Goal: Transaction & Acquisition: Purchase product/service

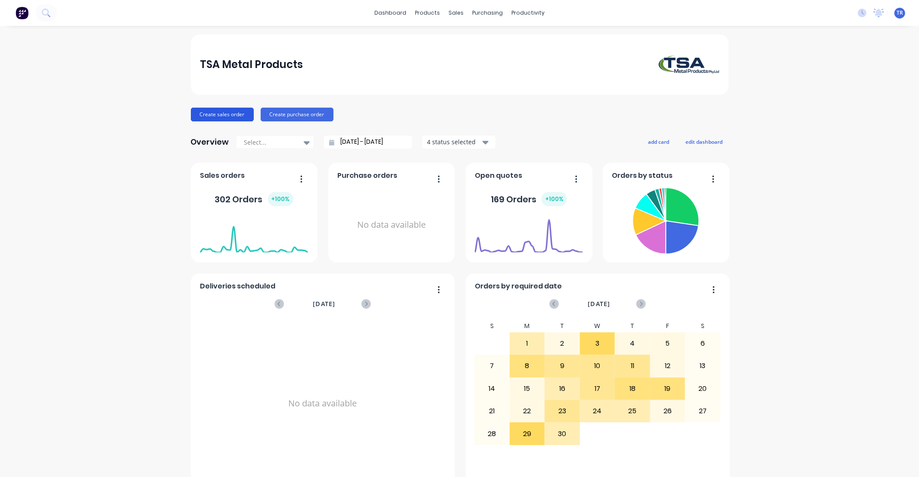
click at [233, 114] on button "Create sales order" at bounding box center [222, 115] width 63 height 14
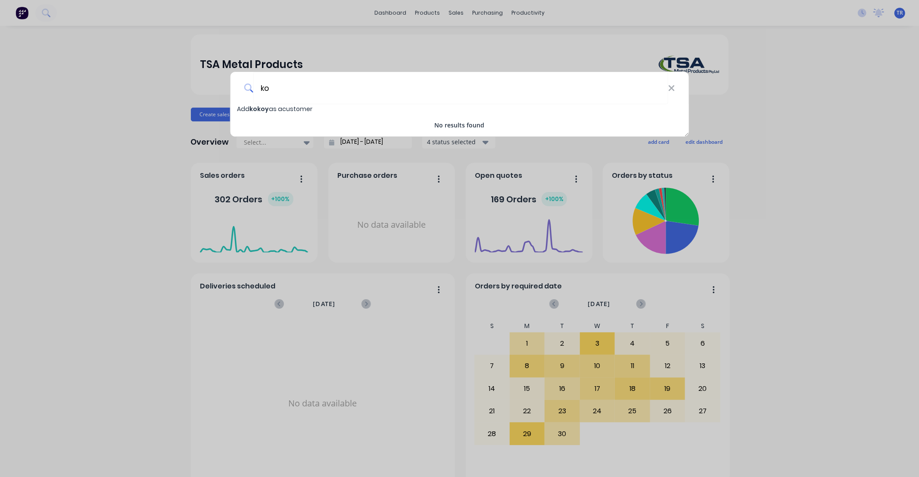
type input "k"
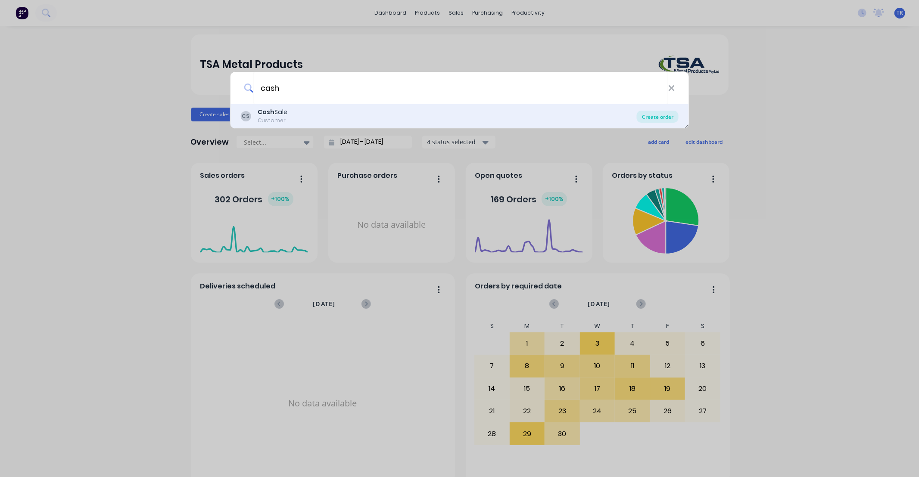
type input "cash"
click at [655, 115] on div "Create order" at bounding box center [658, 117] width 42 height 12
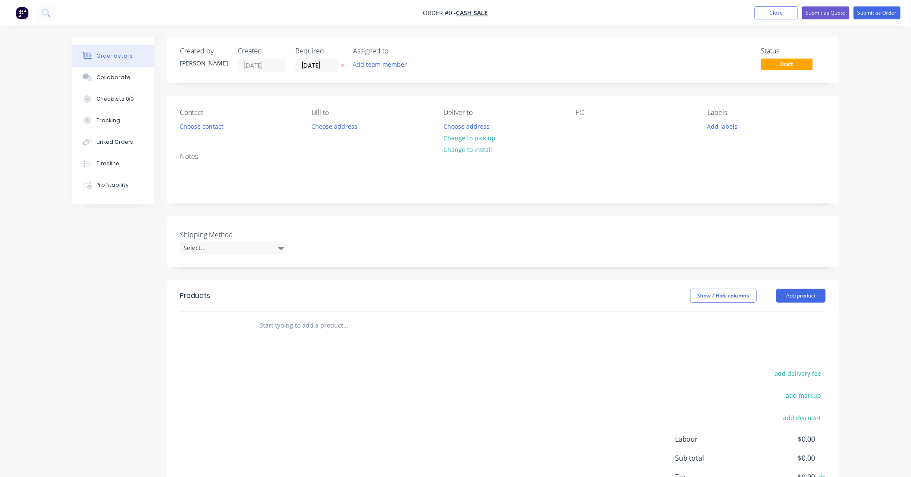
click at [278, 329] on input "text" at bounding box center [345, 325] width 172 height 17
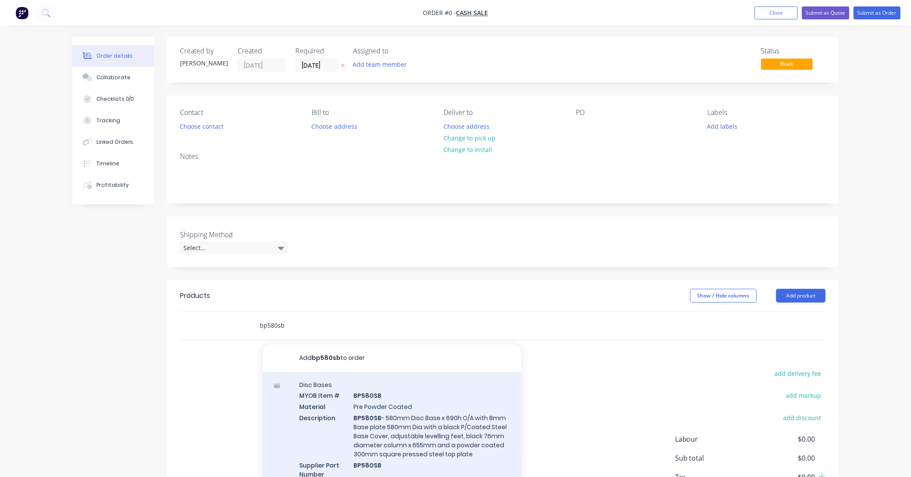
type input "bp580sb"
click at [414, 414] on div "Disc Bases MYOB Item # BP580SB Material Pre Powder Coated Description BP580SB -…" at bounding box center [392, 435] width 258 height 126
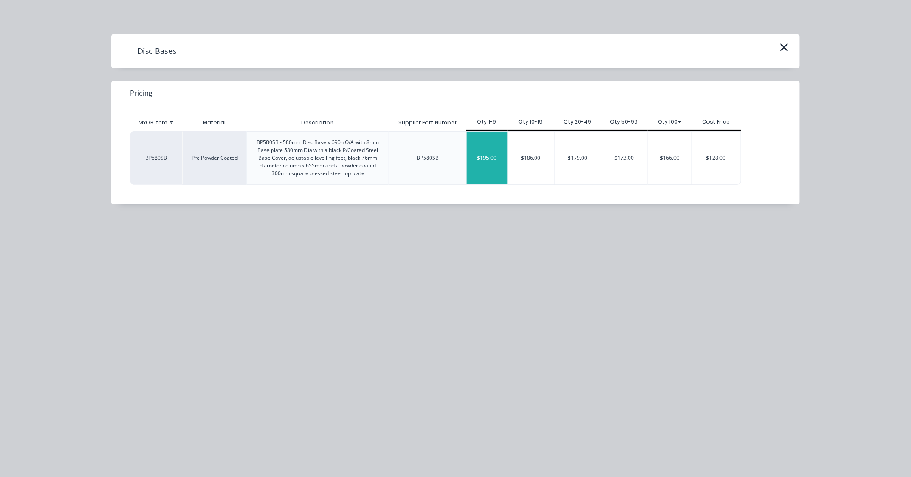
click at [488, 159] on div "$195.00" at bounding box center [487, 158] width 41 height 53
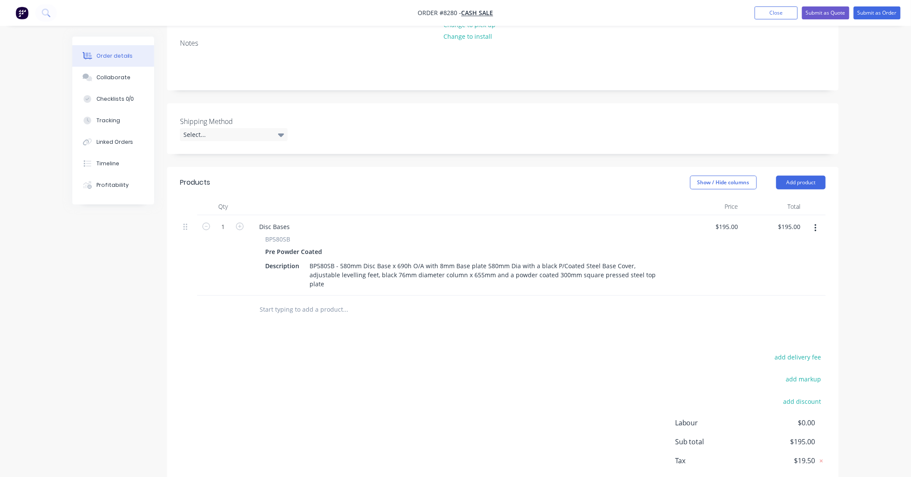
scroll to position [127, 0]
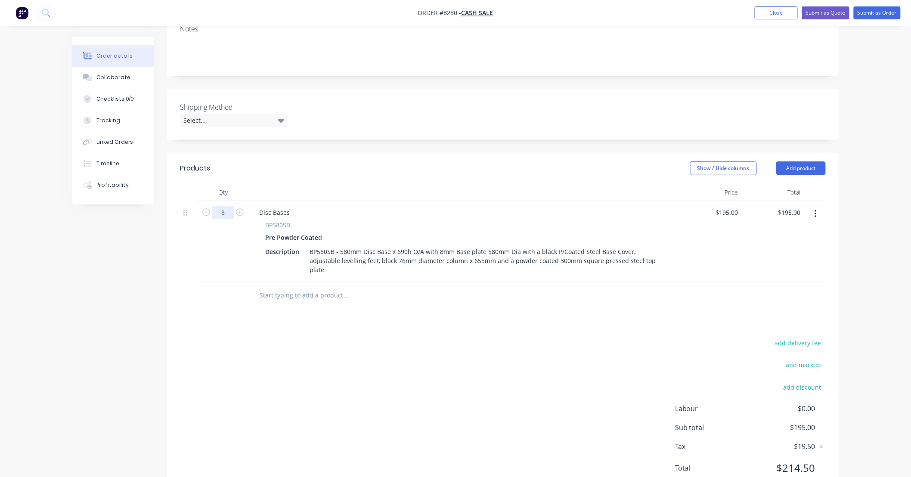
type input "8"
type input "$1,560.00"
click at [350, 386] on div "add delivery fee add markup add discount Labour $0.00 Sub total $195.00 Tax $19…" at bounding box center [503, 410] width 646 height 147
type input "1"
type input "$195.00"
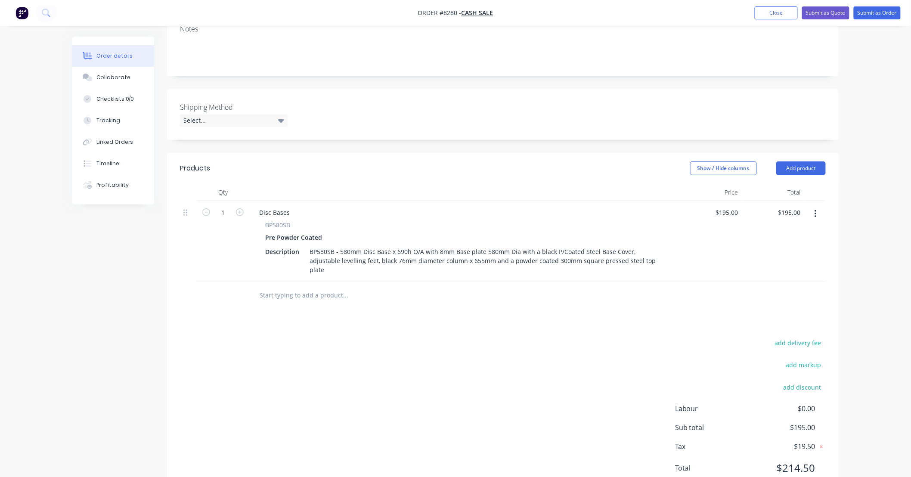
drag, startPoint x: 291, startPoint y: 286, endPoint x: 298, endPoint y: 286, distance: 6.5
click at [291, 287] on input "text" at bounding box center [345, 295] width 172 height 17
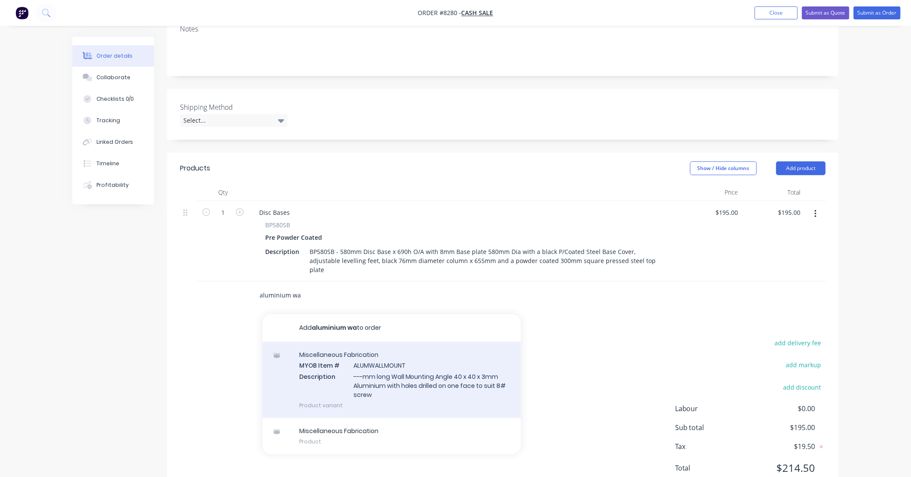
type input "aluminium wa"
click at [418, 362] on div "Miscellaneous Fabrication MYOB Item # ALUMWALLMOUNT Description ---mm long Wall…" at bounding box center [392, 380] width 258 height 76
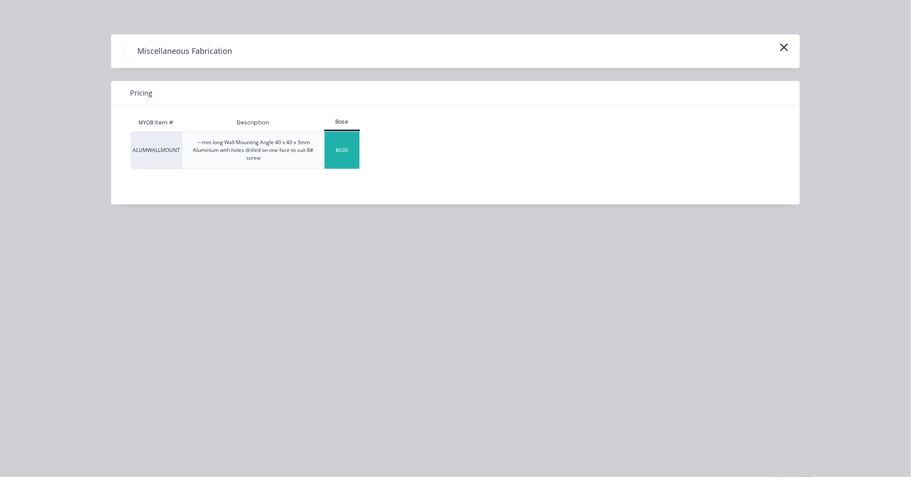
click at [328, 151] on div "$0.00" at bounding box center [342, 150] width 35 height 37
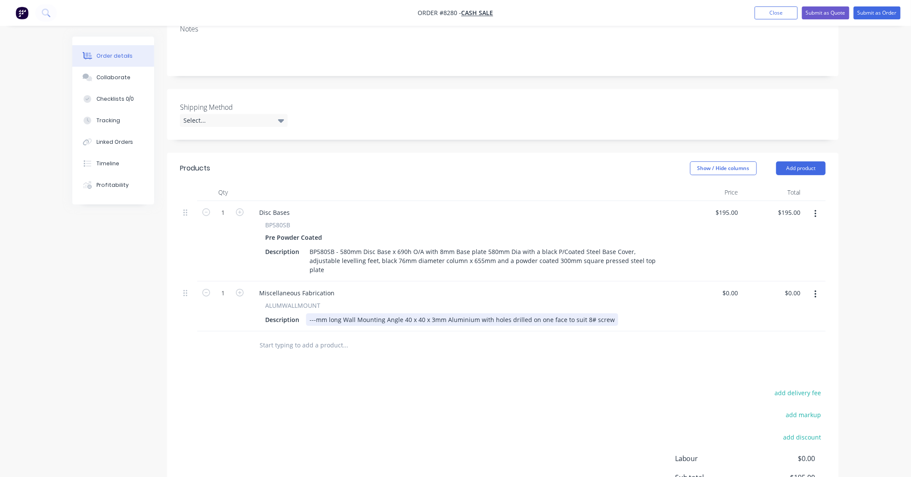
click at [315, 314] on div "---mm long Wall Mounting Angle 40 x 40 x 3mm Aluminium with holes drilled on on…" at bounding box center [462, 320] width 312 height 12
click at [608, 314] on div "870mm long Wall Mounting Angle 40 x 40 x 3mm Aluminium with holes drilled on on…" at bounding box center [464, 320] width 316 height 12
type input "$37.00"
click at [608, 359] on div "Products Show / Hide columns Add product Qty Price Total 1 Disc Bases BP580SB P…" at bounding box center [503, 355] width 672 height 404
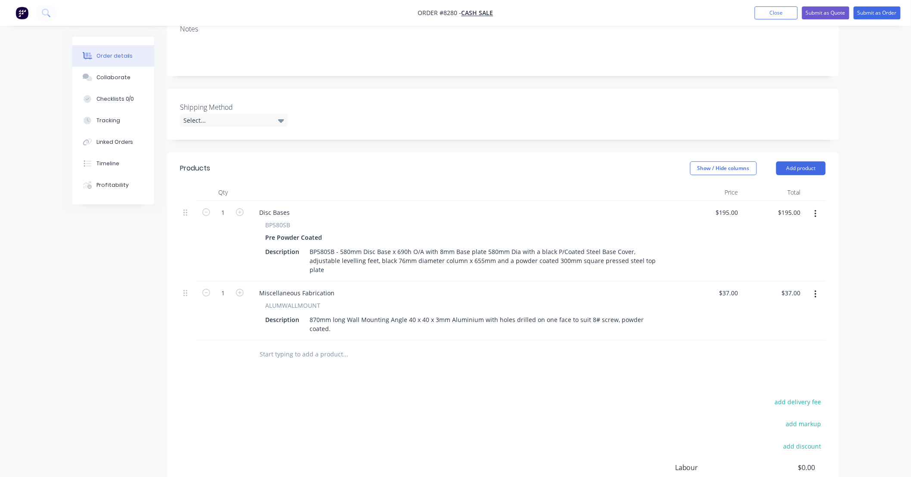
drag, startPoint x: 328, startPoint y: 334, endPoint x: 359, endPoint y: 333, distance: 31.5
click at [328, 346] on input "text" at bounding box center [345, 354] width 172 height 17
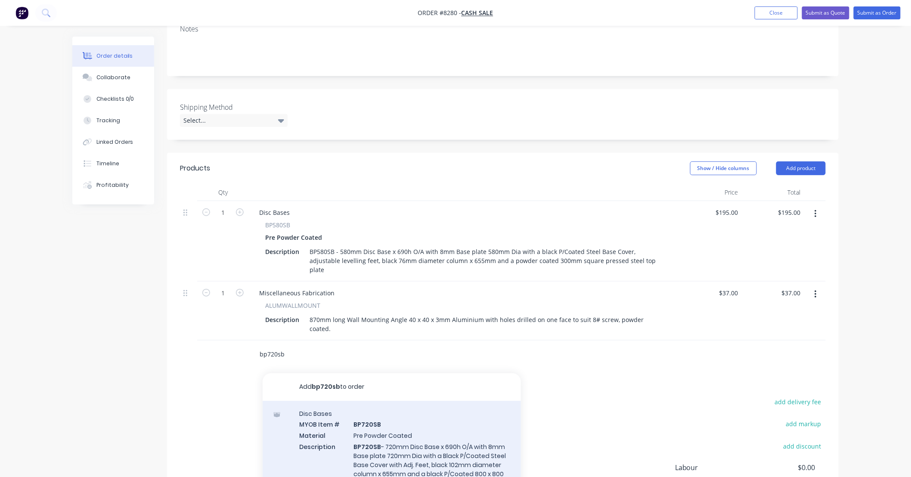
type input "bp720sb"
click at [450, 429] on div "Disc Bases MYOB Item # BP720SB Material Pre Powder Coated Description BP720SB -…" at bounding box center [392, 464] width 258 height 126
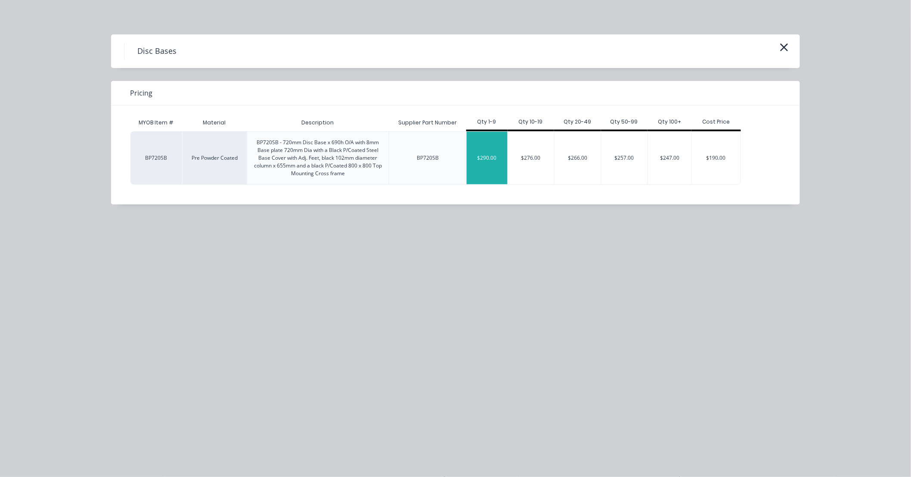
click at [488, 162] on div "$290.00" at bounding box center [487, 158] width 41 height 53
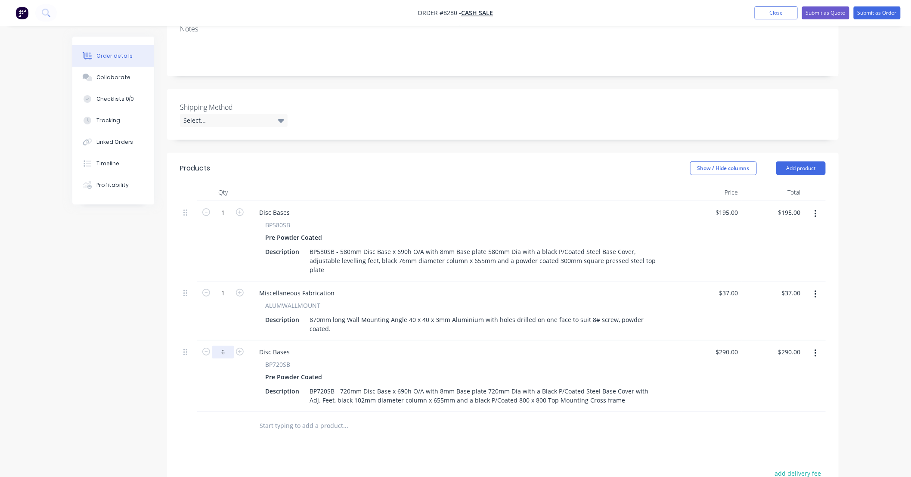
type input "6"
type input "$1,740.00"
click at [368, 417] on input "text" at bounding box center [345, 425] width 172 height 17
type input "a"
click at [815, 290] on icon "button" at bounding box center [816, 294] width 2 height 9
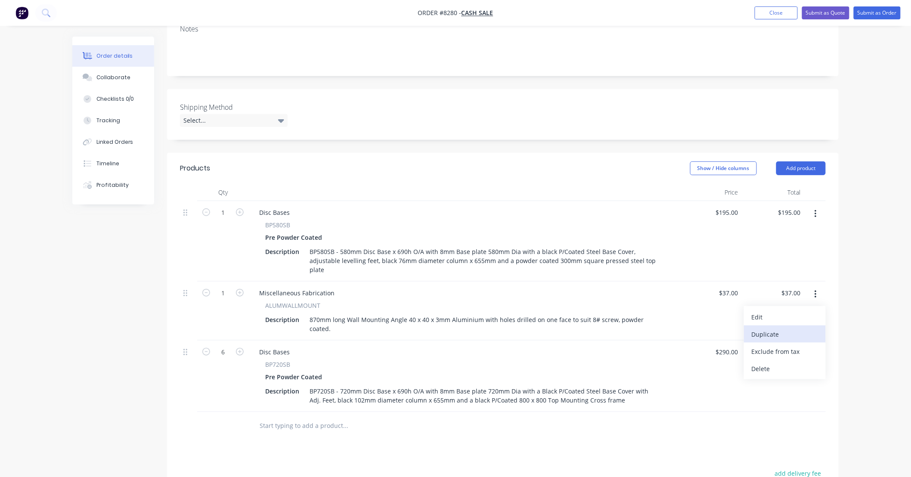
click at [773, 328] on div "Duplicate" at bounding box center [785, 334] width 66 height 12
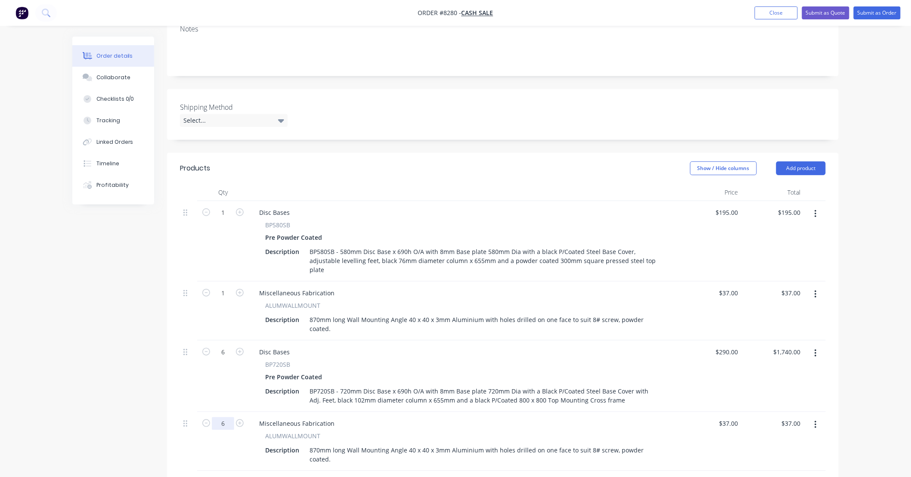
type input "6"
type input "$222.00"
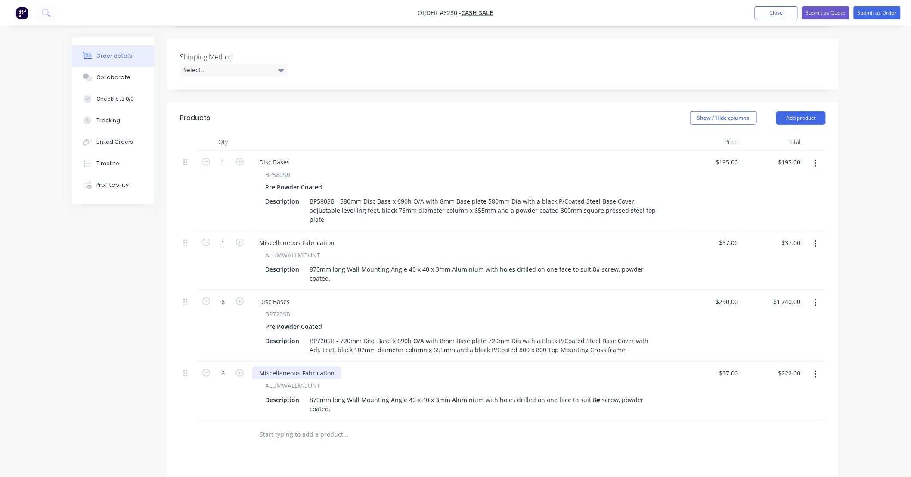
scroll to position [255, 0]
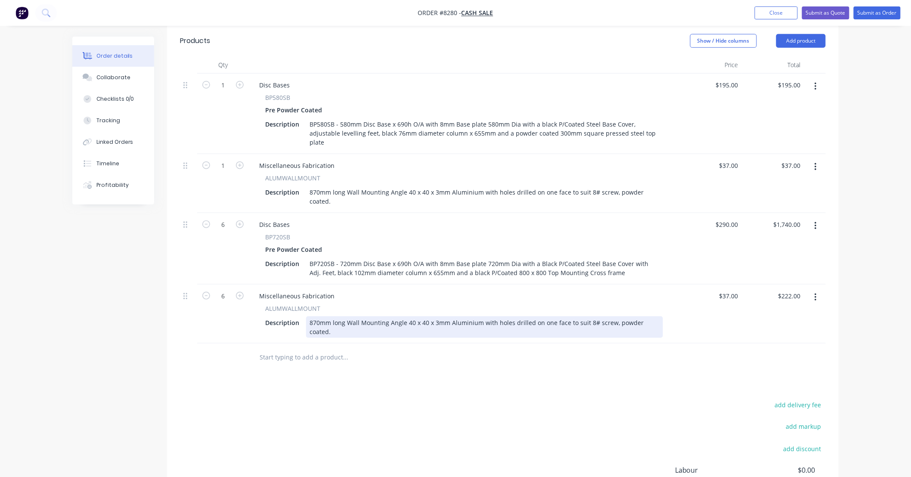
click at [317, 317] on div "870mm long Wall Mounting Angle 40 x 40 x 3mm Aluminium with holes drilled on on…" at bounding box center [484, 328] width 357 height 22
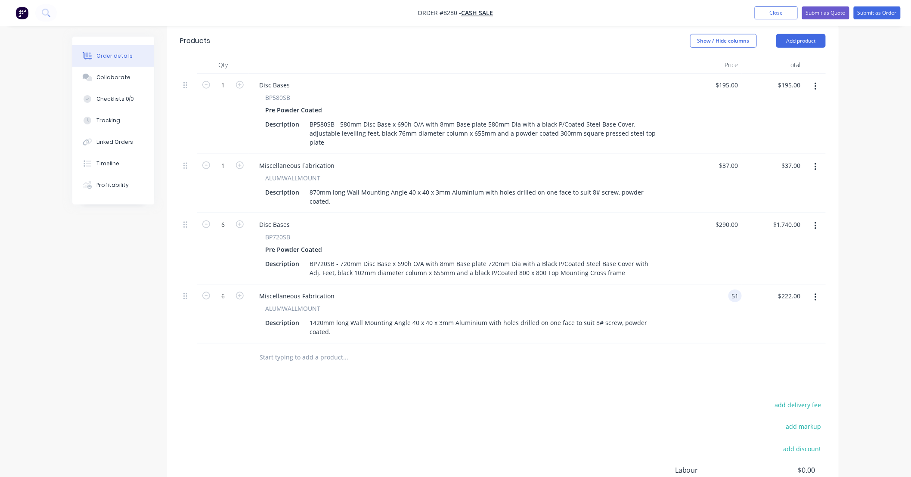
type input "$51.00"
type input "$306.00"
click at [696, 361] on div "Products Show / Hide columns Add product Qty Price Total 1 Disc Bases BP580SB P…" at bounding box center [503, 292] width 672 height 534
click at [326, 349] on input "text" at bounding box center [345, 357] width 172 height 17
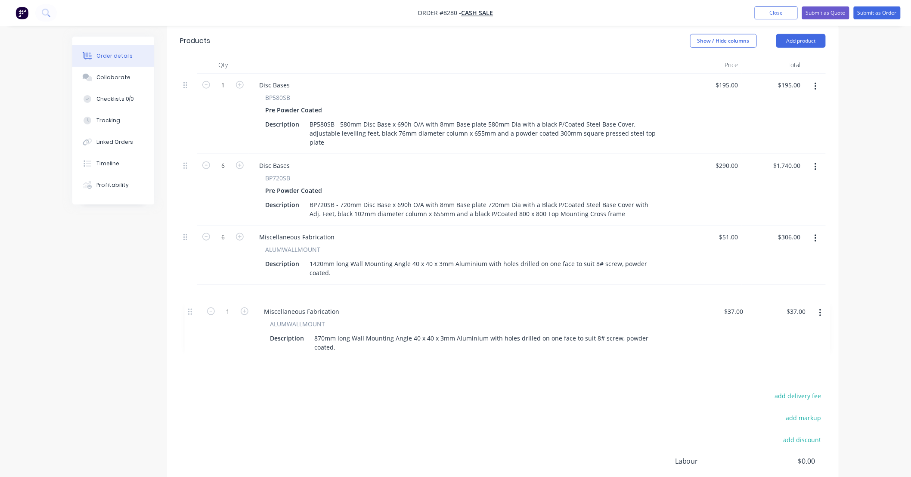
drag, startPoint x: 194, startPoint y: 208, endPoint x: 197, endPoint y: 342, distance: 133.1
click at [197, 342] on div "Qty Price Total 1 Disc Bases BP580SB Pre Powder Coated Description BP580SB - 58…" at bounding box center [503, 209] width 672 height 306
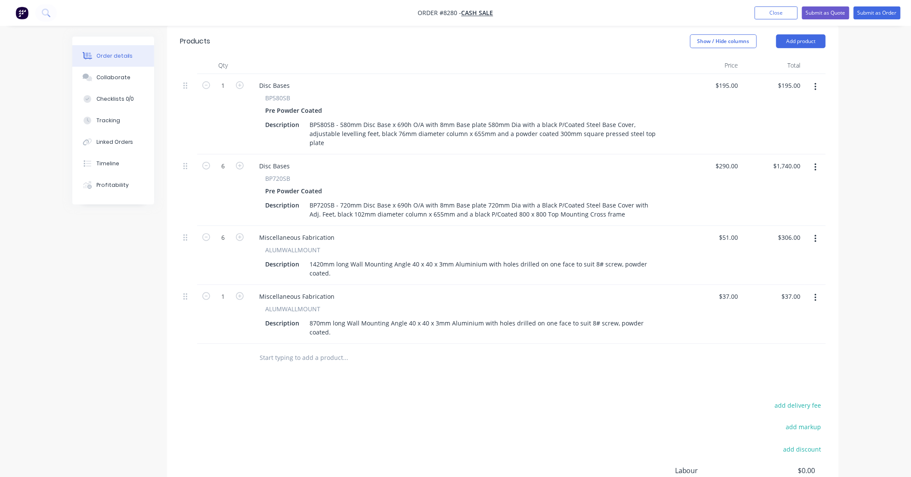
scroll to position [253, 0]
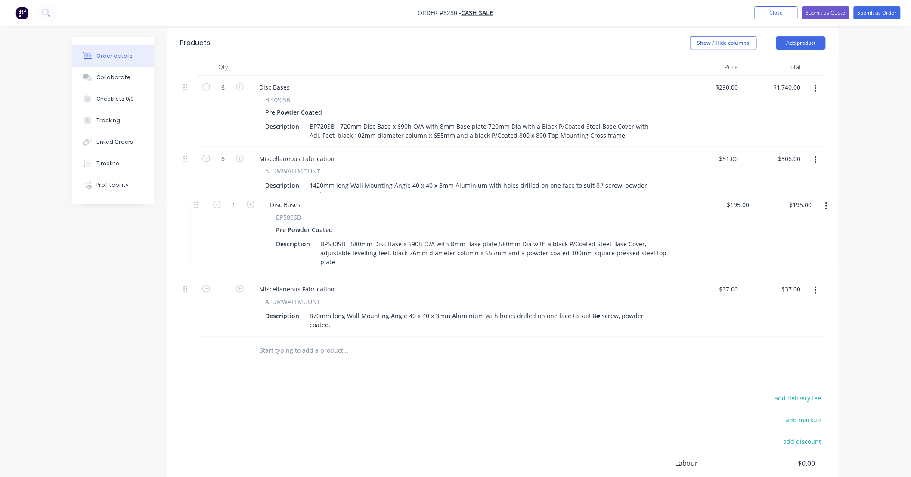
drag, startPoint x: 187, startPoint y: 82, endPoint x: 197, endPoint y: 207, distance: 124.9
click at [197, 207] on div "1 Disc Bases BP580SB Pre Powder Coated Description BP580SB - 580mm Disc Base x …" at bounding box center [503, 206] width 646 height 261
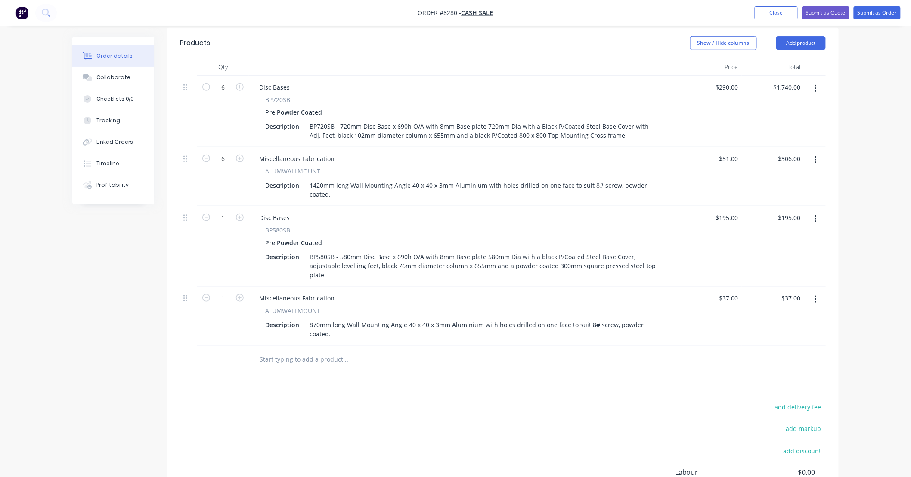
click at [382, 402] on div "add delivery fee add markup add discount Labour $0.00 Sub total $2,278.00 Tax $…" at bounding box center [503, 474] width 646 height 147
click at [308, 351] on input "text" at bounding box center [345, 359] width 172 height 17
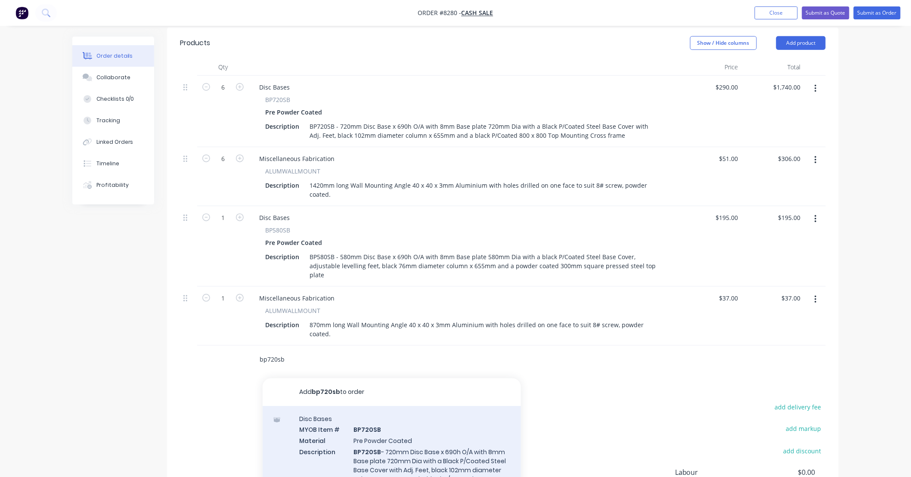
type input "bp720sb"
click at [420, 416] on div "Disc Bases MYOB Item # BP720SB Material Pre Powder Coated Description BP720SB -…" at bounding box center [392, 469] width 258 height 126
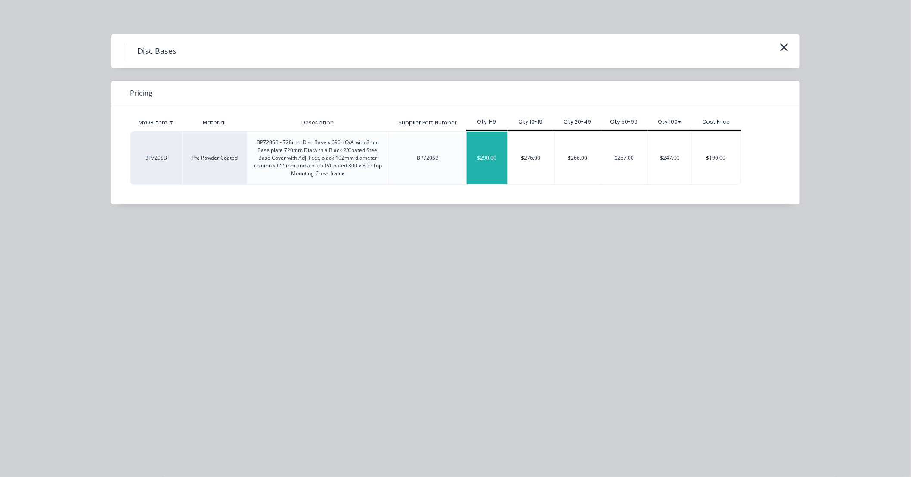
click at [483, 156] on div "$290.00" at bounding box center [487, 158] width 41 height 53
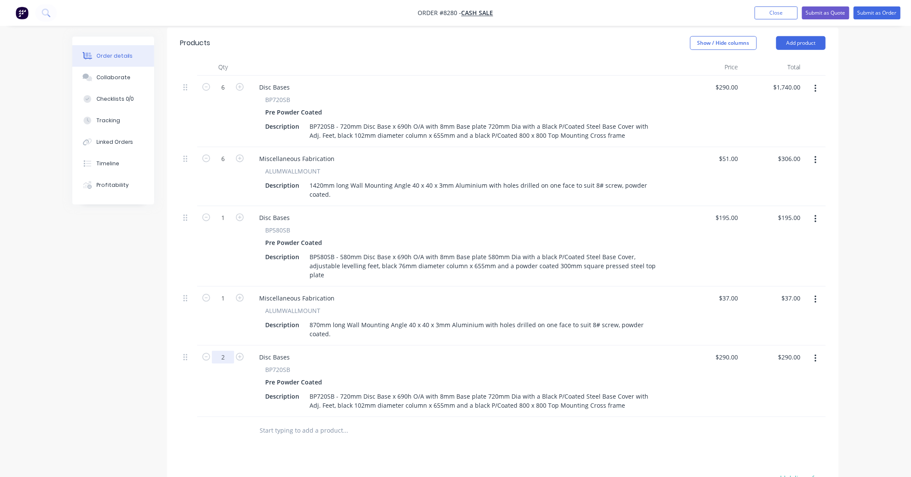
type input "2"
type input "$580.00"
click at [343, 435] on div "Products Show / Hide columns Add product Qty Price Total 6 Disc Bases BP720SB P…" at bounding box center [503, 331] width 672 height 606
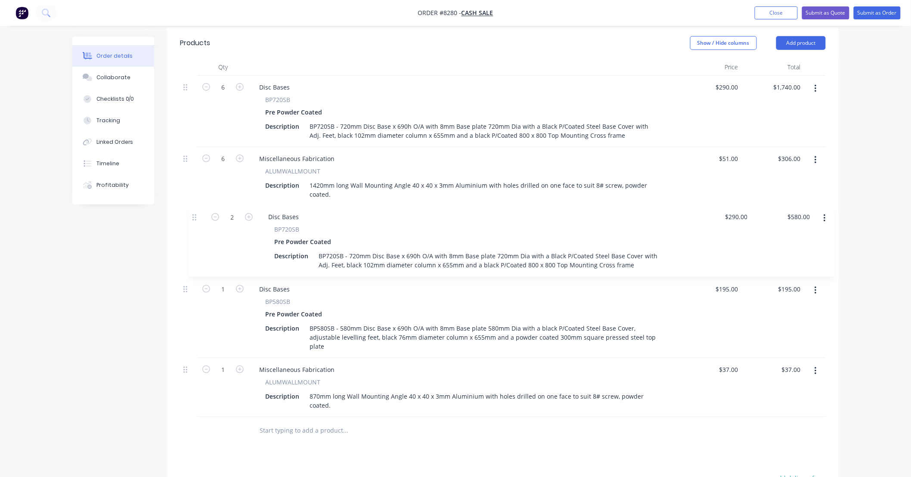
drag, startPoint x: 187, startPoint y: 334, endPoint x: 196, endPoint y: 218, distance: 117.0
click at [196, 218] on div "6 Disc Bases BP720SB Pre Powder Coated Description BP720SB - 720mm Disc Base x …" at bounding box center [503, 247] width 646 height 342
click at [817, 367] on icon "button" at bounding box center [816, 371] width 2 height 9
click at [782, 405] on div "Duplicate" at bounding box center [785, 411] width 66 height 12
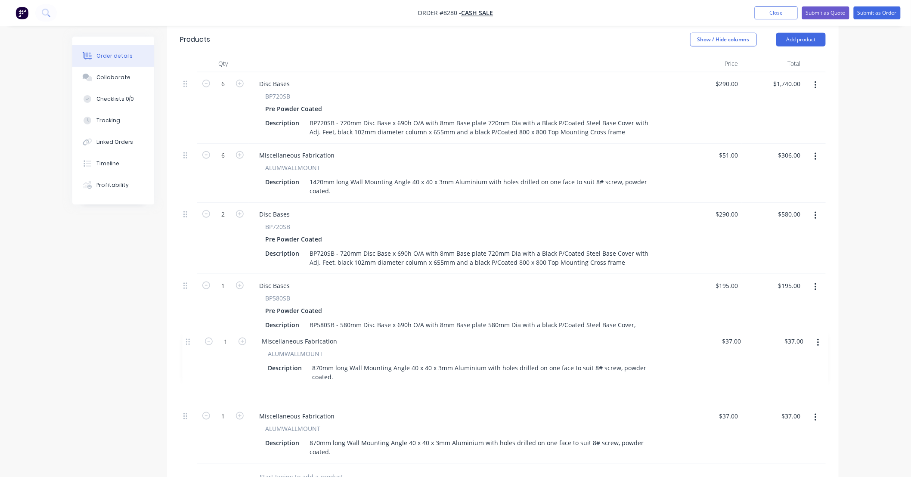
scroll to position [258, 0]
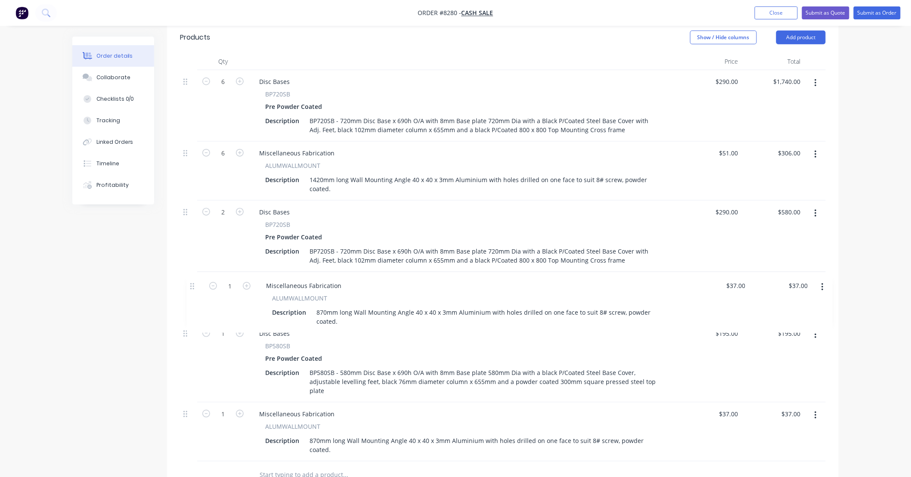
drag, startPoint x: 190, startPoint y: 404, endPoint x: 196, endPoint y: 276, distance: 128.1
click at [196, 276] on div "6 Disc Bases BP720SB Pre Powder Coated Description BP720SB - 720mm Disc Base x …" at bounding box center [503, 266] width 646 height 392
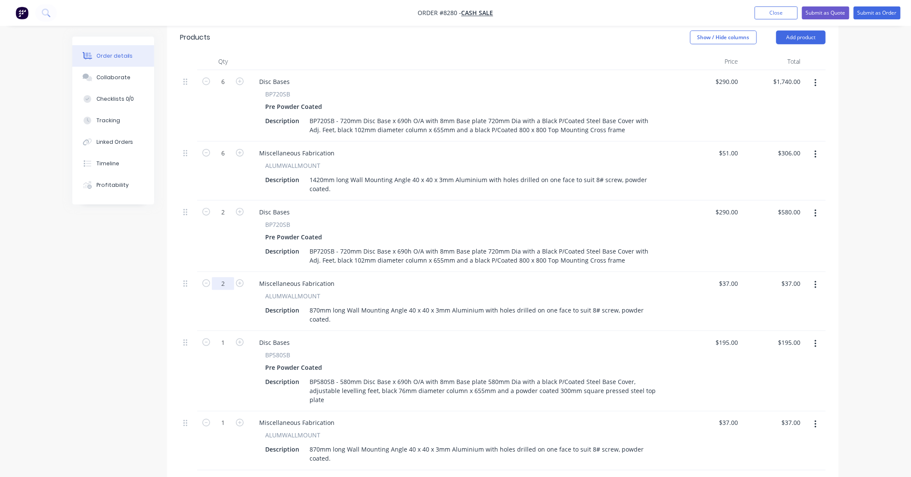
type input "2"
type input "$74.00"
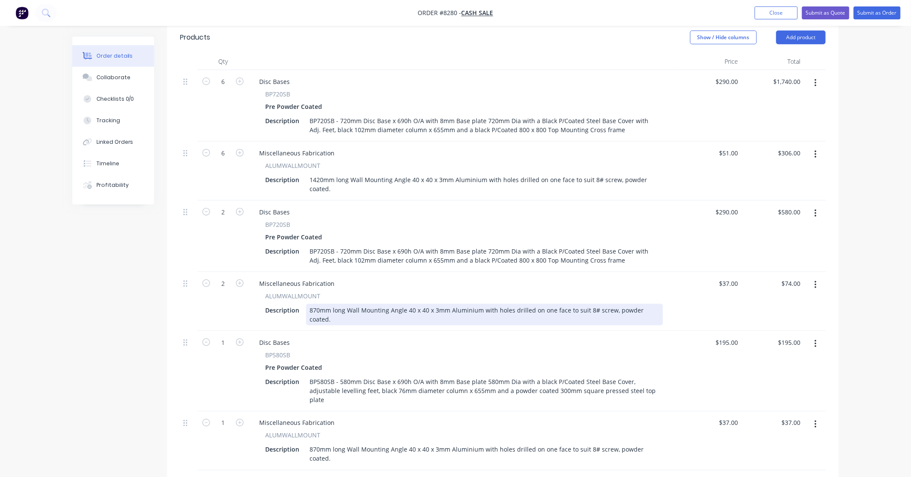
click at [317, 304] on div "870mm long Wall Mounting Angle 40 x 40 x 3mm Aluminium with holes drilled on on…" at bounding box center [484, 315] width 357 height 22
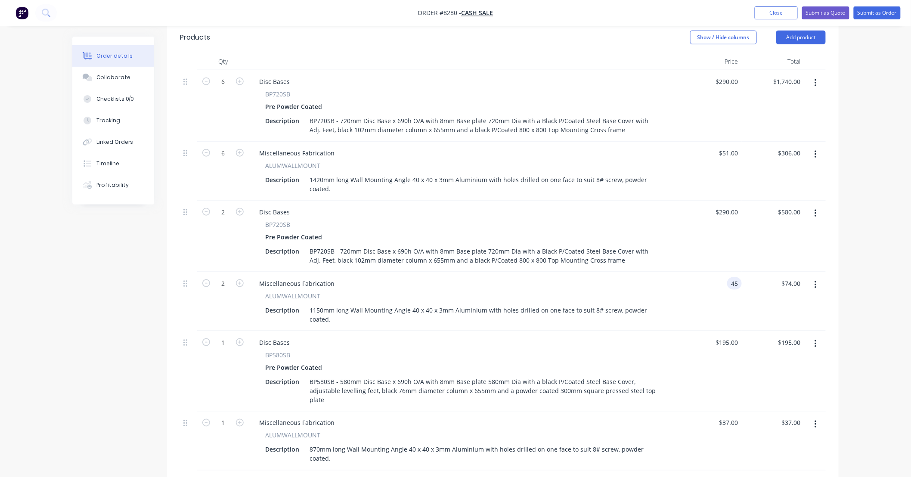
type input "$45.00"
type input "$90.00"
click at [880, 214] on div "Order details Collaborate Checklists 0/0 Tracking Linked Orders Timeline Profit…" at bounding box center [455, 221] width 911 height 958
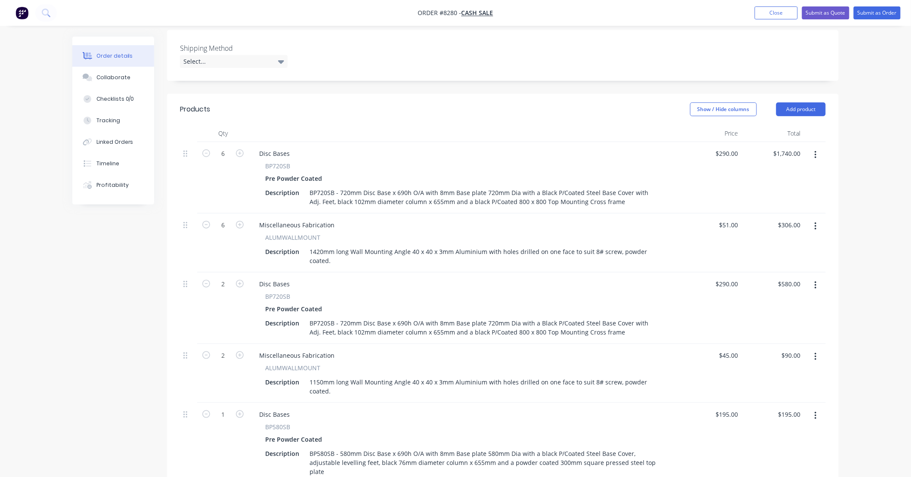
scroll to position [191, 0]
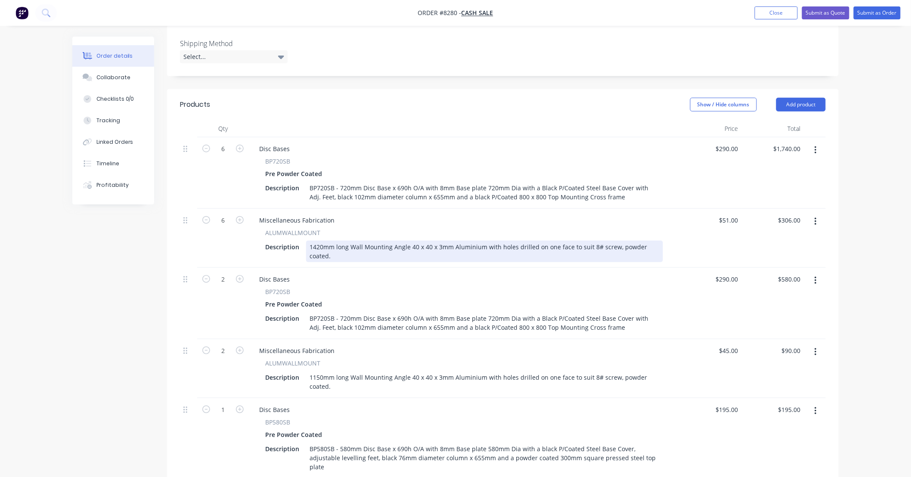
click at [659, 245] on div "1420mm long Wall Mounting Angle 40 x 40 x 3mm Aluminium with holes drilled on o…" at bounding box center [484, 252] width 357 height 22
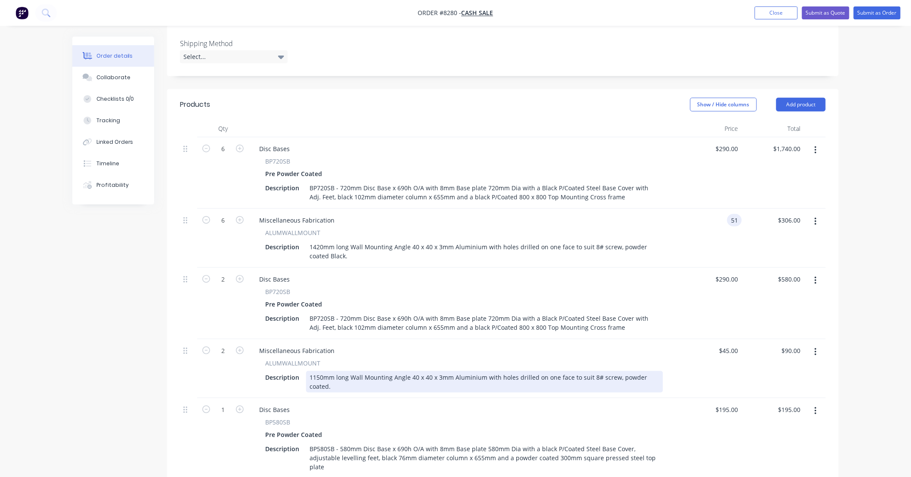
type input "$51.00"
click at [660, 378] on div "1150mm long Wall Mounting Angle 40 x 40 x 3mm Aluminium with holes drilled on o…" at bounding box center [484, 382] width 357 height 22
click at [657, 376] on div "1150mm long Wall Mounting Angle 40 x 40 x 3mm Aluminium with holes drilled on o…" at bounding box center [484, 382] width 357 height 22
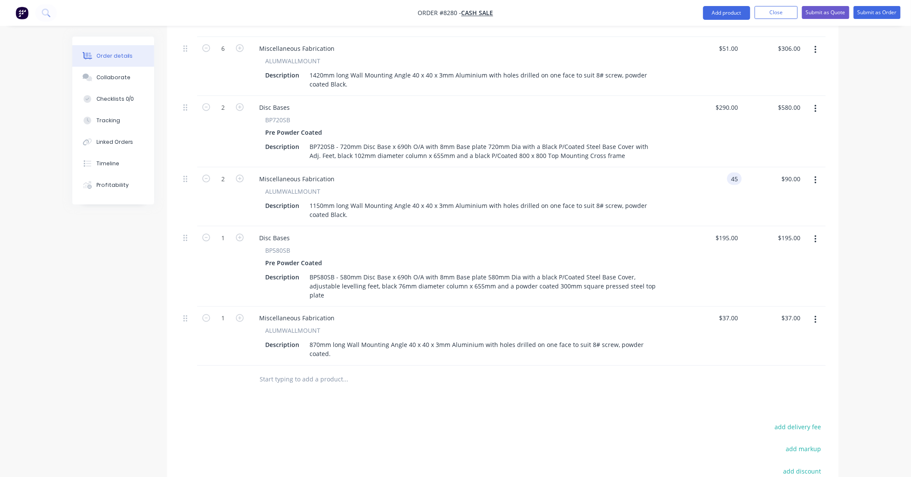
scroll to position [382, 0]
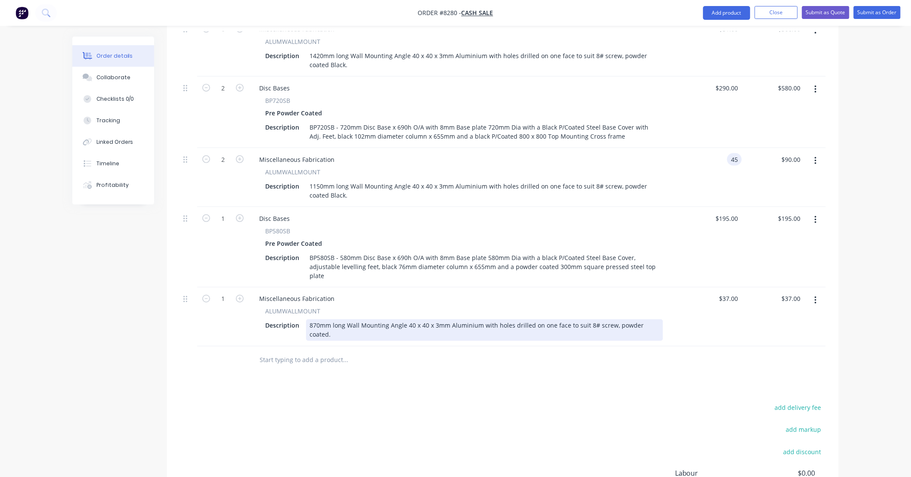
type input "$45.00"
click at [657, 320] on div "870mm long Wall Mounting Angle 40 x 40 x 3mm Aluminium with holes drilled on on…" at bounding box center [484, 331] width 357 height 22
click at [656, 320] on div "870mm long Wall Mounting Angle 40 x 40 x 3mm Aluminium with holes drilled on on…" at bounding box center [484, 331] width 357 height 22
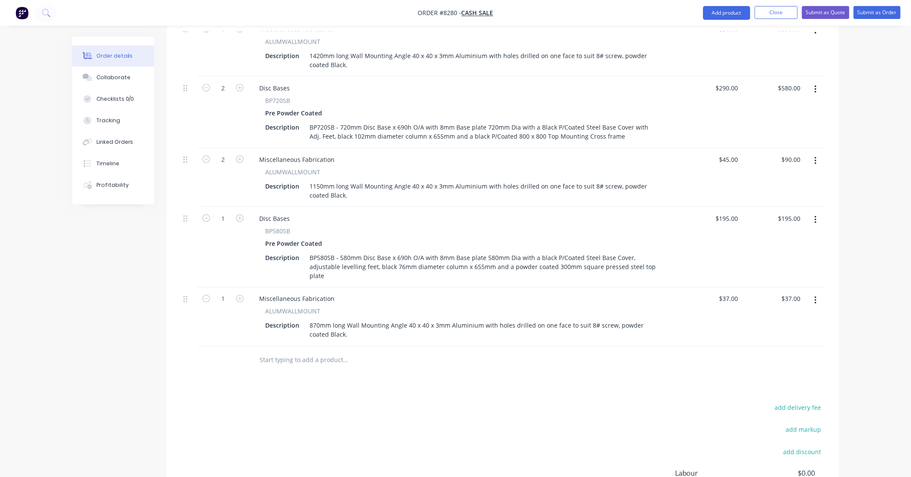
click at [554, 352] on div at bounding box center [403, 360] width 303 height 17
click at [379, 352] on input "text" at bounding box center [345, 360] width 172 height 17
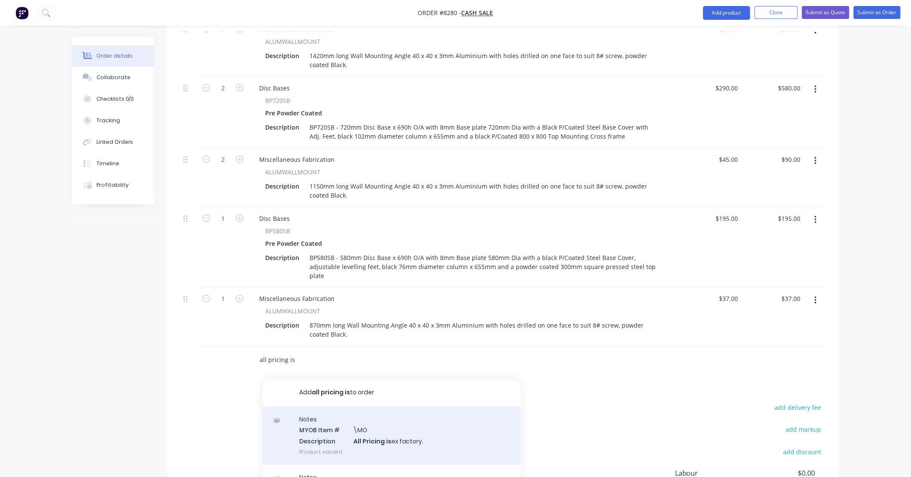
type input "all pricing is"
click at [421, 423] on div "Notes MYOB Item # \MO Description All Pricing is ex factory. Product variant" at bounding box center [392, 436] width 258 height 58
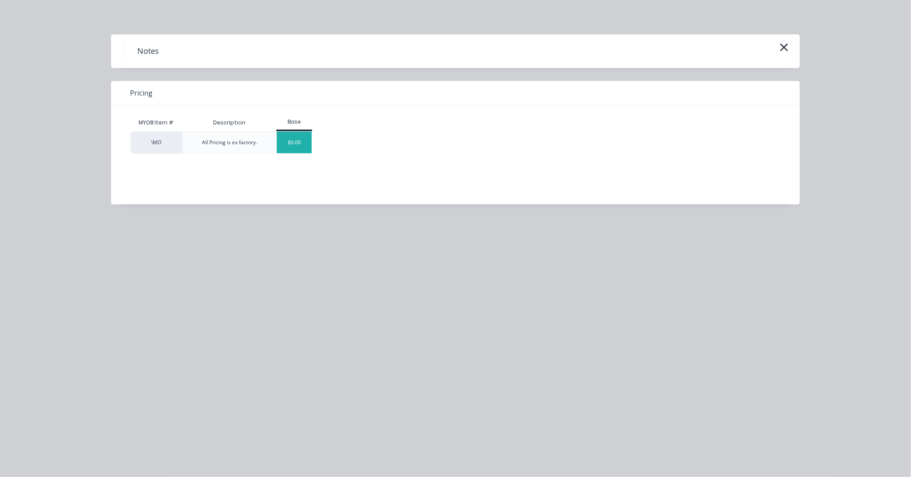
click at [293, 135] on div "$0.00" at bounding box center [294, 143] width 35 height 22
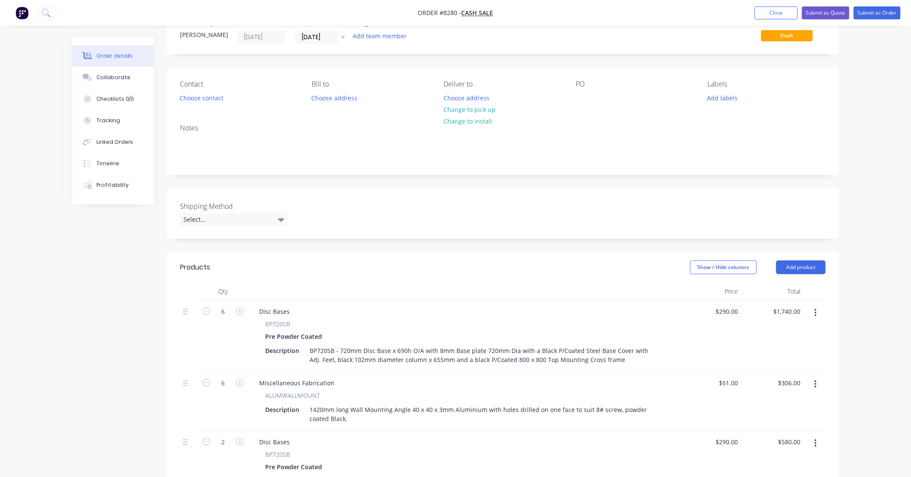
scroll to position [0, 0]
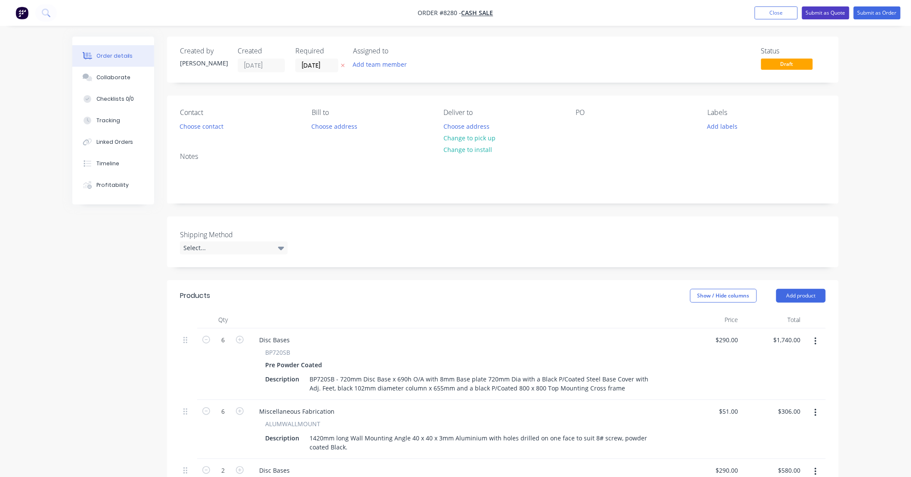
click at [836, 11] on button "Submit as Quote" at bounding box center [825, 12] width 47 height 13
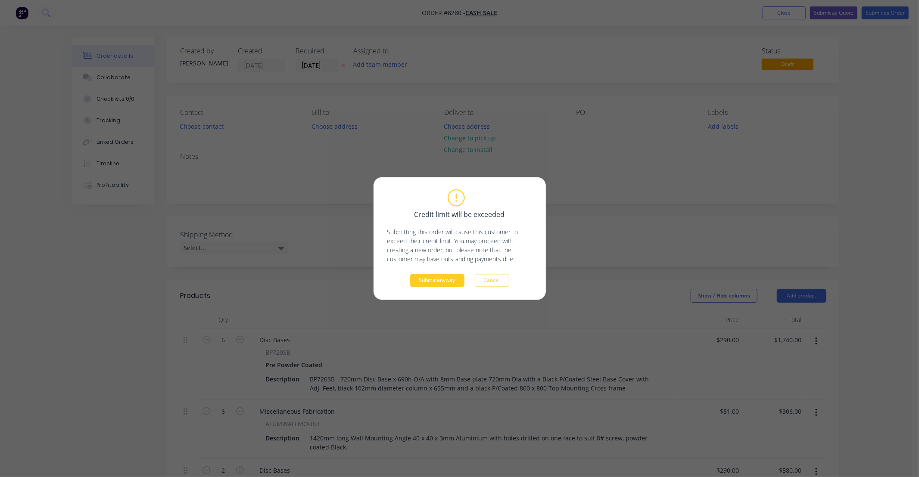
click at [441, 280] on button "Submit anyway" at bounding box center [437, 280] width 54 height 13
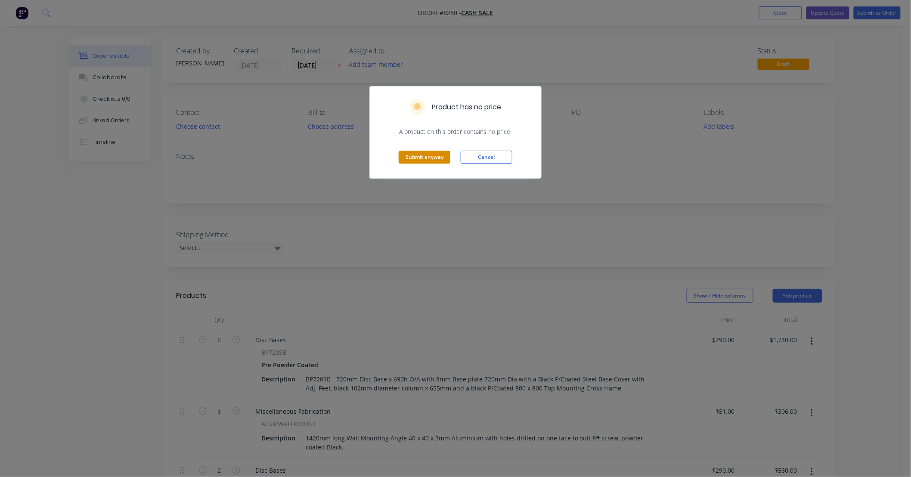
click at [434, 158] on button "Submit anyway" at bounding box center [425, 157] width 52 height 13
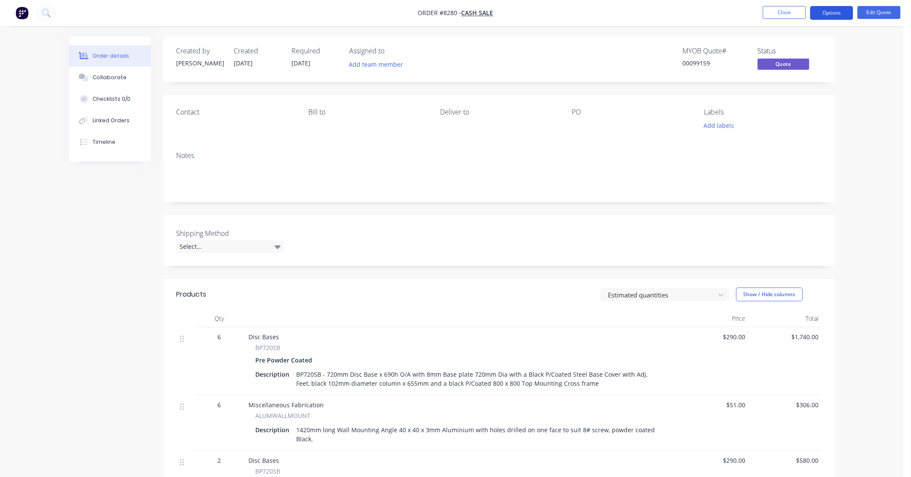
click at [832, 14] on button "Options" at bounding box center [832, 13] width 43 height 14
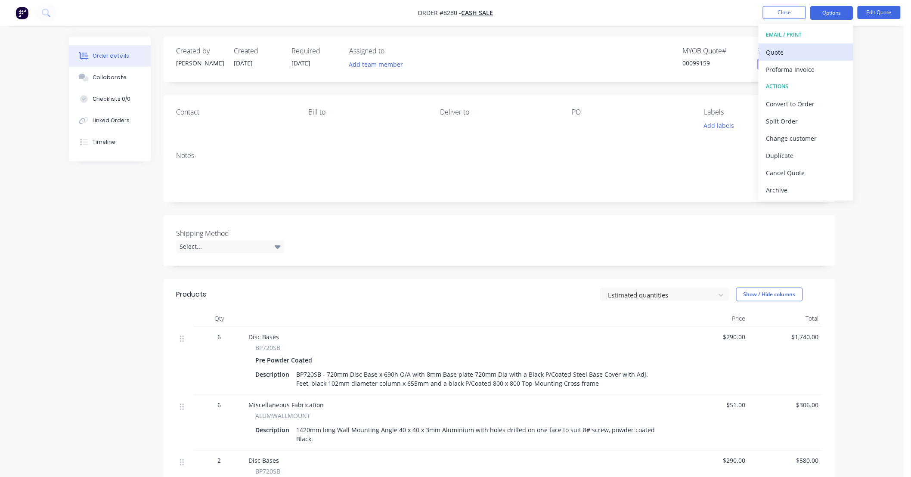
click at [786, 48] on div "Quote" at bounding box center [806, 52] width 79 height 12
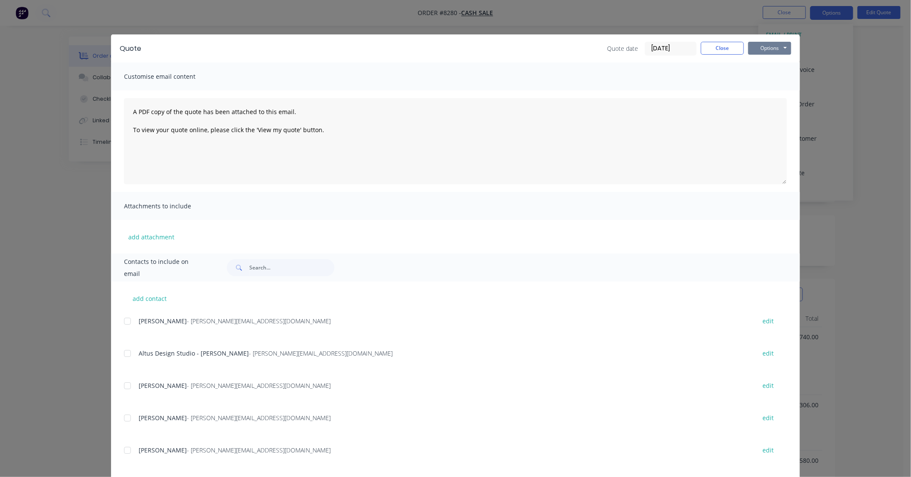
click at [760, 48] on button "Options" at bounding box center [770, 48] width 43 height 13
click at [771, 61] on button "Preview" at bounding box center [776, 63] width 55 height 14
click at [726, 50] on button "Close" at bounding box center [722, 48] width 43 height 13
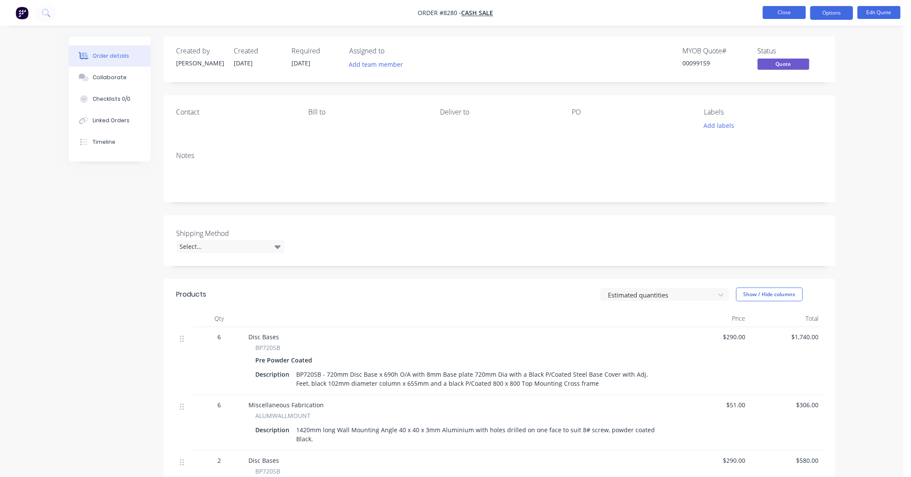
click at [789, 12] on button "Close" at bounding box center [784, 12] width 43 height 13
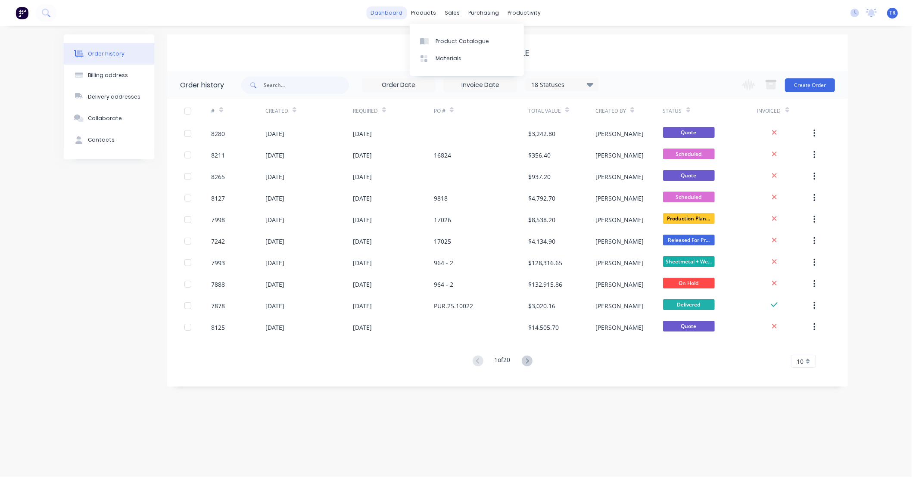
click at [390, 12] on link "dashboard" at bounding box center [387, 12] width 40 height 13
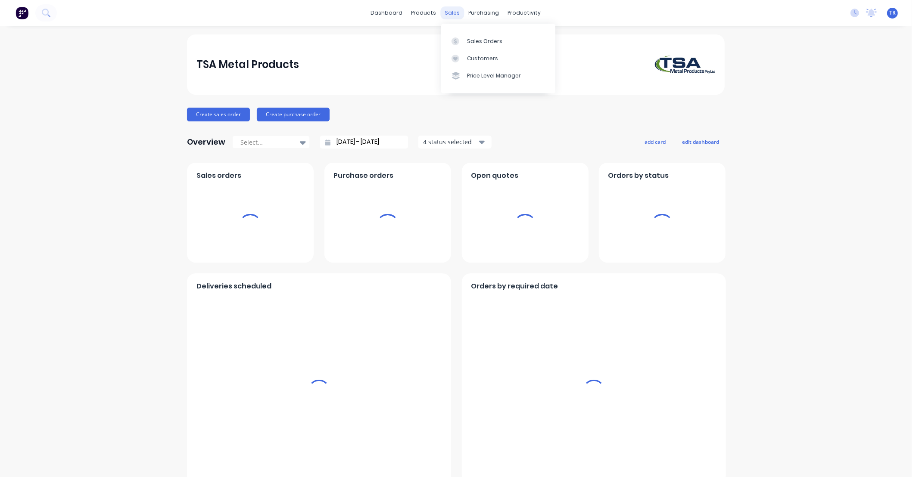
click at [449, 12] on div "sales" at bounding box center [453, 12] width 24 height 13
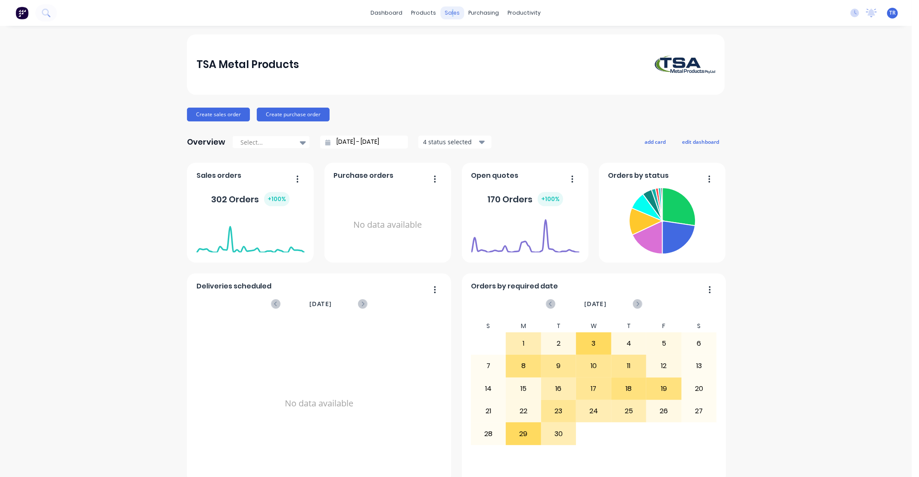
click at [446, 11] on div "sales" at bounding box center [453, 12] width 24 height 13
click at [473, 39] on div "Sales Orders" at bounding box center [480, 41] width 35 height 8
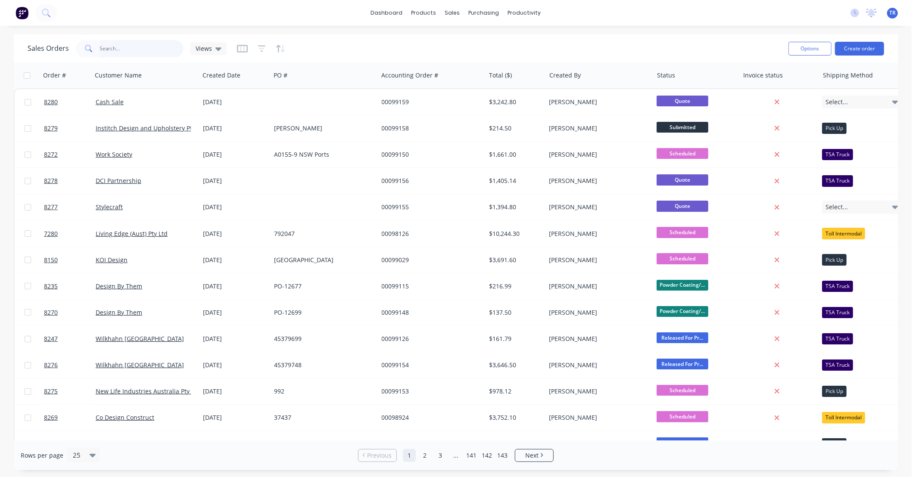
click at [120, 49] on input "text" at bounding box center [142, 48] width 84 height 17
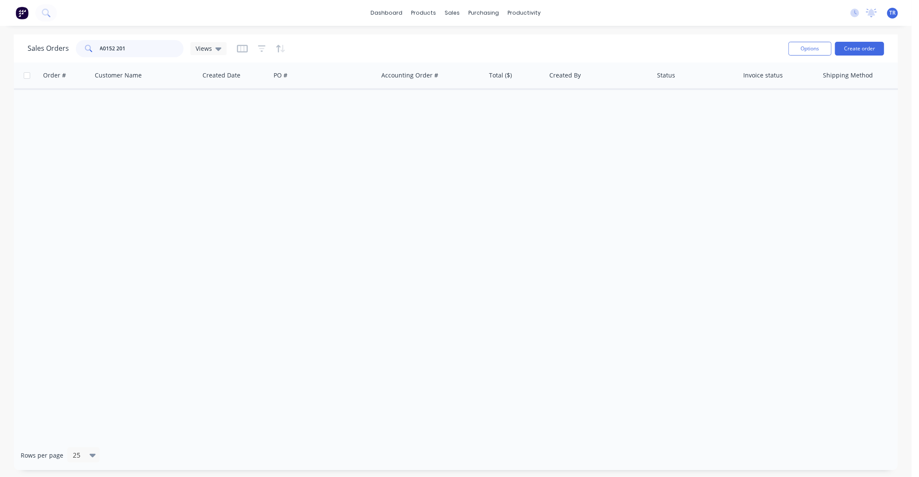
drag, startPoint x: 142, startPoint y: 49, endPoint x: 33, endPoint y: 50, distance: 109.4
click at [33, 50] on div "Sales Orders A0152 201 Views" at bounding box center [127, 48] width 199 height 17
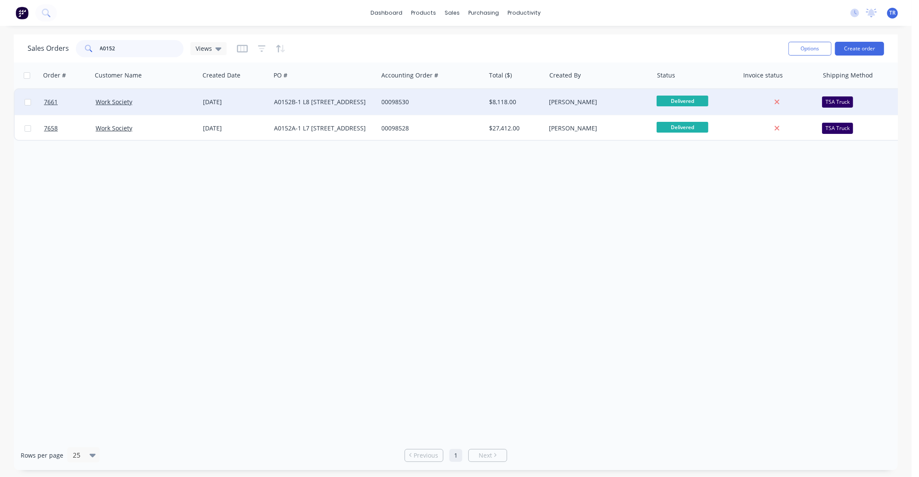
type input "A0152"
click at [189, 103] on div "Work Society" at bounding box center [144, 102] width 96 height 9
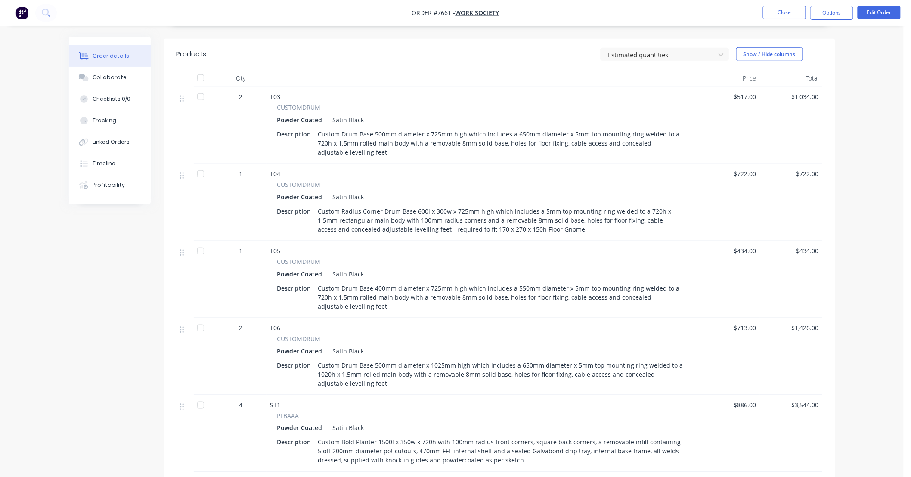
scroll to position [127, 0]
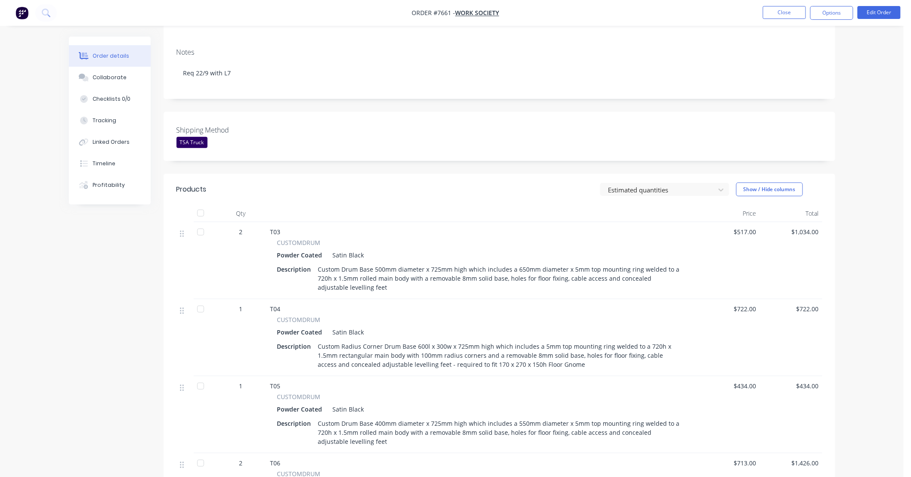
click at [883, 75] on div "Order details Collaborate Checklists 0/0 Tracking Linked Orders Timeline Profit…" at bounding box center [452, 433] width 904 height 1121
click at [785, 14] on button "Close" at bounding box center [784, 12] width 43 height 13
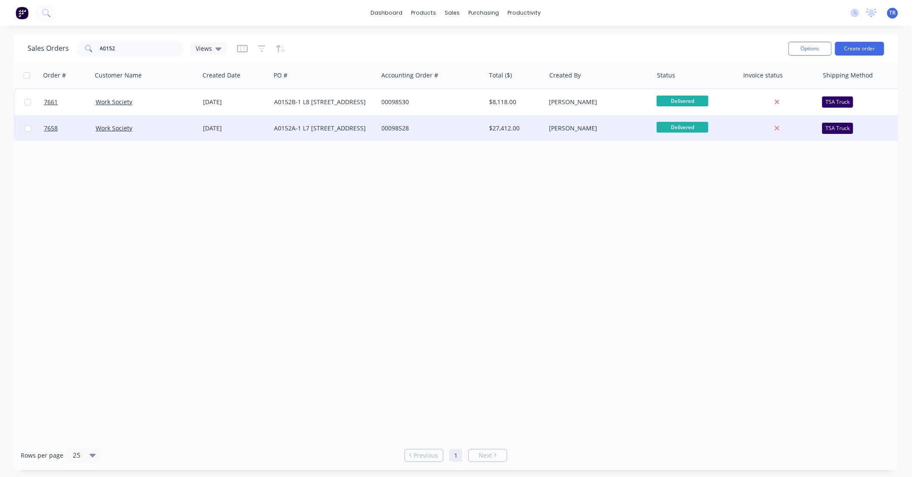
click at [262, 128] on div "[DATE]" at bounding box center [235, 128] width 64 height 9
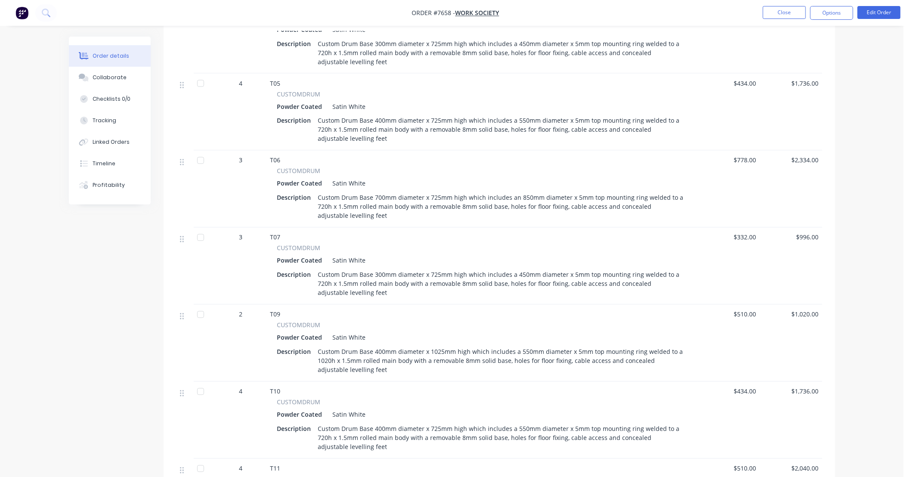
scroll to position [638, 0]
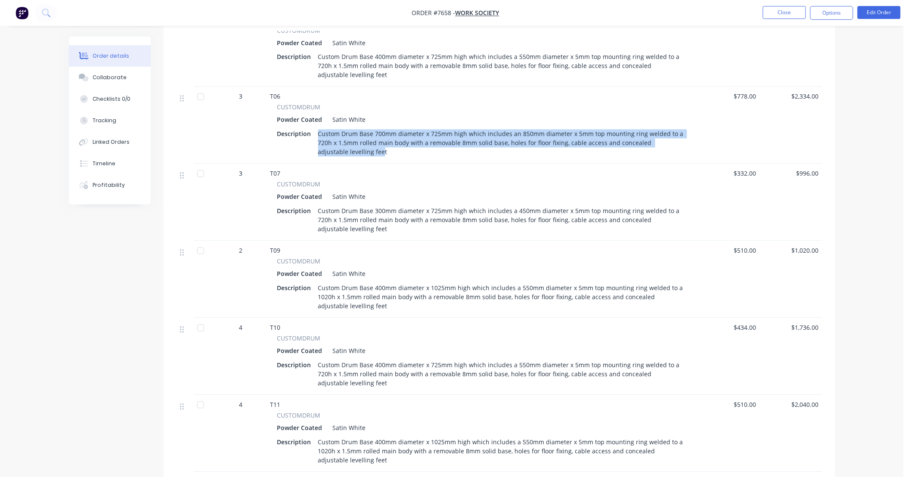
drag, startPoint x: 351, startPoint y: 152, endPoint x: 314, endPoint y: 134, distance: 41.2
click at [315, 134] on div "Custom Drum Base 700mm diameter x 725mm high which includes an 850mm diameter x…" at bounding box center [501, 143] width 373 height 31
copy div "Custom Drum Base 700mm diameter x 725mm high which includes an 850mm diameter x…"
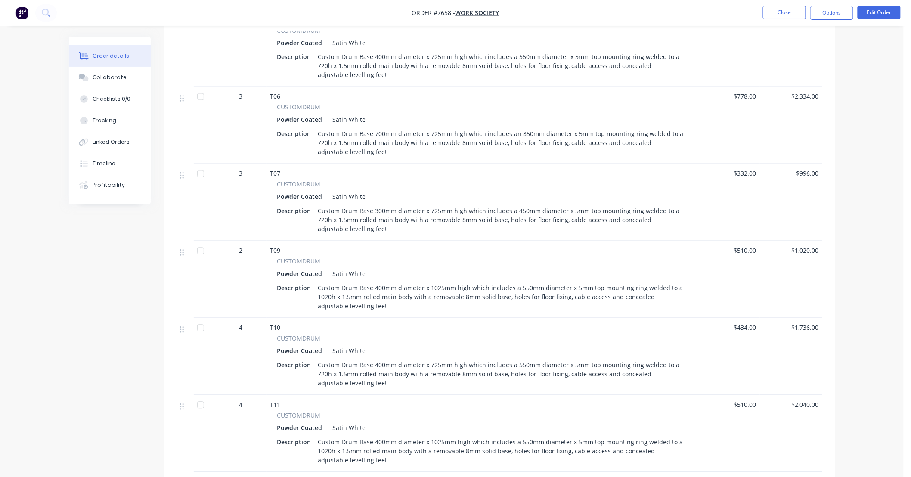
click at [858, 136] on div "Order details Collaborate Checklists 0/0 Tracking Linked Orders Timeline Profit…" at bounding box center [452, 161] width 904 height 1598
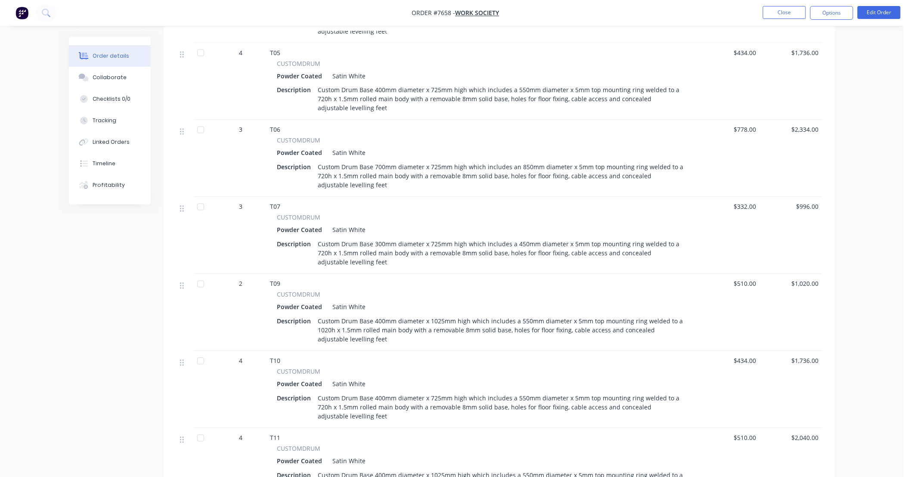
scroll to position [510, 0]
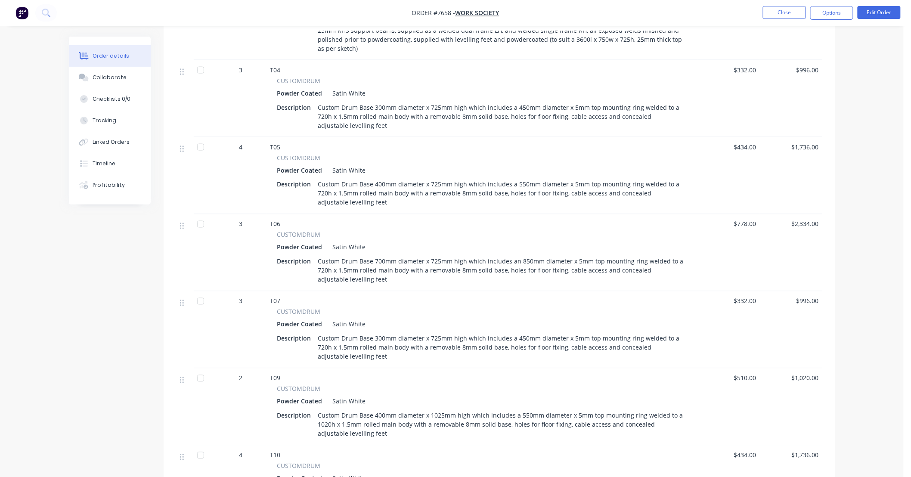
click at [893, 199] on div "Order details Collaborate Checklists 0/0 Tracking Linked Orders Timeline Profit…" at bounding box center [452, 289] width 904 height 1598
click at [786, 13] on button "Close" at bounding box center [784, 12] width 43 height 13
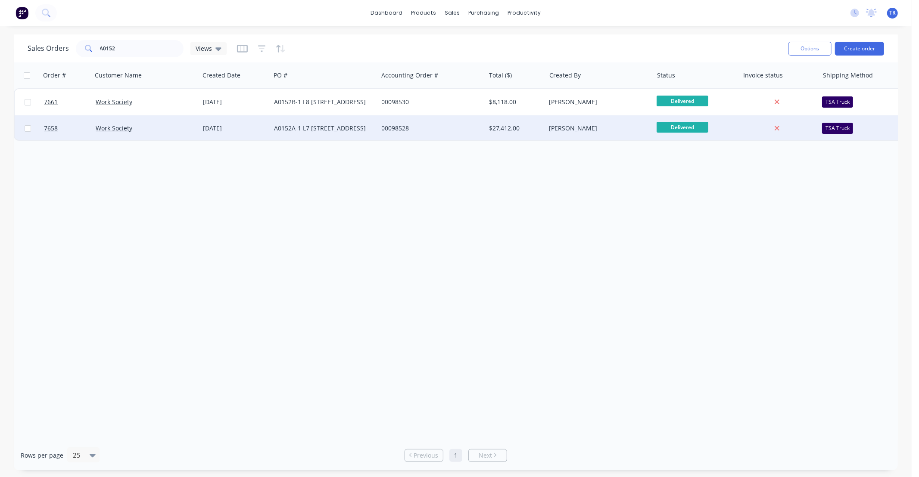
click at [179, 125] on div "Work Society" at bounding box center [144, 128] width 96 height 9
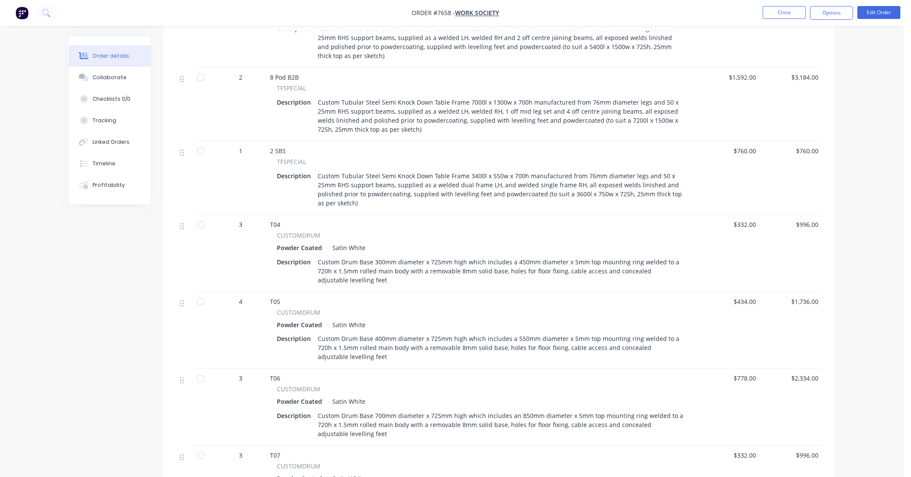
scroll to position [382, 0]
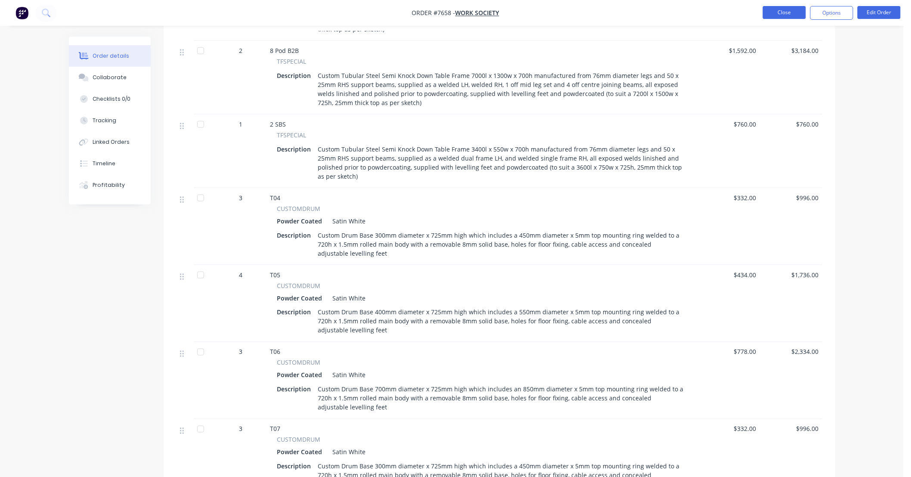
click at [774, 14] on button "Close" at bounding box center [784, 12] width 43 height 13
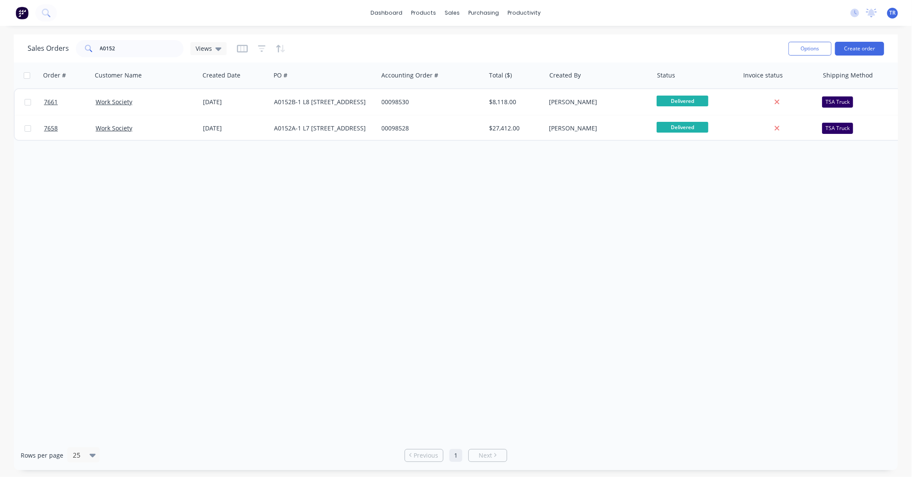
click at [306, 182] on div "Order # Customer Name Created Date PO # Accounting Order # Total ($) Created By…" at bounding box center [456, 251] width 884 height 378
click at [594, 239] on div "Order # Customer Name Created Date PO # Accounting Order # Total ($) Created By…" at bounding box center [456, 251] width 884 height 378
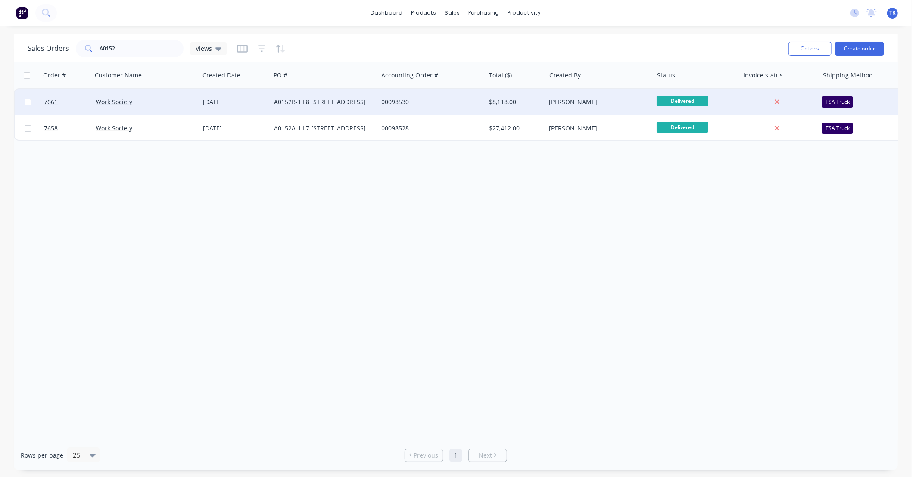
click at [260, 102] on div "[DATE]" at bounding box center [235, 102] width 64 height 9
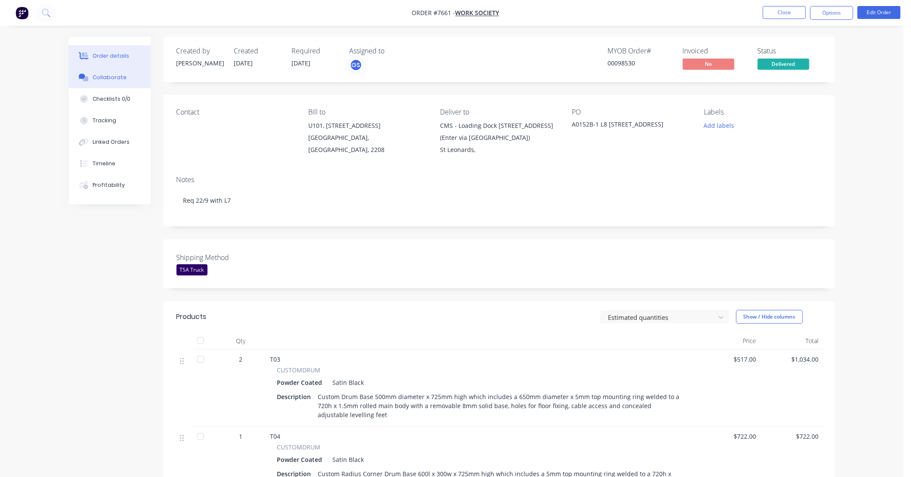
click at [110, 77] on div "Collaborate" at bounding box center [110, 78] width 34 height 8
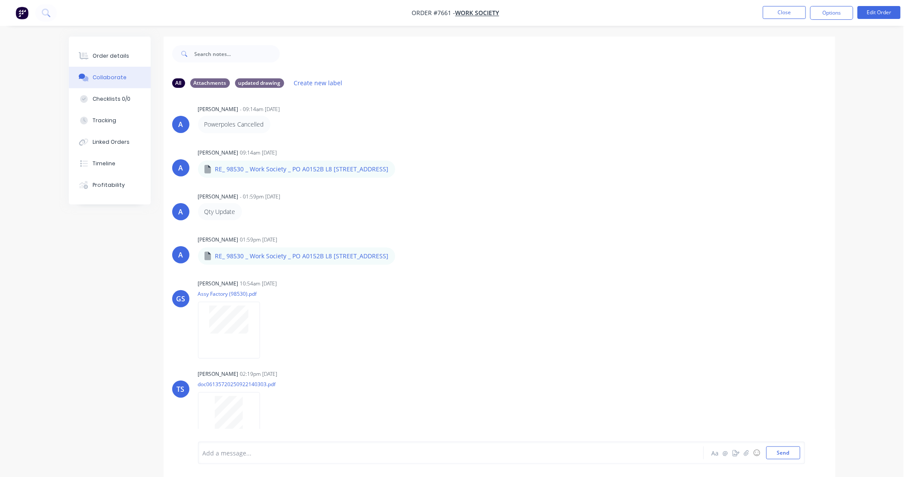
scroll to position [508, 0]
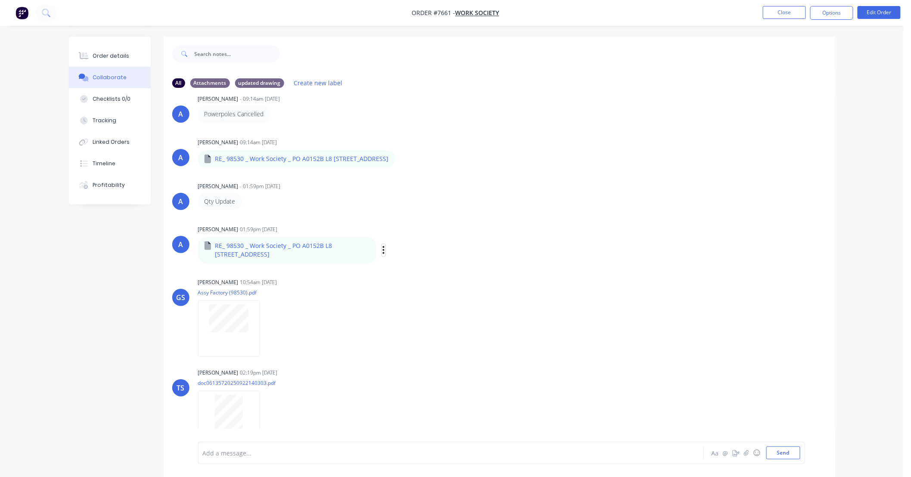
click at [385, 250] on icon "button" at bounding box center [383, 251] width 3 height 10
click at [427, 270] on button "Download" at bounding box center [440, 273] width 97 height 19
click at [625, 224] on div "A [PERSON_NAME] 01:59pm [DATE] RE_ 98530 _ Work Society _ PO A0152B L8 [STREET_…" at bounding box center [500, 243] width 672 height 40
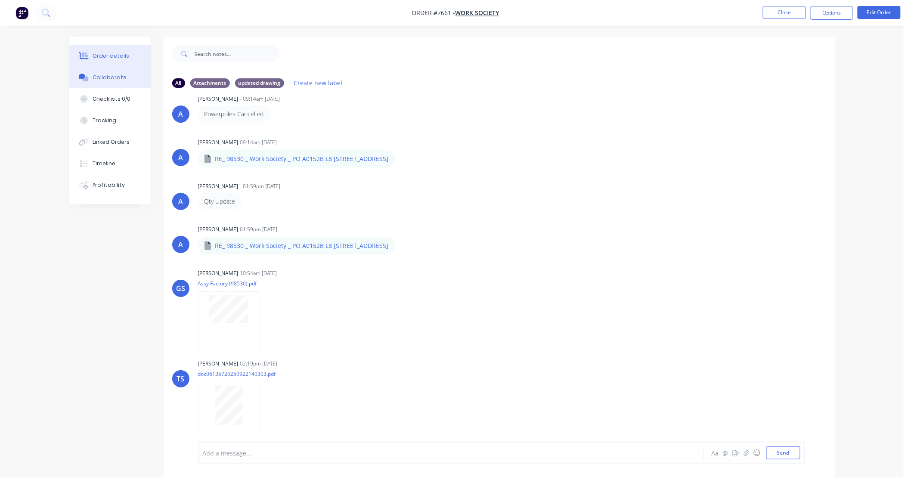
click at [87, 47] on button "Order details" at bounding box center [110, 56] width 82 height 22
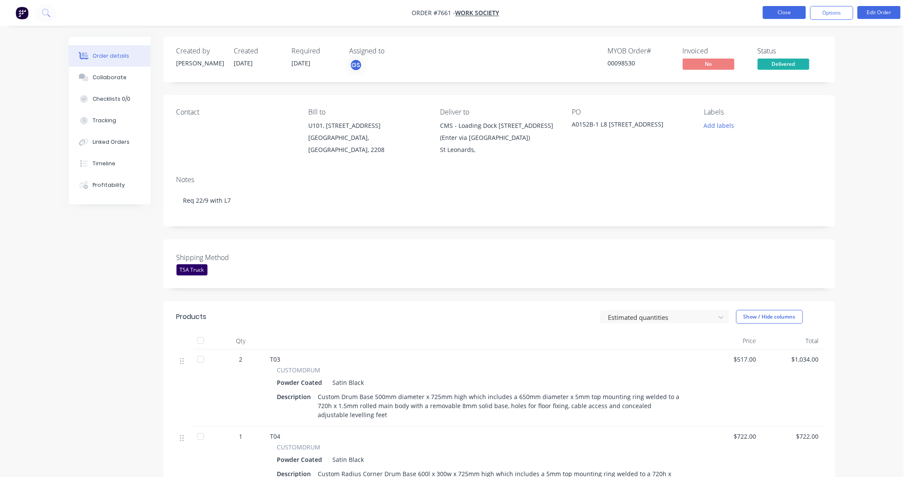
click at [791, 11] on button "Close" at bounding box center [784, 12] width 43 height 13
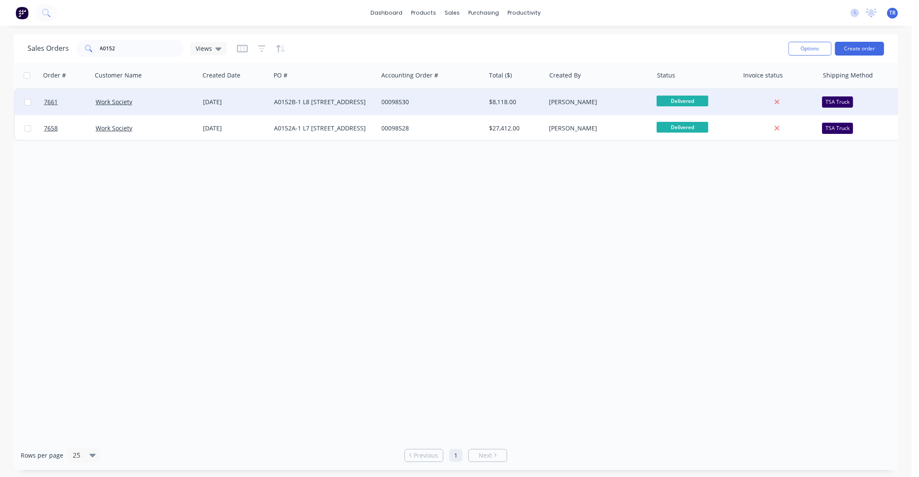
click at [261, 103] on div "[DATE]" at bounding box center [235, 102] width 64 height 9
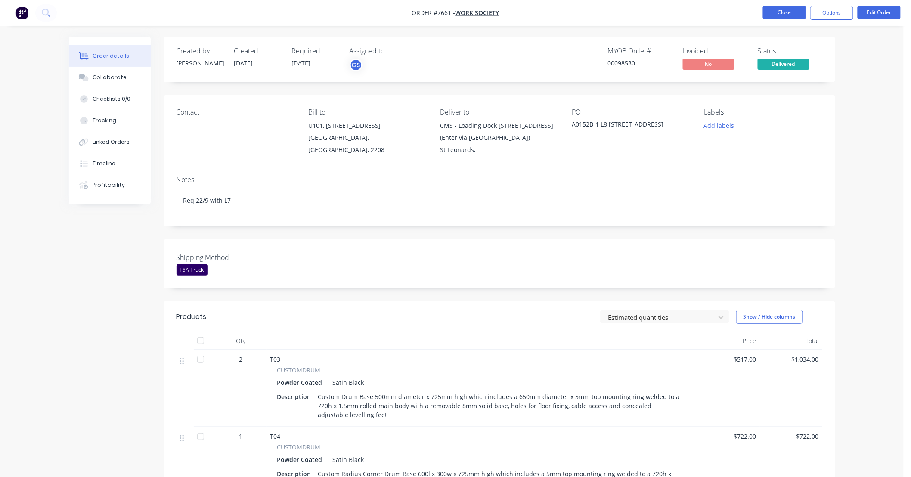
click at [782, 16] on button "Close" at bounding box center [784, 12] width 43 height 13
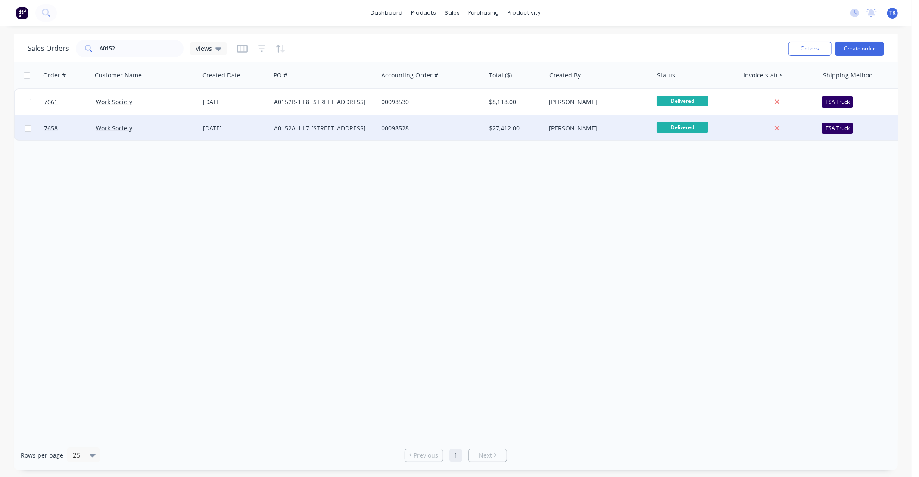
click at [246, 126] on div "[DATE]" at bounding box center [235, 128] width 64 height 9
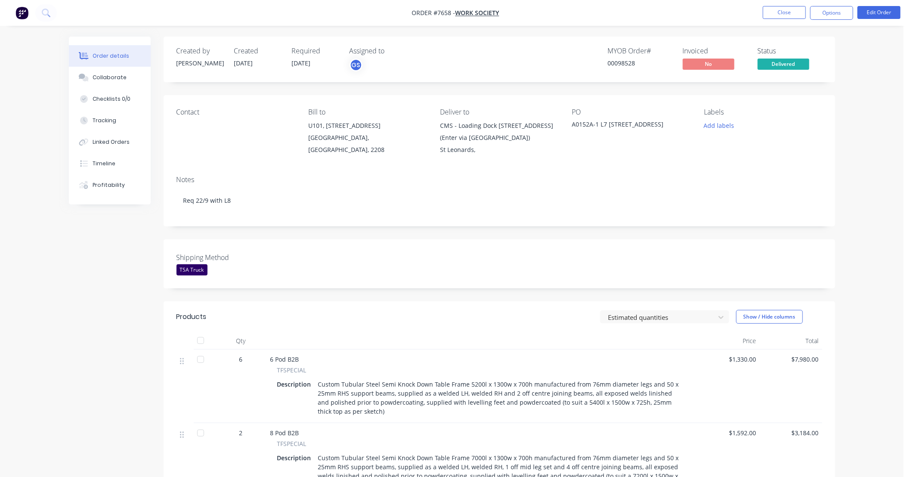
click at [785, 9] on button "Close" at bounding box center [784, 12] width 43 height 13
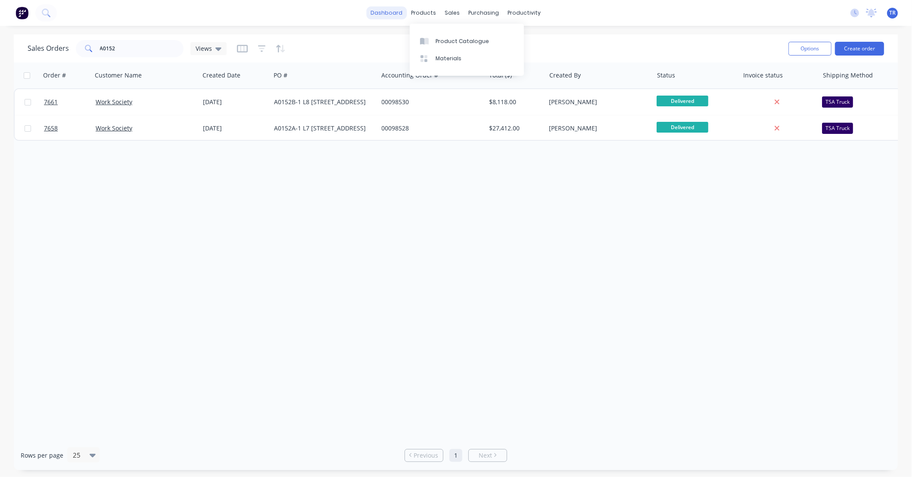
click at [395, 15] on link "dashboard" at bounding box center [387, 12] width 40 height 13
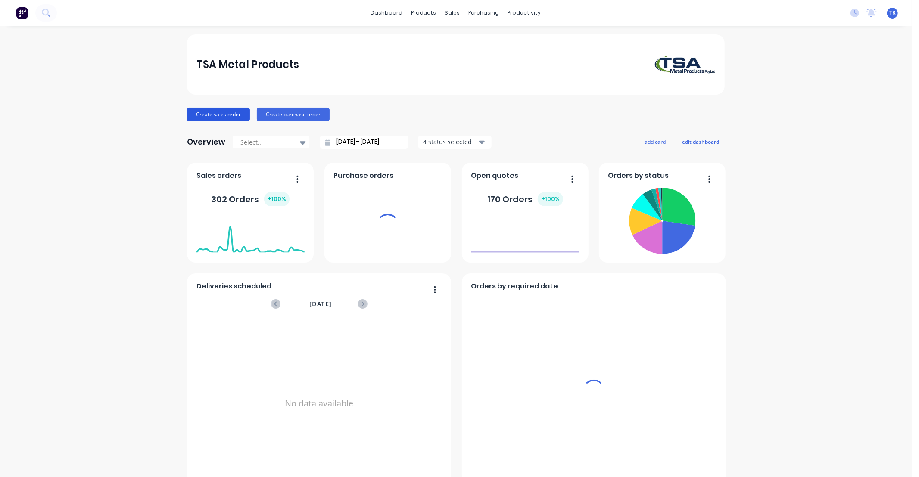
click at [216, 113] on button "Create sales order" at bounding box center [218, 115] width 63 height 14
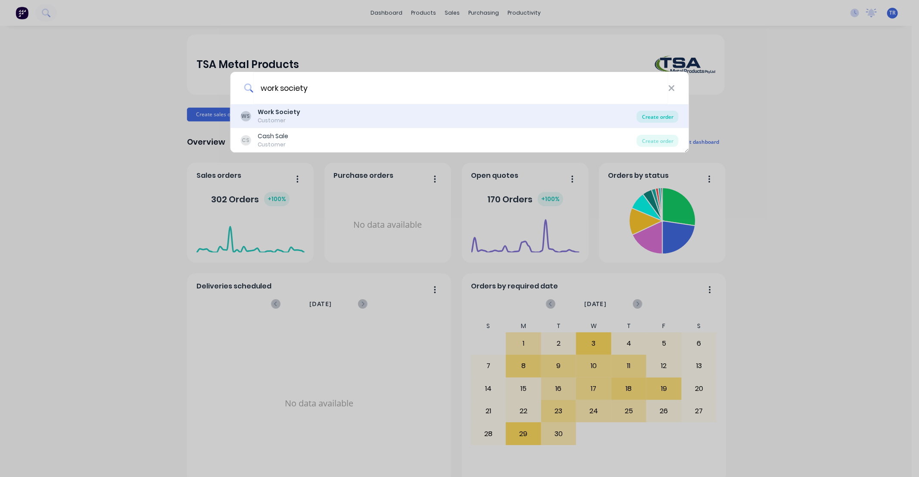
type input "work society"
click at [664, 115] on div "Create order" at bounding box center [658, 117] width 42 height 12
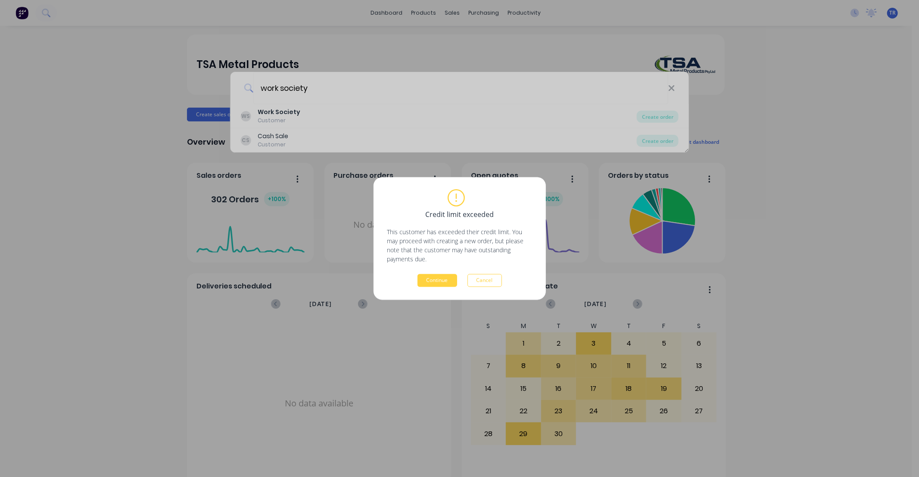
click at [416, 281] on div "Continue Cancel" at bounding box center [459, 280] width 145 height 13
click at [429, 281] on button "Continue" at bounding box center [437, 280] width 40 height 13
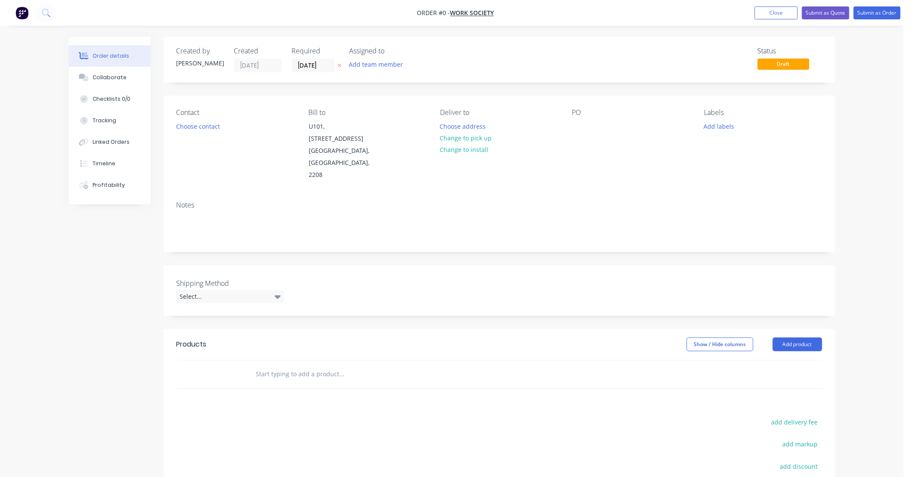
click at [301, 366] on input "text" at bounding box center [342, 374] width 172 height 17
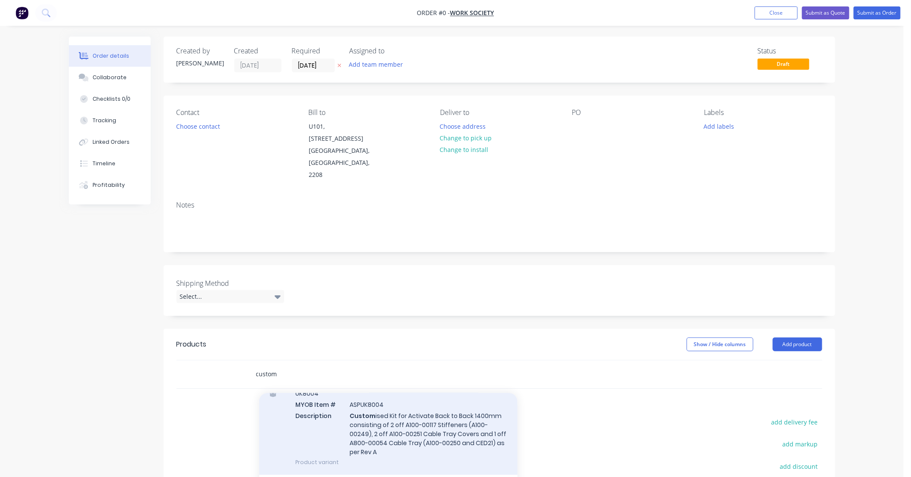
scroll to position [191, 0]
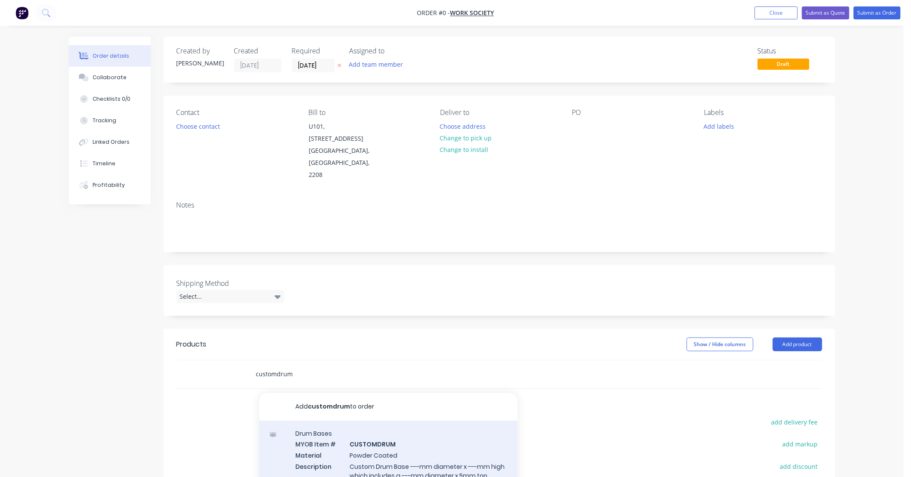
type input "customdrum"
click at [429, 427] on div "Drum Bases MYOB Item # CUSTOMDRUM Material Powder Coated Description Custom Dru…" at bounding box center [388, 478] width 258 height 115
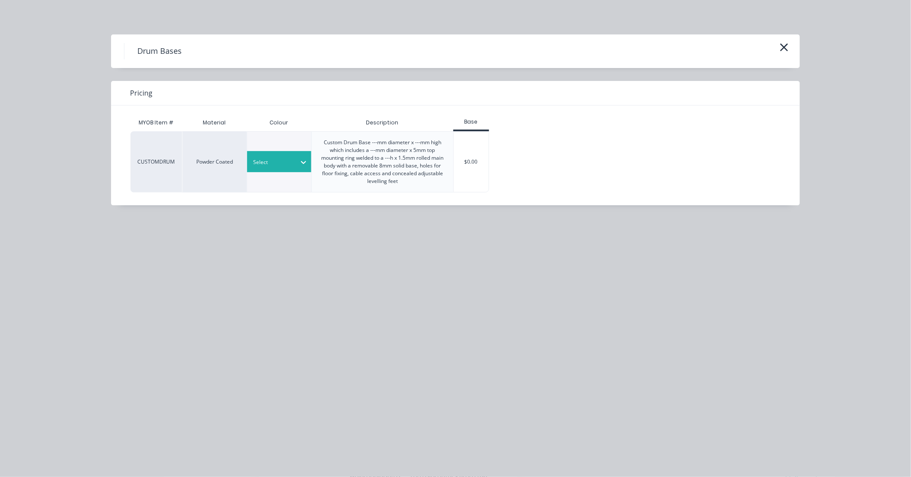
click at [303, 164] on icon at bounding box center [303, 162] width 9 height 9
type input "satin white"
click at [283, 203] on div "Satin White" at bounding box center [301, 201] width 108 height 16
click at [472, 173] on div "$0.00" at bounding box center [471, 162] width 35 height 60
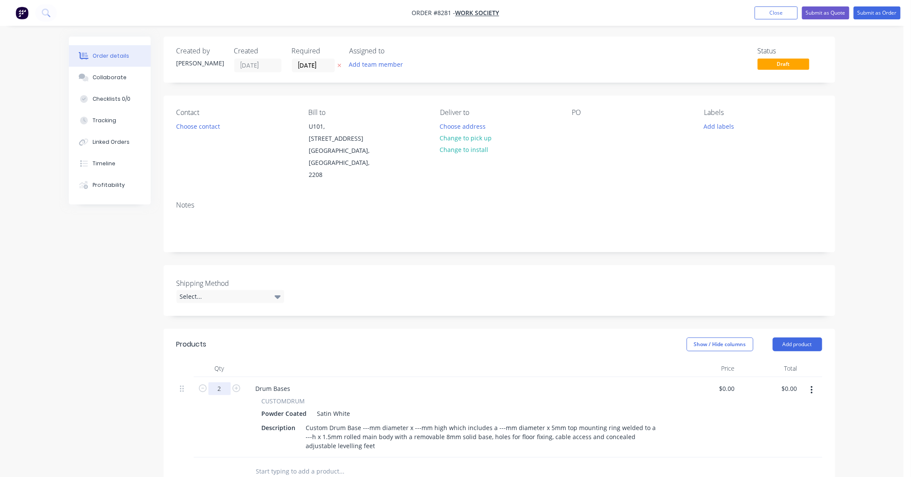
type input "2"
click at [384, 407] on div "Powder Coated Satin White" at bounding box center [461, 413] width 398 height 12
drag, startPoint x: 304, startPoint y: 376, endPoint x: 250, endPoint y: 375, distance: 53.9
click at [250, 397] on div "CUSTOMDRUM Powder Coated Satin White Description Custom Drum Base ---mm diamete…" at bounding box center [461, 425] width 424 height 56
drag, startPoint x: 250, startPoint y: 375, endPoint x: 360, endPoint y: 380, distance: 110.4
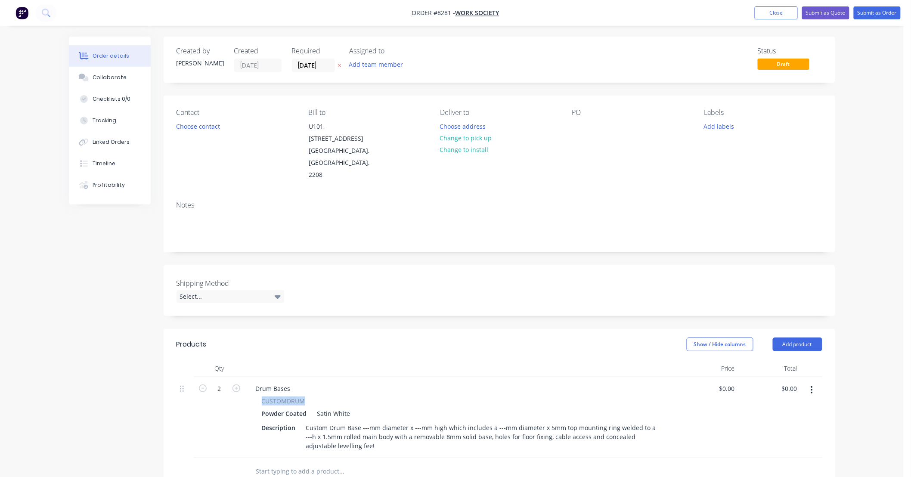
click at [360, 397] on div "CUSTOMDRUM" at bounding box center [461, 401] width 398 height 9
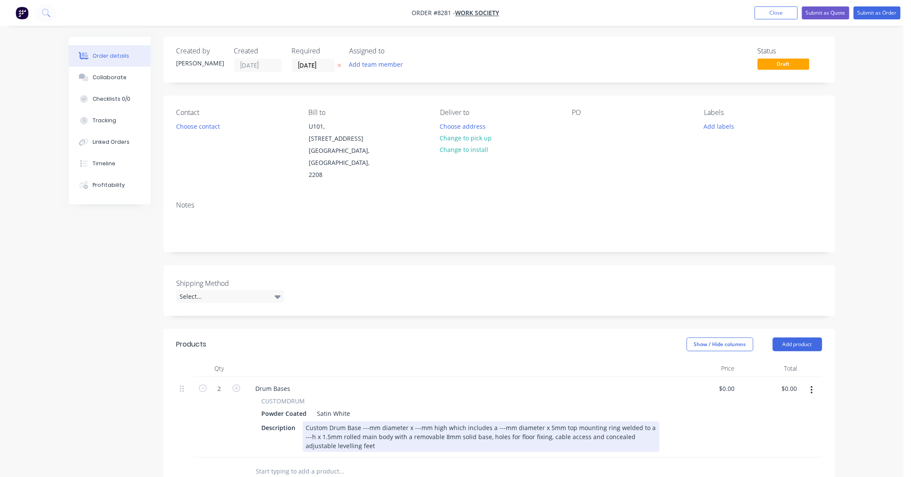
drag, startPoint x: 303, startPoint y: 402, endPoint x: 346, endPoint y: 410, distance: 43.9
click at [304, 422] on div "Custom Drum Base ---mm diameter x ---mm high which includes a ---mm diameter x …" at bounding box center [481, 437] width 357 height 31
click at [384, 422] on div "T09 - Custom Drum Base ---mm diameter x ---mm high which includes a ---mm diame…" at bounding box center [481, 437] width 357 height 31
drag, startPoint x: 320, startPoint y: 402, endPoint x: 304, endPoint y: 407, distance: 17.0
click at [304, 422] on div "T09 - Custom Drum Base mm diameter x ---mm high which includes a ---mm diameter…" at bounding box center [481, 437] width 357 height 31
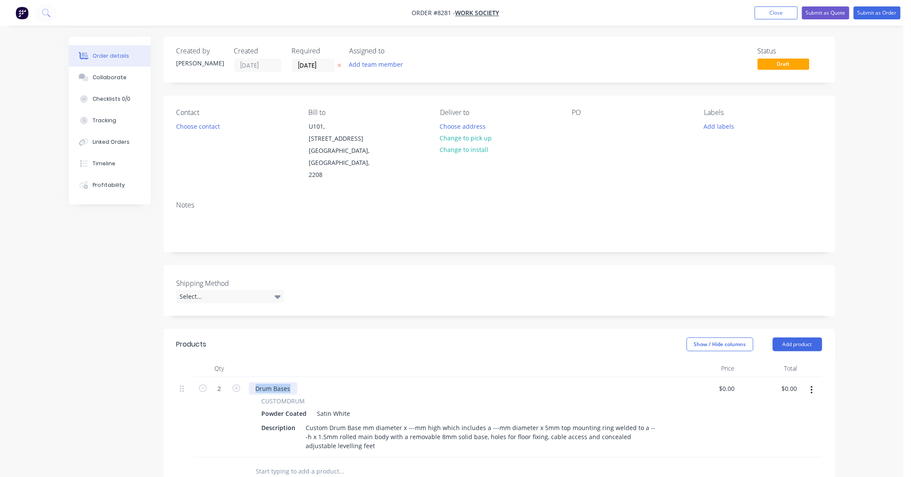
drag, startPoint x: 291, startPoint y: 362, endPoint x: 231, endPoint y: 365, distance: 59.5
click at [231, 377] on div "2 Drum Bases CUSTOMDRUM Powder Coated Satin White Description Custom Drum Base …" at bounding box center [500, 417] width 646 height 81
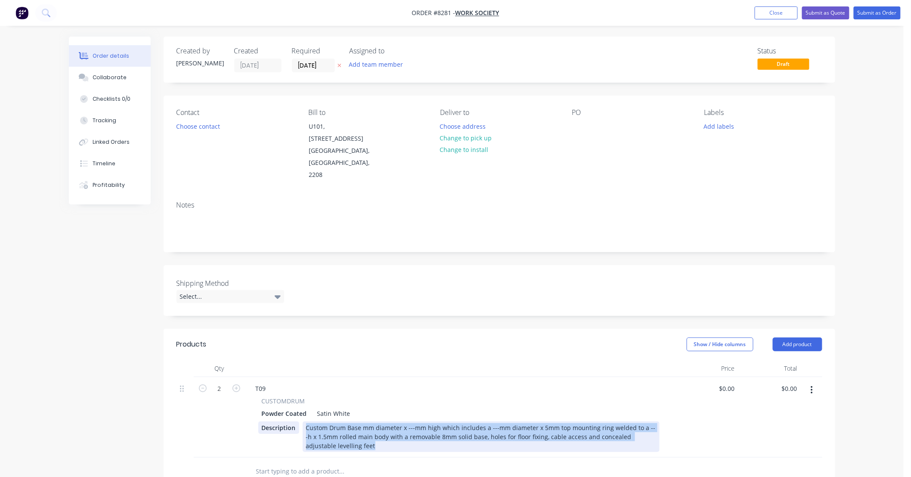
drag, startPoint x: 345, startPoint y: 423, endPoint x: 270, endPoint y: 398, distance: 79.4
click at [270, 422] on div "Description Custom Drum Base mm diameter x ---mm high which includes a ---mm di…" at bounding box center [458, 437] width 401 height 31
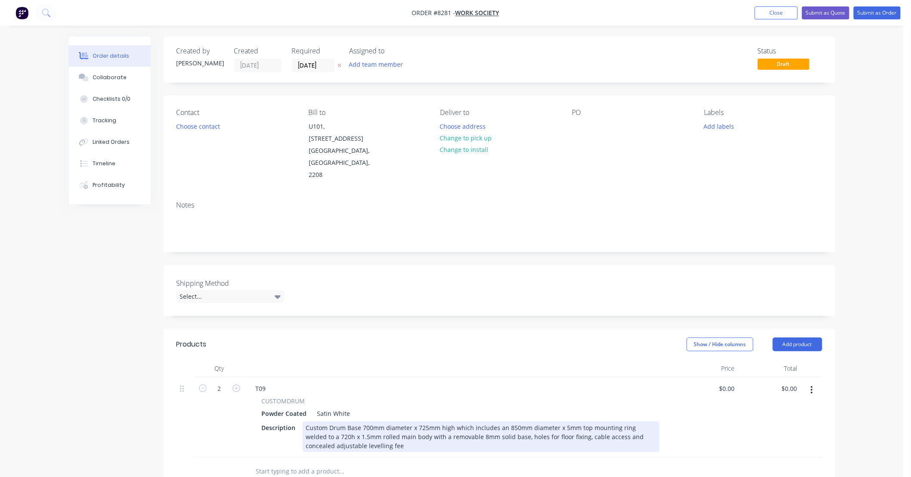
click at [364, 422] on div "Custom Drum Base 700mm diameter x 725mm high which includes an 850mm diameter x…" at bounding box center [481, 437] width 357 height 31
click at [423, 422] on div "Custom Drum Base 400mm diameter x 725mm high which includes an 850mm diameter x…" at bounding box center [481, 437] width 357 height 31
click at [506, 422] on div "Custom Drum Base 400mm diameter x 875mm high which includes an 850mm diameter x…" at bounding box center [481, 437] width 357 height 31
click at [325, 422] on div "Custom Drum Base 400mm diameter x 875mm high which includes an 550mm diameter x…" at bounding box center [481, 437] width 357 height 31
click at [320, 422] on div "Custom Drum Base 400mm diameter x 875mm high which includes an 550mm diameter x…" at bounding box center [481, 437] width 357 height 31
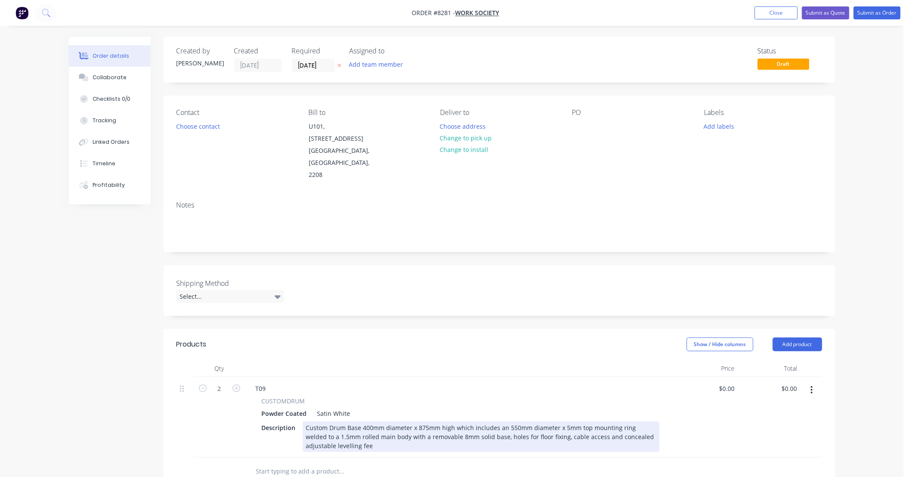
click at [562, 426] on div "Custom Drum Base 400mm diameter x 875mm high which includes an 550mm diameter x…" at bounding box center [481, 437] width 357 height 31
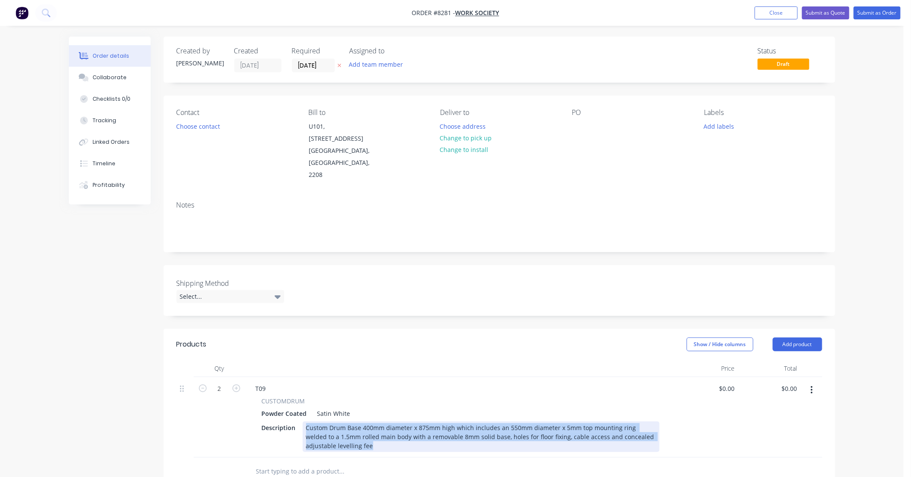
drag, startPoint x: 368, startPoint y: 424, endPoint x: 248, endPoint y: 393, distance: 124.1
click at [248, 393] on div "T09 CUSTOMDRUM Powder Coated Satin White Description Custom Drum Base 400mm dia…" at bounding box center [461, 417] width 431 height 81
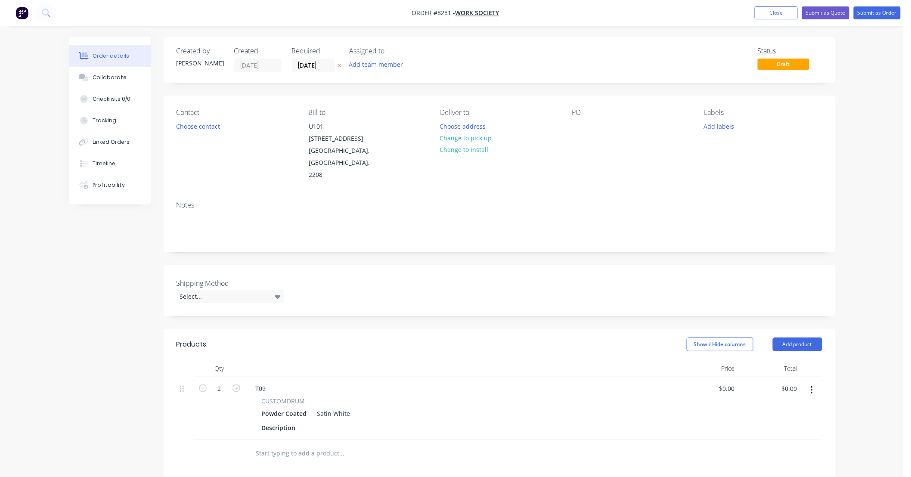
drag, startPoint x: 420, startPoint y: 389, endPoint x: 437, endPoint y: 393, distance: 17.1
click at [420, 407] on div "Powder Coated Satin White" at bounding box center [461, 413] width 398 height 12
click at [449, 445] on div at bounding box center [378, 453] width 258 height 17
click at [818, 15] on button "Submit as Quote" at bounding box center [825, 12] width 47 height 13
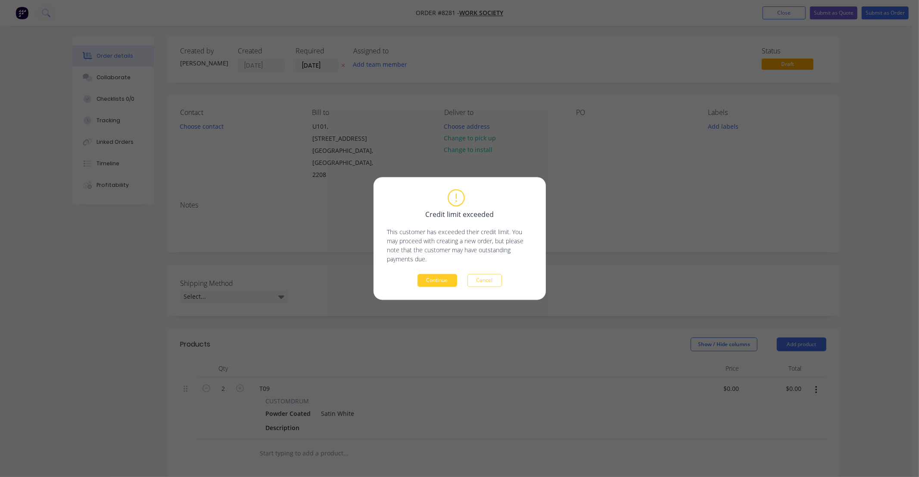
click at [443, 279] on button "Continue" at bounding box center [437, 280] width 40 height 13
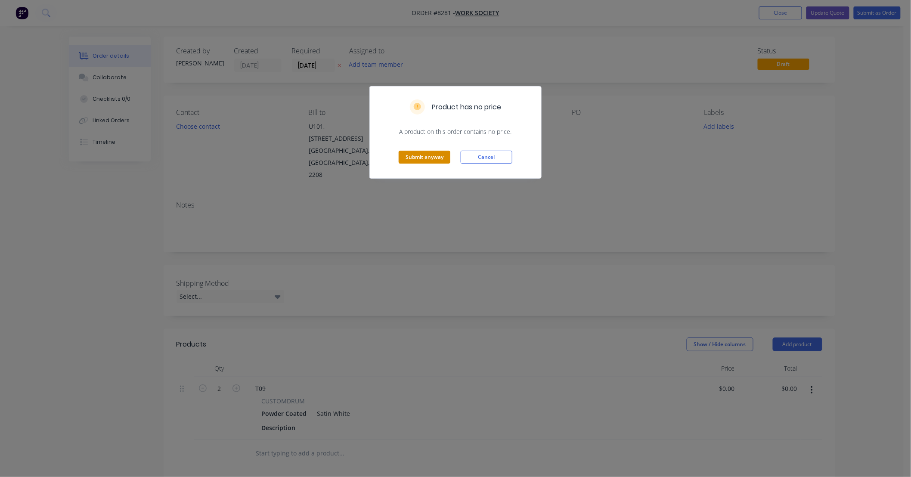
click at [435, 156] on button "Submit anyway" at bounding box center [425, 157] width 52 height 13
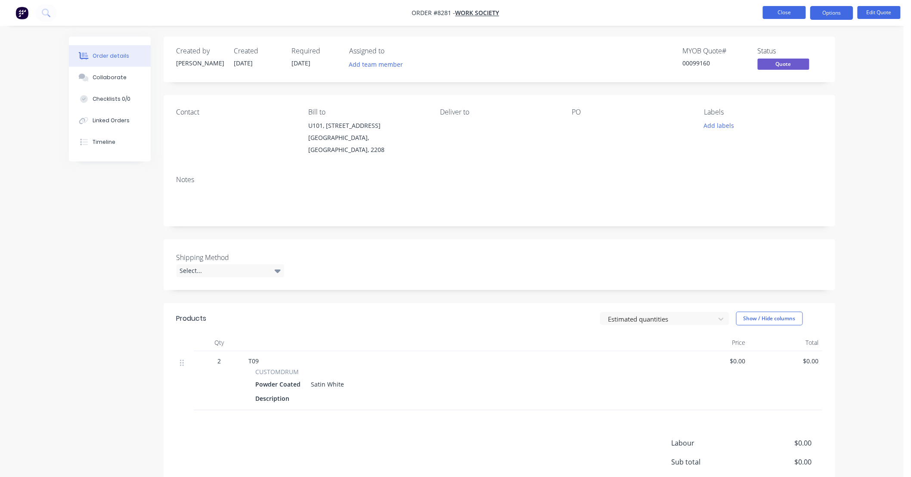
click at [770, 7] on button "Close" at bounding box center [784, 12] width 43 height 13
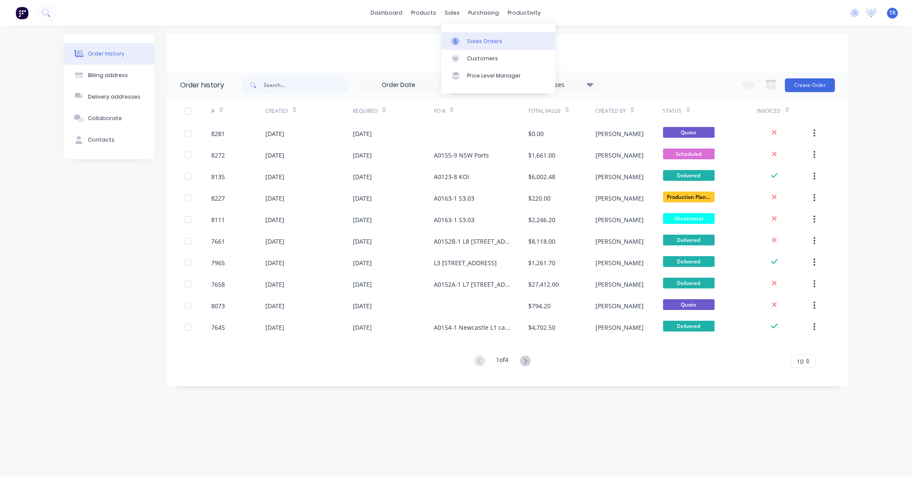
click at [487, 41] on div "Sales Orders" at bounding box center [484, 41] width 35 height 8
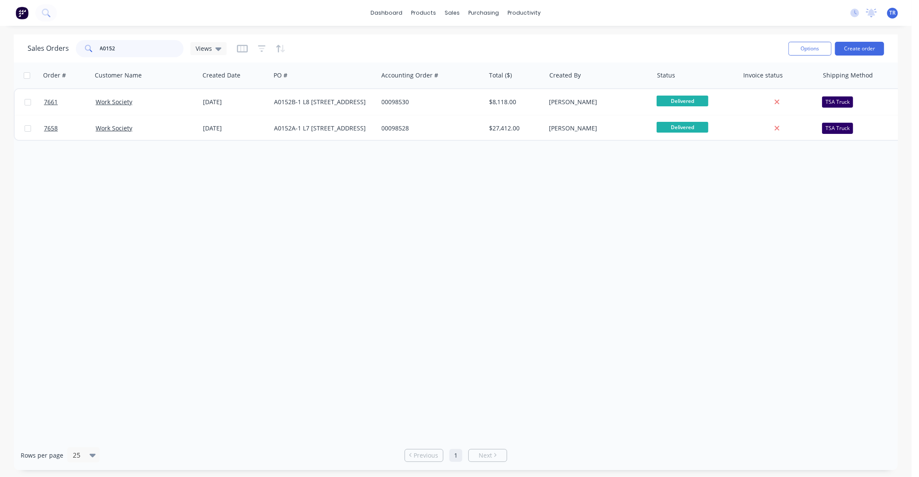
click at [124, 47] on input "A0152" at bounding box center [142, 48] width 84 height 17
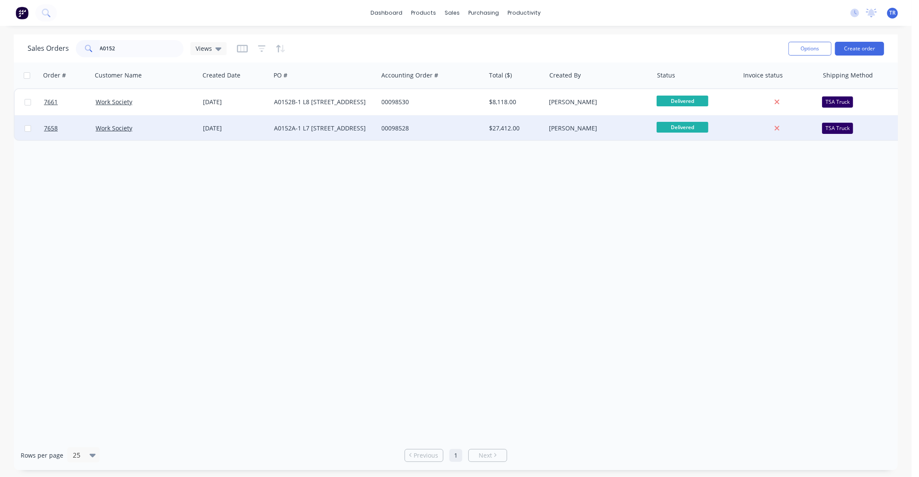
click at [182, 128] on div "Work Society" at bounding box center [144, 128] width 96 height 9
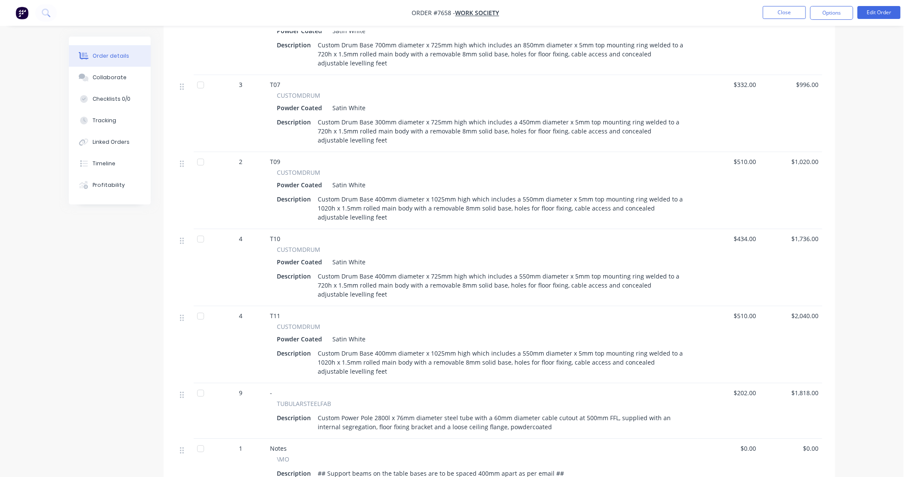
scroll to position [702, 0]
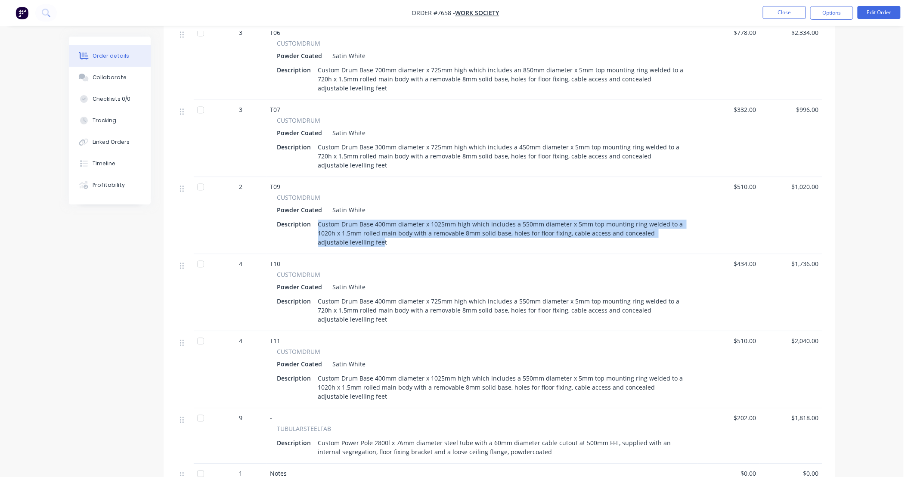
drag, startPoint x: 351, startPoint y: 244, endPoint x: 317, endPoint y: 222, distance: 41.0
click at [317, 222] on div "Custom Drum Base 400mm diameter x 1025mm high which includes a 550mm diameter x…" at bounding box center [501, 233] width 373 height 31
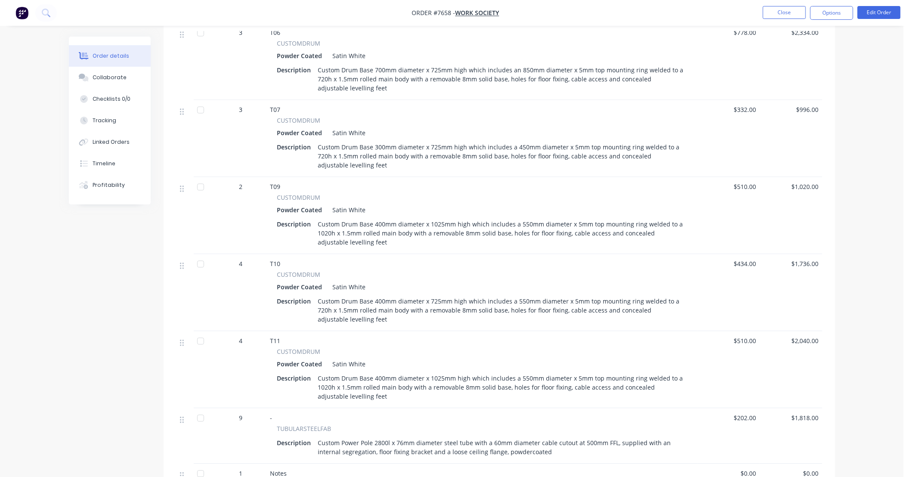
drag, startPoint x: 317, startPoint y: 222, endPoint x: 361, endPoint y: 245, distance: 49.3
click at [362, 246] on div "Custom Drum Base 400mm diameter x 1025mm high which includes a 550mm diameter x…" at bounding box center [501, 233] width 373 height 31
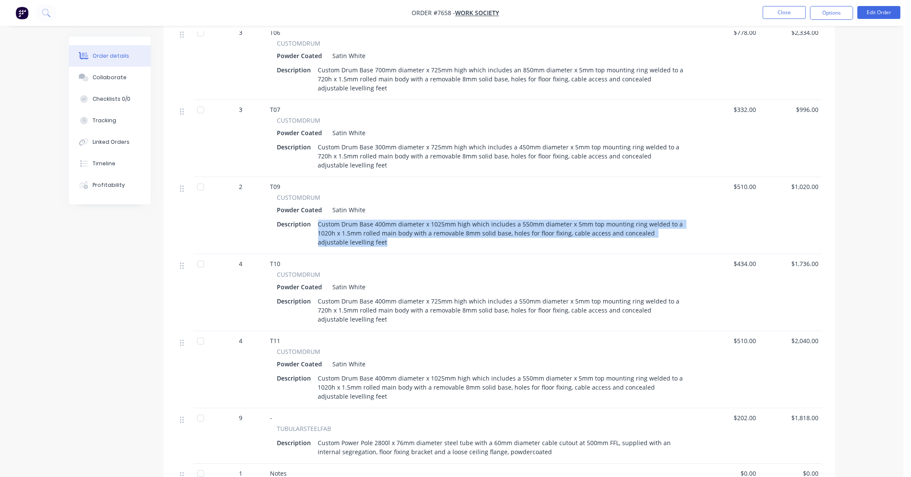
drag, startPoint x: 359, startPoint y: 242, endPoint x: 317, endPoint y: 222, distance: 47.0
click at [317, 222] on div "Custom Drum Base 400mm diameter x 1025mm high which includes a 550mm diameter x…" at bounding box center [501, 233] width 373 height 31
copy div "Custom Drum Base 400mm diameter x 1025mm high which includes a 550mm diameter x…"
click at [783, 14] on button "Close" at bounding box center [784, 12] width 43 height 13
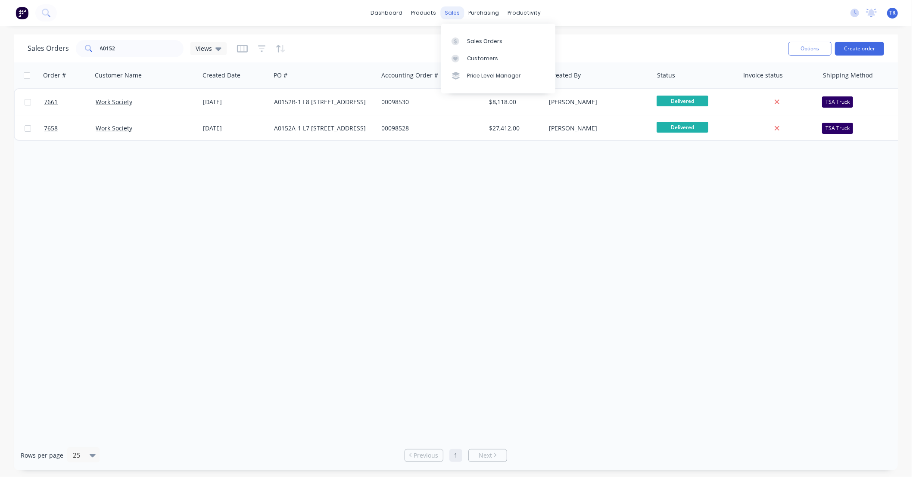
click at [450, 12] on div "sales" at bounding box center [453, 12] width 24 height 13
click at [471, 37] on link "Sales Orders" at bounding box center [498, 40] width 114 height 17
drag, startPoint x: 57, startPoint y: 52, endPoint x: 0, endPoint y: 56, distance: 57.1
click at [2, 56] on div "Sales Orders A0152 Views Options Create order Order # Customer Name Created Dat…" at bounding box center [455, 252] width 911 height 436
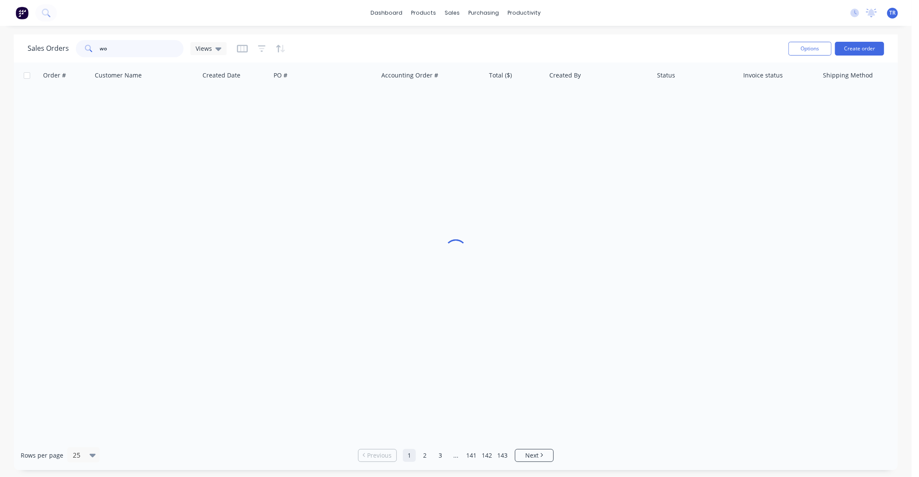
type input "w"
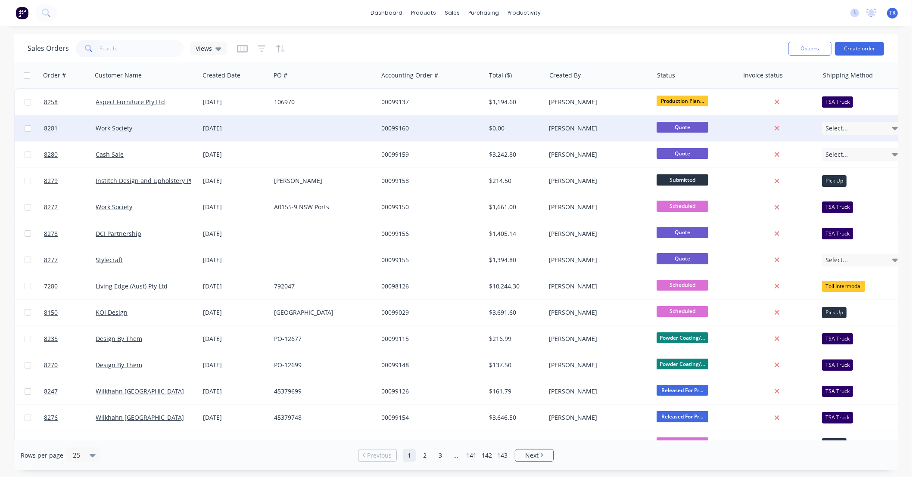
click at [322, 125] on div at bounding box center [323, 128] width 107 height 26
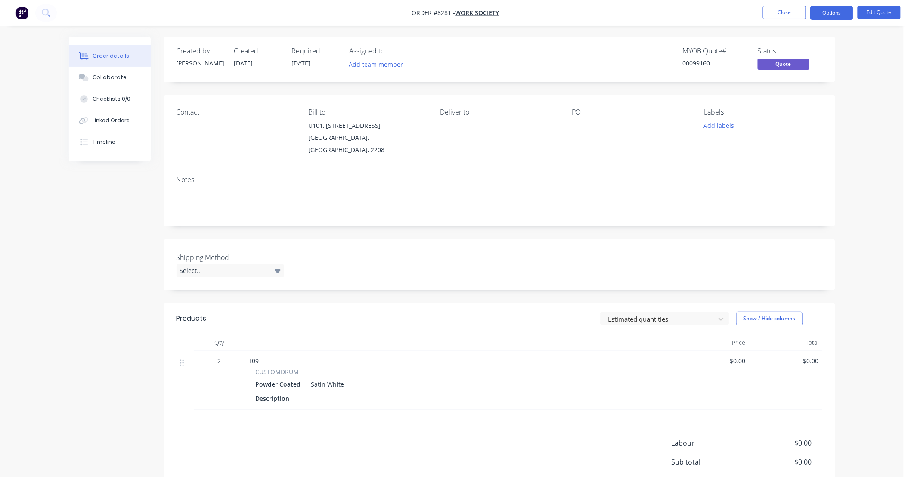
click at [322, 394] on div "Description" at bounding box center [461, 398] width 410 height 12
click at [308, 392] on div "Description" at bounding box center [461, 398] width 410 height 12
click at [326, 392] on div "Description" at bounding box center [461, 398] width 410 height 12
click at [870, 12] on button "Edit Quote" at bounding box center [879, 12] width 43 height 13
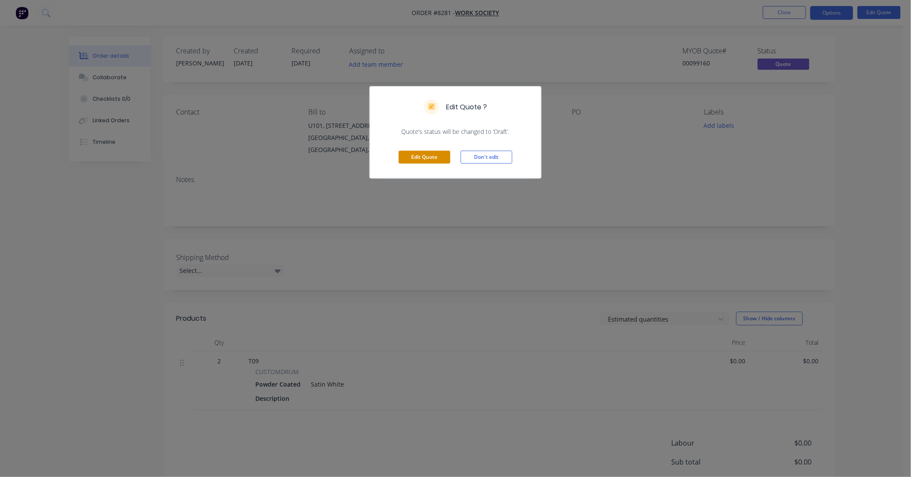
click at [428, 156] on button "Edit Quote" at bounding box center [425, 157] width 52 height 13
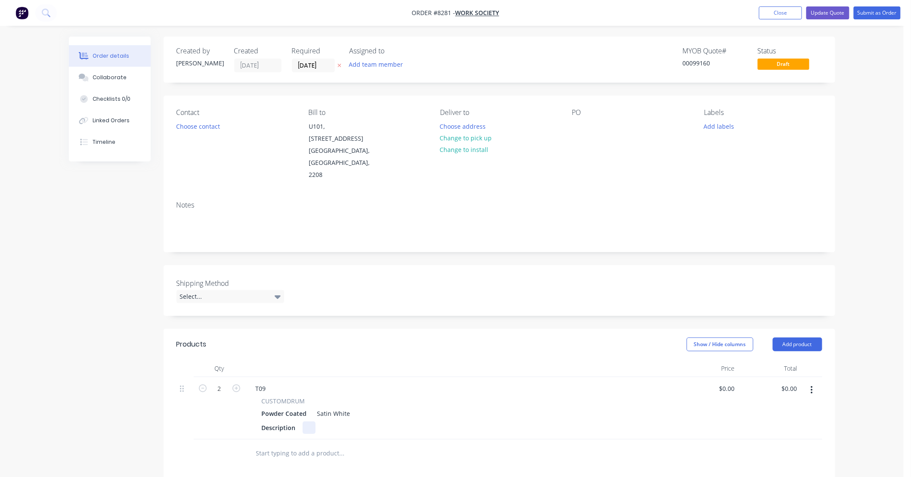
click at [326, 422] on div "Description" at bounding box center [458, 428] width 401 height 12
paste div
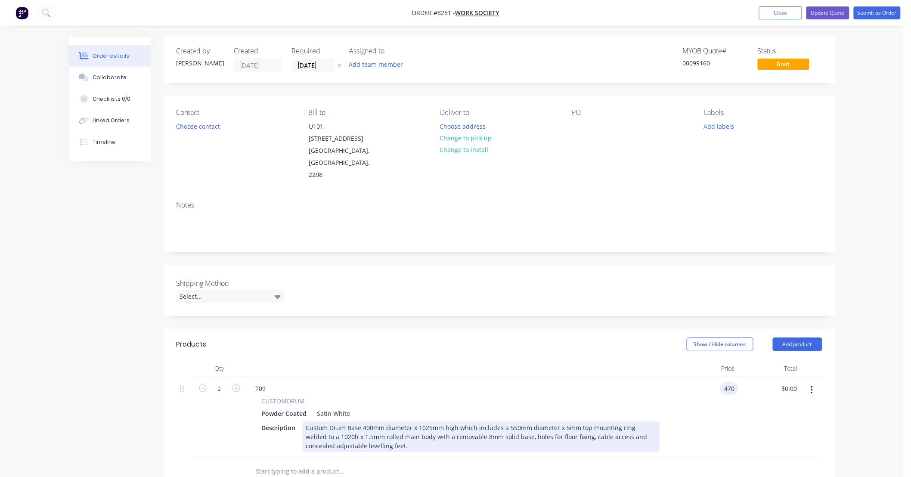
type input "$470.00"
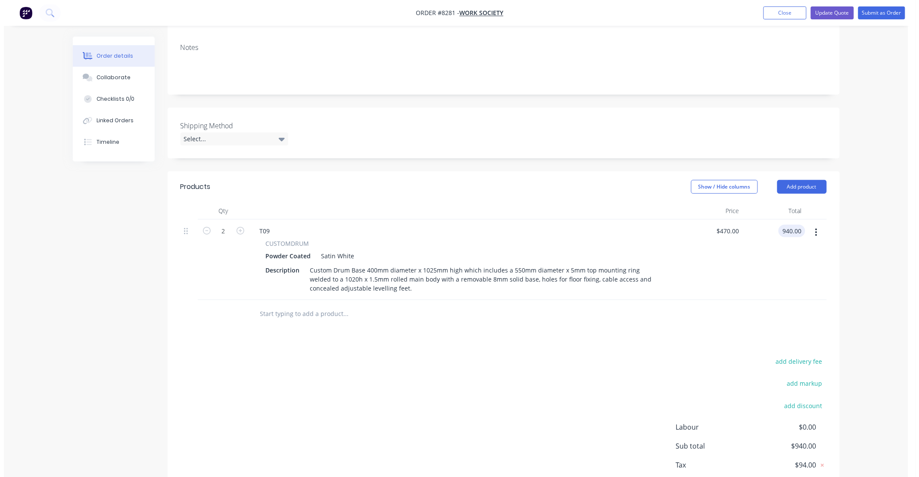
scroll to position [185, 0]
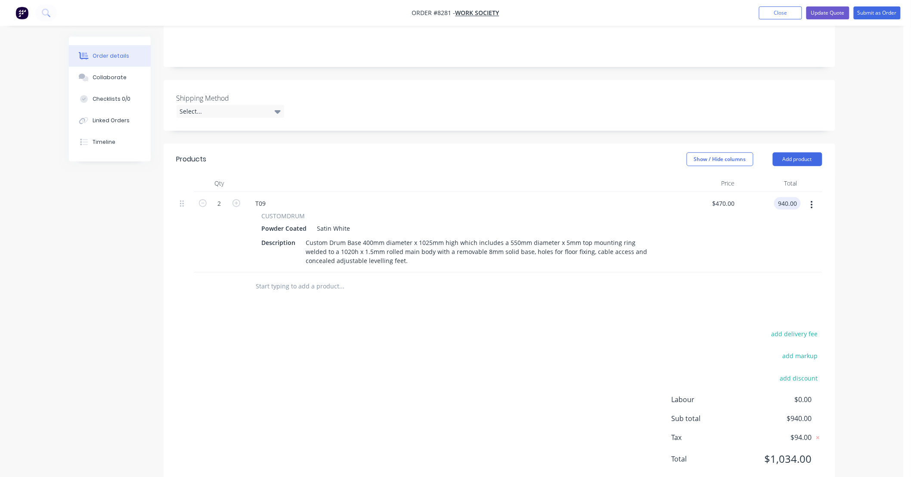
type input "$940.00"
click at [813, 197] on button "button" at bounding box center [812, 205] width 20 height 16
click at [776, 239] on div "Duplicate" at bounding box center [782, 245] width 66 height 12
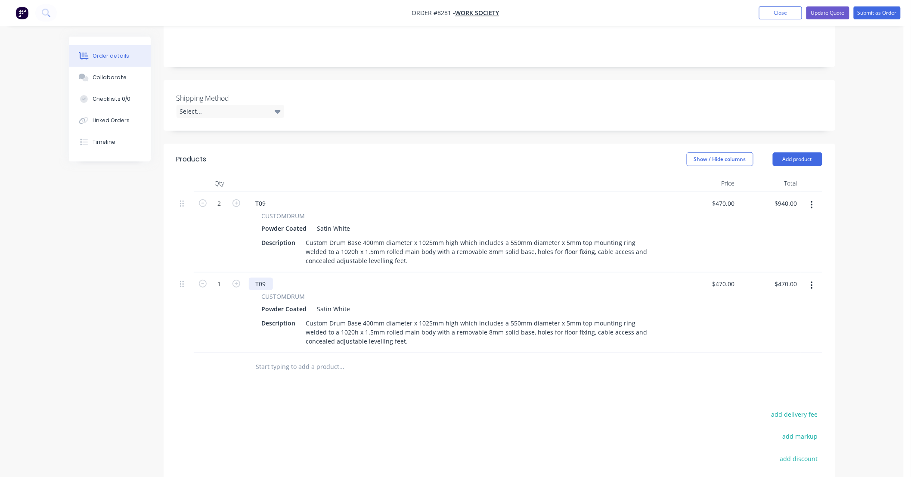
click at [269, 278] on div "T09" at bounding box center [261, 284] width 24 height 12
type input "4"
type input "$1,880.00"
click at [484, 409] on div "add delivery fee add markup add discount Labour $0.00 Sub total $2,820.00 Tax $…" at bounding box center [500, 482] width 646 height 147
click at [834, 10] on button "Update Quote" at bounding box center [828, 12] width 43 height 13
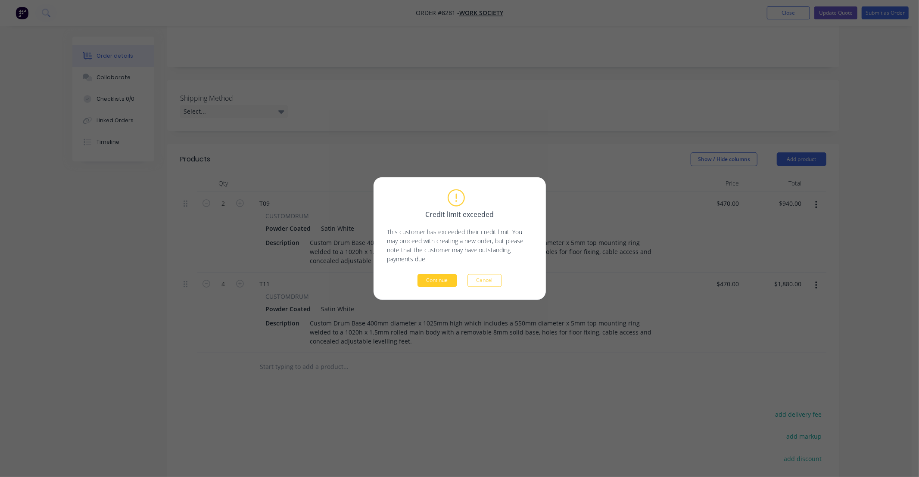
click at [451, 283] on button "Continue" at bounding box center [437, 280] width 40 height 13
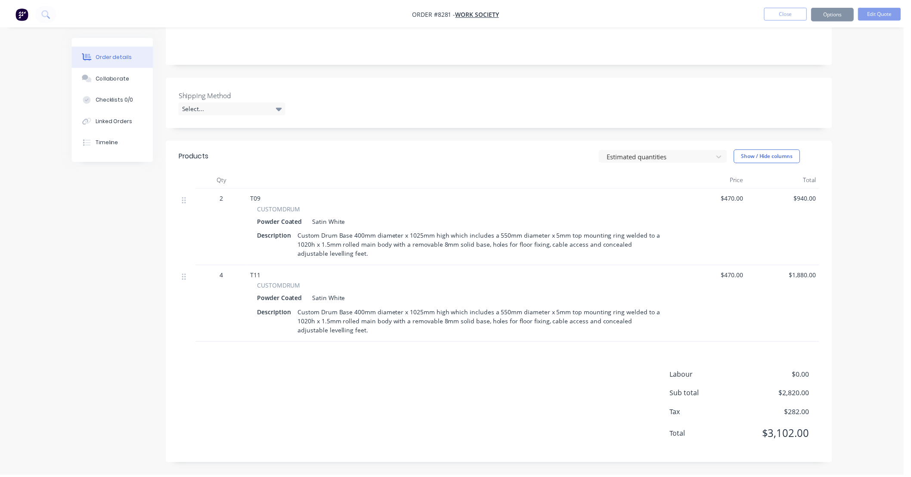
scroll to position [154, 0]
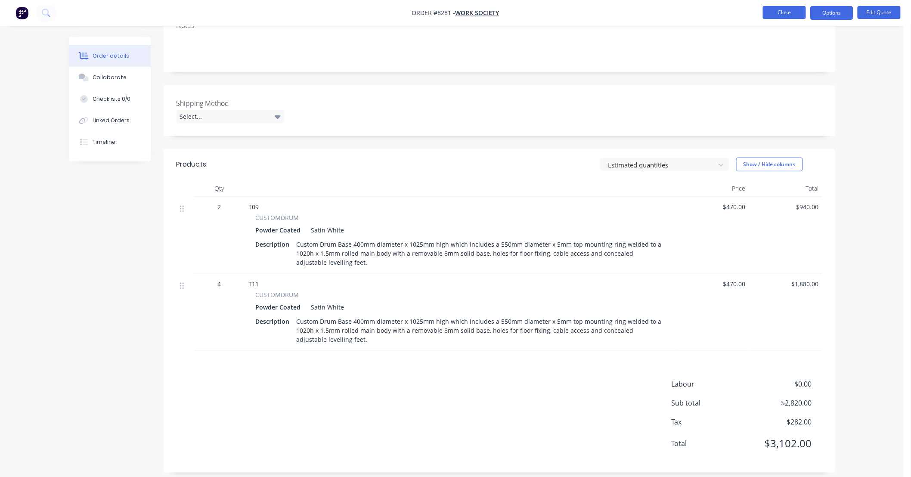
click at [789, 13] on button "Close" at bounding box center [784, 12] width 43 height 13
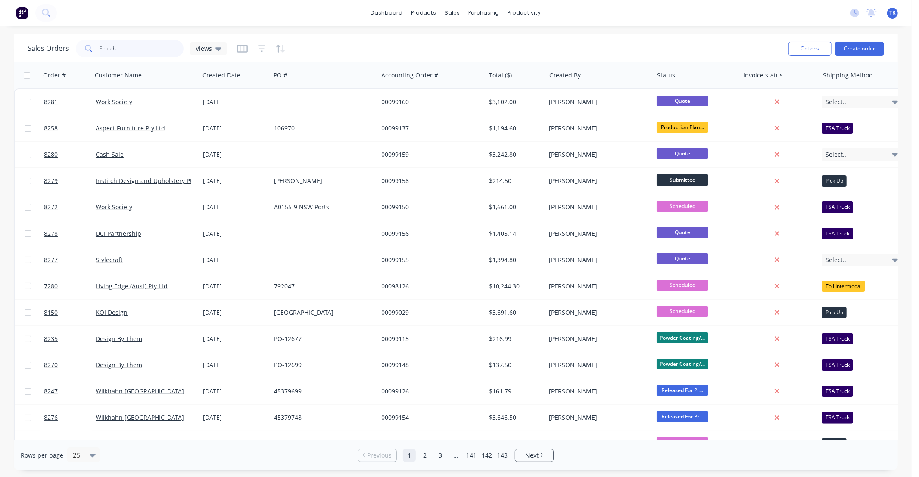
click at [152, 47] on input "text" at bounding box center [142, 48] width 84 height 17
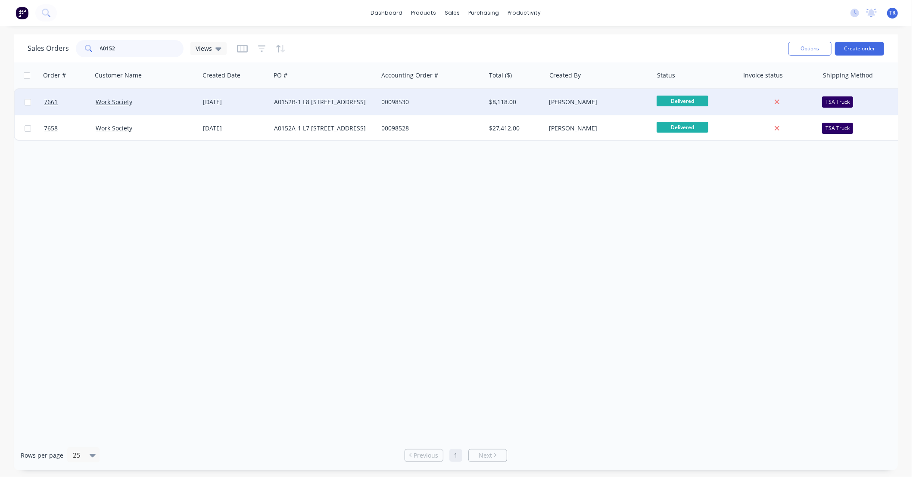
type input "A0152"
click at [175, 102] on div "Work Society" at bounding box center [144, 102] width 96 height 9
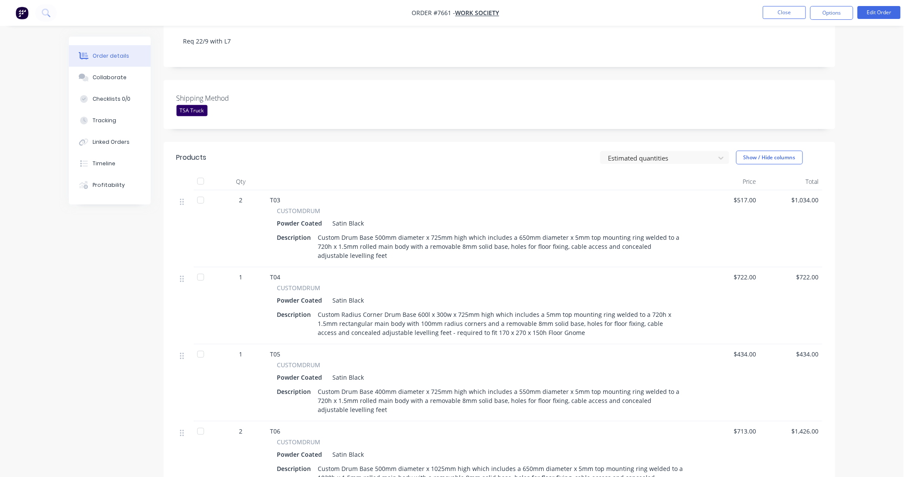
scroll to position [255, 0]
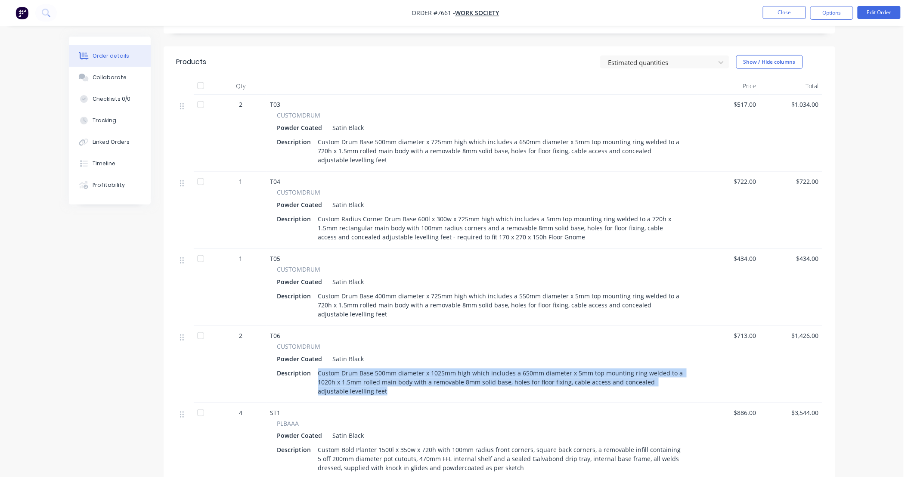
drag, startPoint x: 353, startPoint y: 390, endPoint x: 314, endPoint y: 375, distance: 42.4
click at [315, 375] on div "Custom Drum Base 500mm diameter x 1025mm high which includes a 650mm diameter x…" at bounding box center [501, 382] width 373 height 31
copy div "Custom Drum Base 500mm diameter x 1025mm high which includes a 650mm diameter x…"
click at [780, 10] on button "Close" at bounding box center [784, 12] width 43 height 13
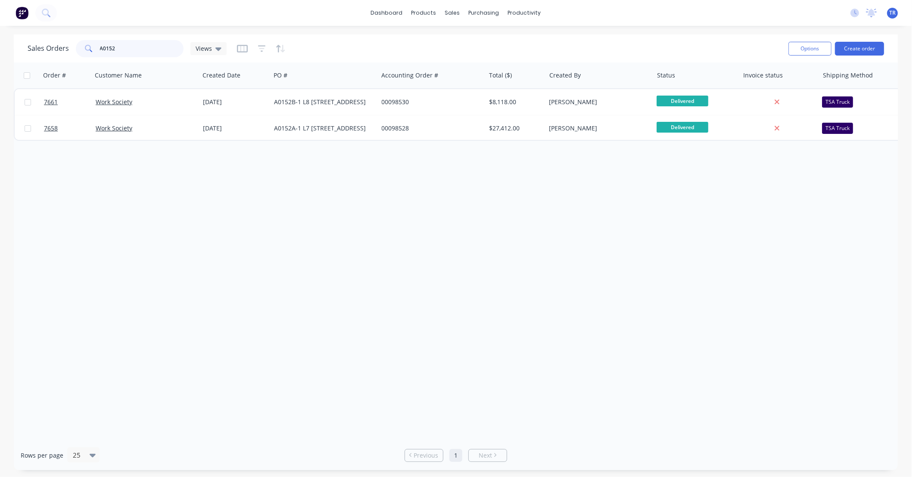
drag, startPoint x: 121, startPoint y: 48, endPoint x: 0, endPoint y: 47, distance: 120.6
click at [3, 47] on div "Sales Orders A0152 Views Options Create order Order # Customer Name Created Dat…" at bounding box center [455, 252] width 911 height 436
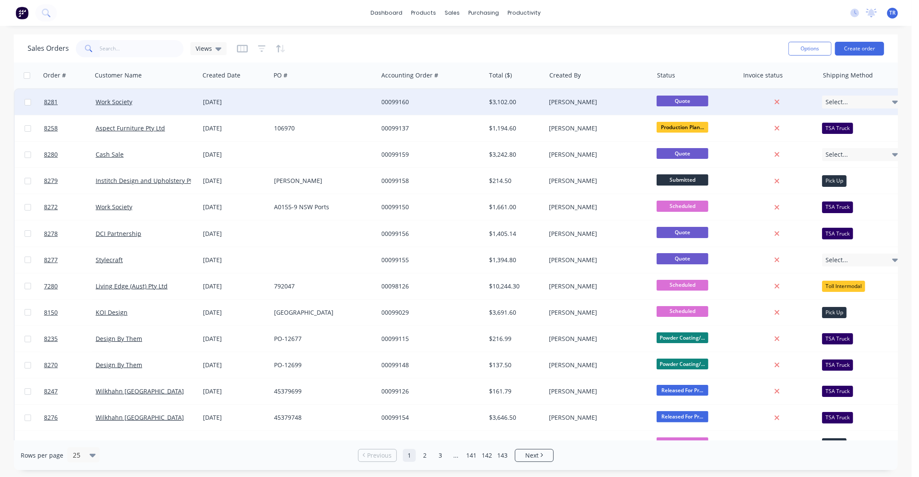
click at [169, 104] on div "Work Society" at bounding box center [144, 102] width 96 height 9
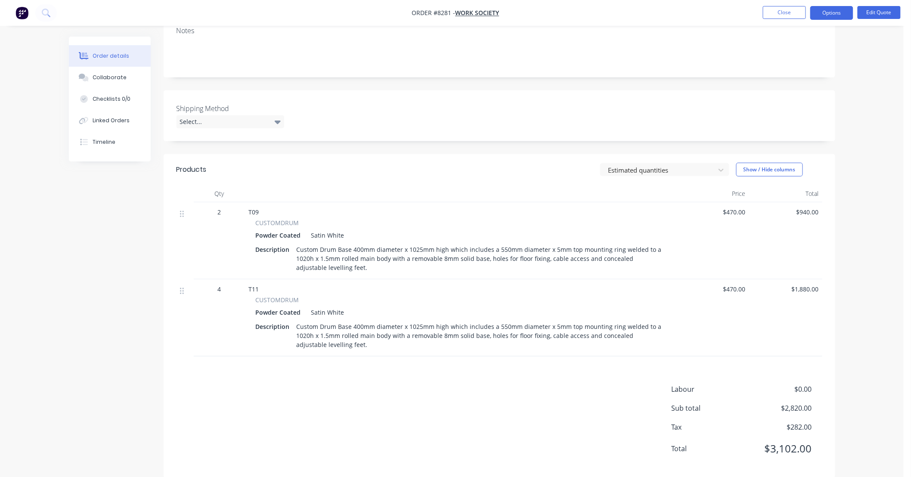
scroll to position [154, 0]
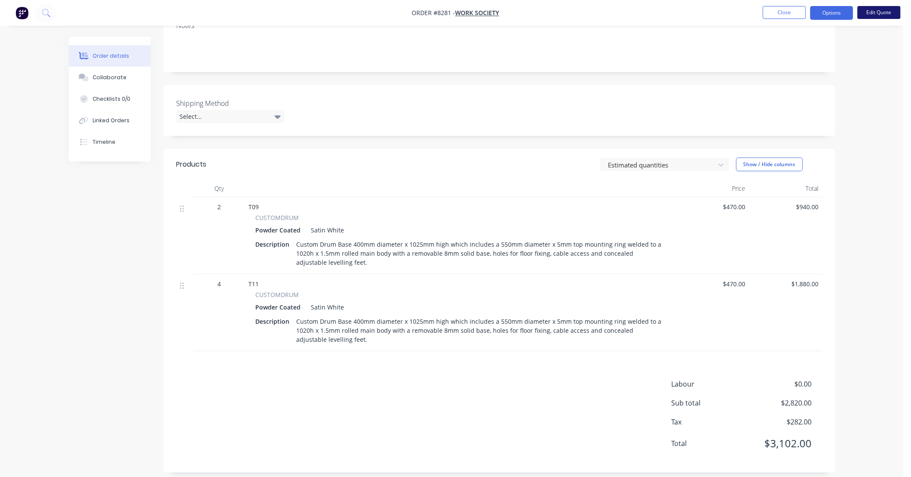
click at [876, 11] on button "Edit Quote" at bounding box center [879, 12] width 43 height 13
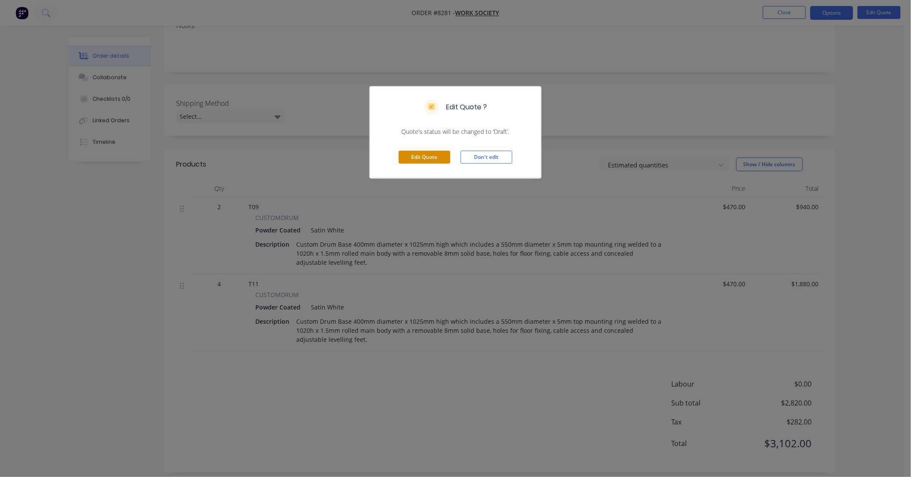
click at [440, 156] on button "Edit Quote" at bounding box center [425, 157] width 52 height 13
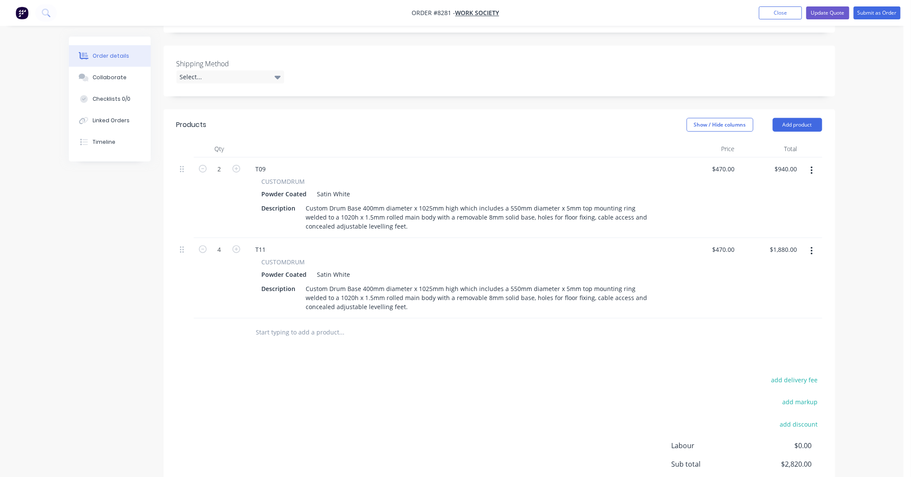
scroll to position [265, 0]
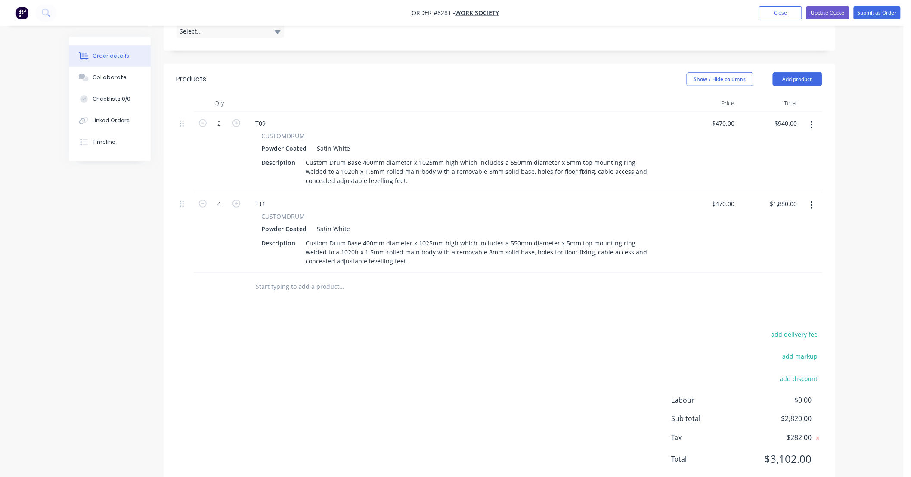
click at [337, 278] on input "text" at bounding box center [342, 286] width 172 height 17
click at [811, 201] on icon "button" at bounding box center [812, 205] width 2 height 9
click at [788, 239] on div "Duplicate" at bounding box center [782, 245] width 66 height 12
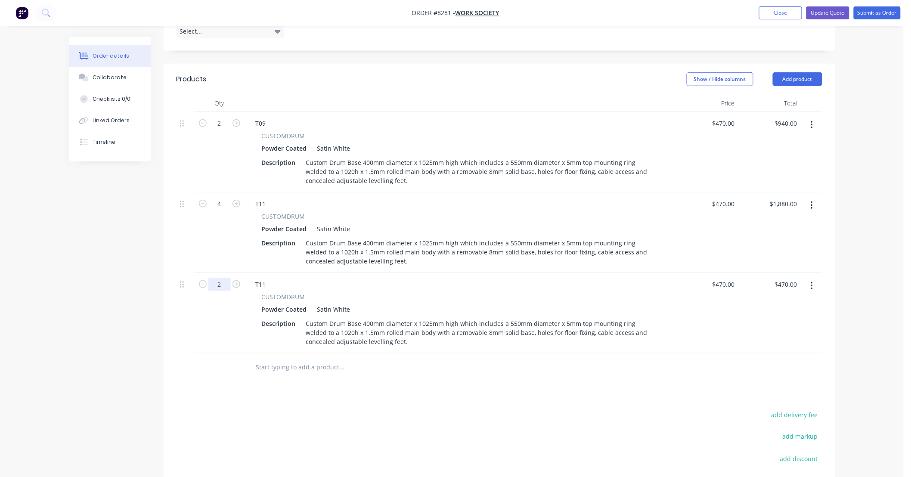
type input "2"
type input "$940.00"
click at [266, 278] on div "T11" at bounding box center [261, 284] width 24 height 12
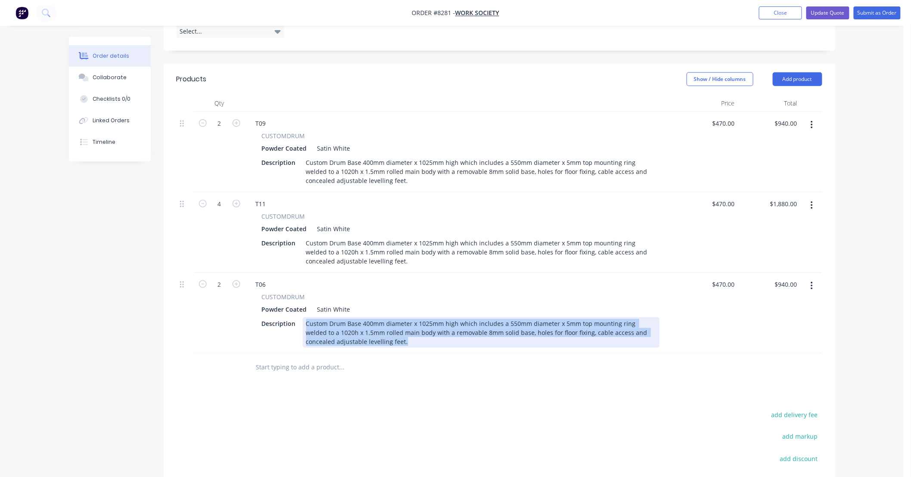
drag, startPoint x: 380, startPoint y: 319, endPoint x: 242, endPoint y: 286, distance: 142.2
click at [242, 286] on div "2 T06 CUSTOMDRUM Powder Coated Satin White Description Custom Drum Base 400mm d…" at bounding box center [500, 313] width 646 height 81
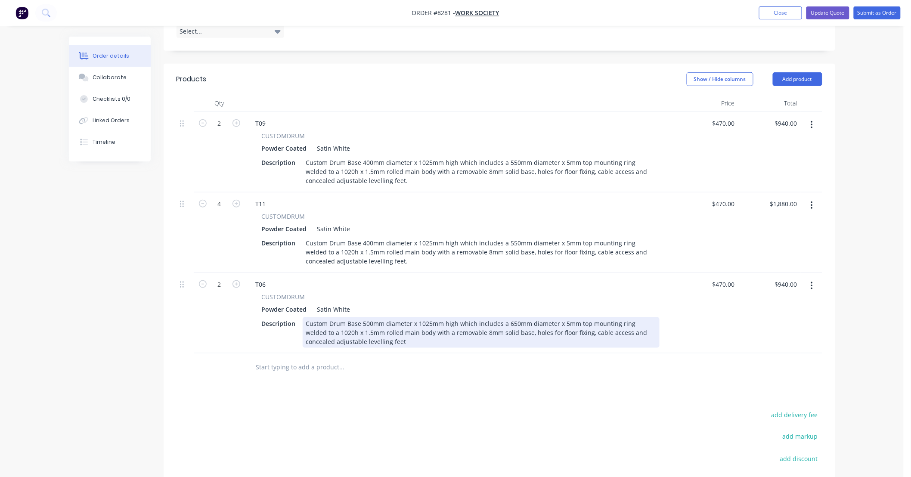
click at [425, 317] on div "Custom Drum Base 500mm diameter x 1025mm high which includes a 650mm diameter x…" at bounding box center [481, 332] width 357 height 31
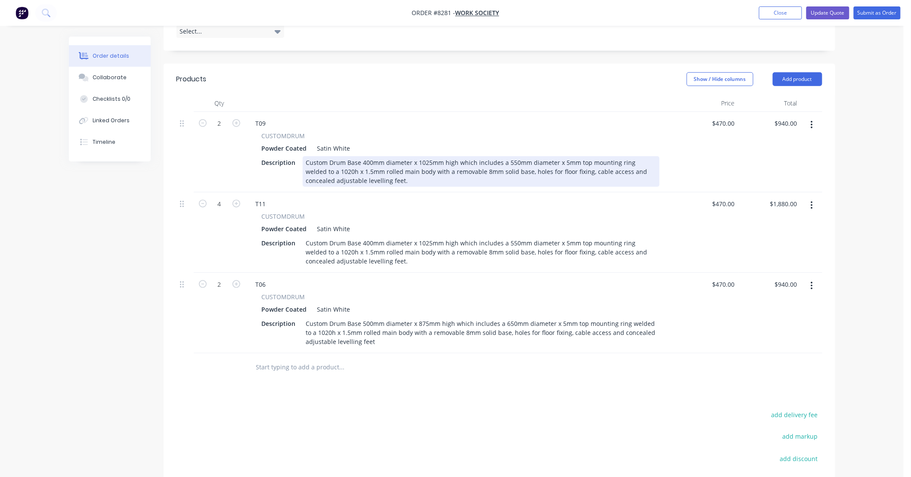
click at [322, 156] on div "Custom Drum Base 400mm diameter x 1025mm high which includes a 550mm diameter x…" at bounding box center [481, 171] width 357 height 31
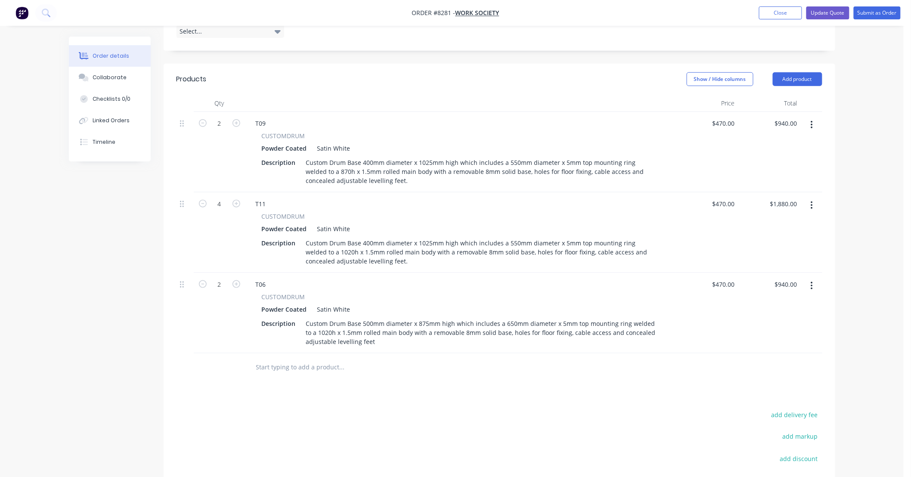
click at [413, 198] on div "T11" at bounding box center [461, 204] width 424 height 12
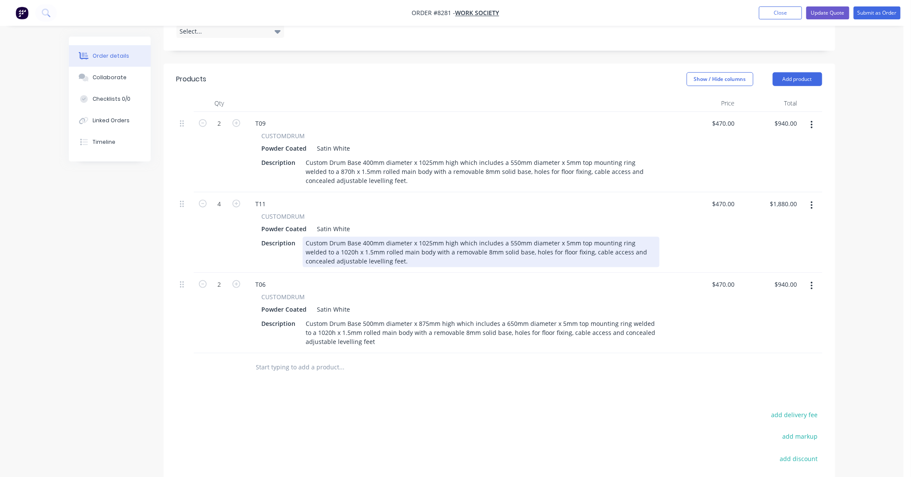
click at [321, 237] on div "Custom Drum Base 400mm diameter x 1025mm high which includes a 550mm diameter x…" at bounding box center [481, 252] width 357 height 31
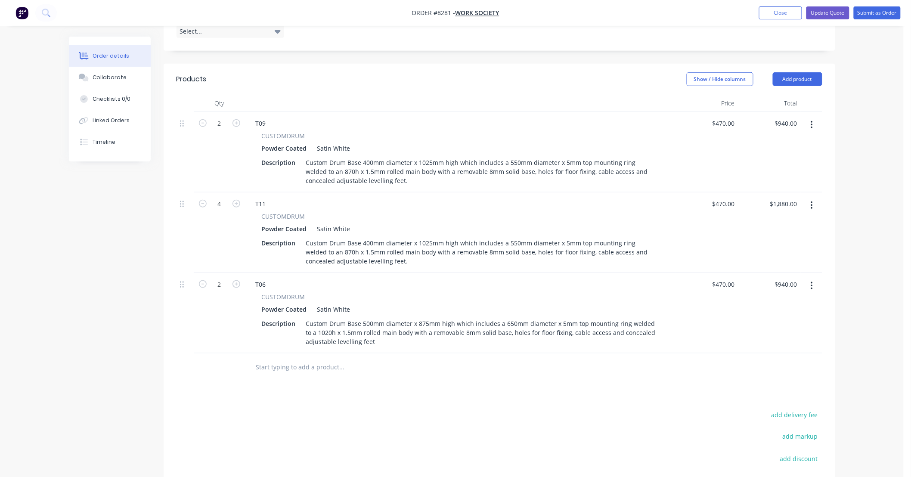
click at [455, 365] on div "Products Show / Hide columns Add product Qty Price Total 2 T09 CUSTOMDRUM Powde…" at bounding box center [500, 317] width 672 height 506
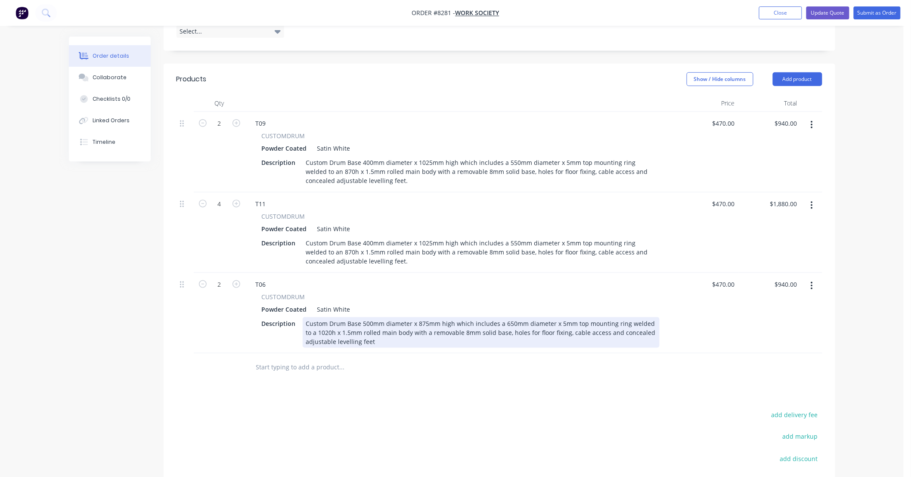
click at [308, 317] on div "Custom Drum Base 500mm diameter x 875mm high which includes a 650mm diameter x …" at bounding box center [481, 332] width 357 height 31
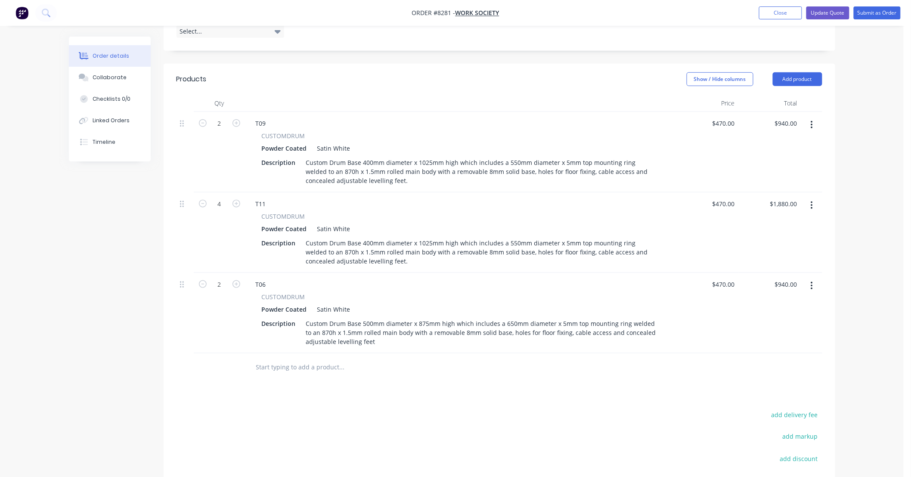
click at [472, 362] on div "Products Show / Hide columns Add product Qty Price Total 2 T09 CUSTOMDRUM Powde…" at bounding box center [500, 317] width 672 height 506
type input "$670.00"
type input "$1,340.00"
click at [520, 367] on div "Products Show / Hide columns Add product Qty Price Total 2 T09 CUSTOMDRUM Powde…" at bounding box center [500, 317] width 672 height 506
click at [344, 359] on input "text" at bounding box center [342, 367] width 172 height 17
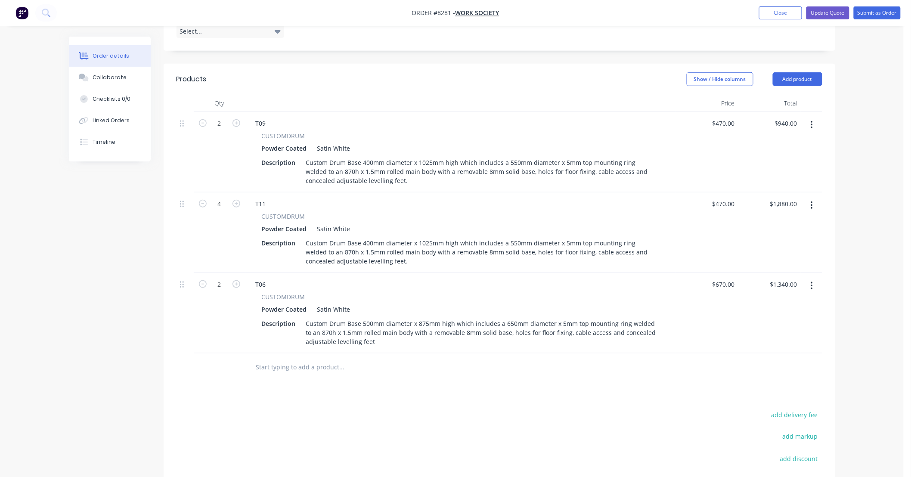
click at [522, 354] on div at bounding box center [401, 368] width 310 height 28
click at [335, 359] on input "text" at bounding box center [342, 367] width 172 height 17
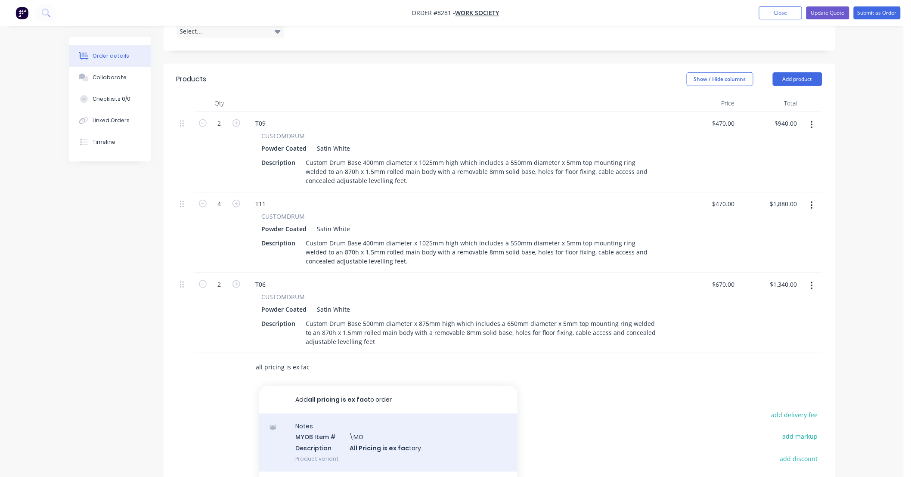
type input "all pricing is ex fac"
click at [429, 418] on div "Notes MYOB Item # \MO Description All Pricing is ex fac tory. Product variant" at bounding box center [388, 443] width 258 height 58
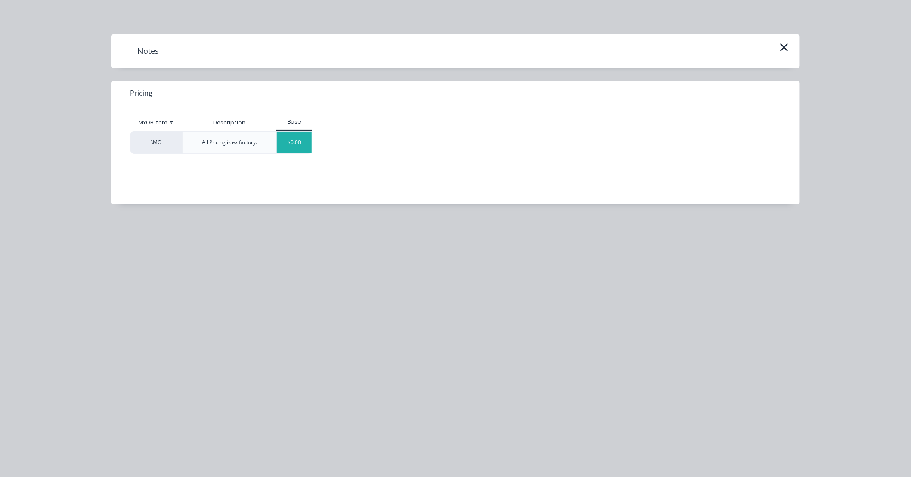
click at [309, 143] on div "$0.00" at bounding box center [294, 143] width 35 height 22
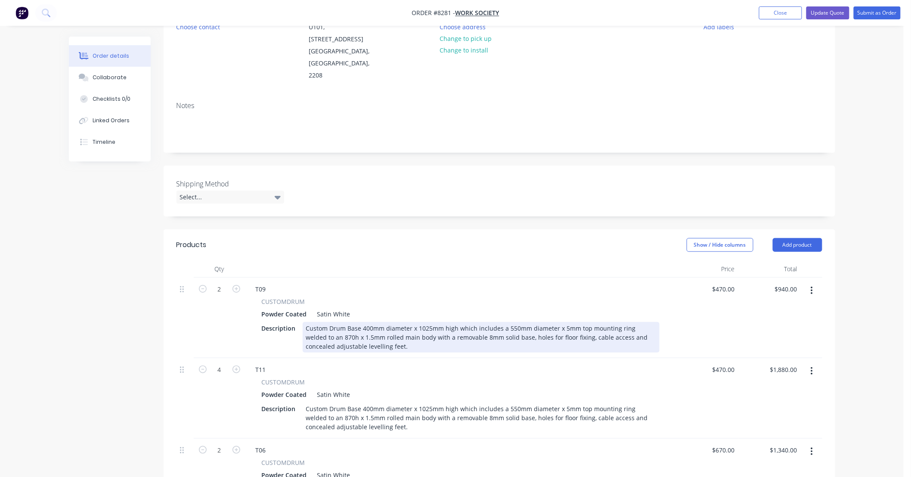
scroll to position [74, 0]
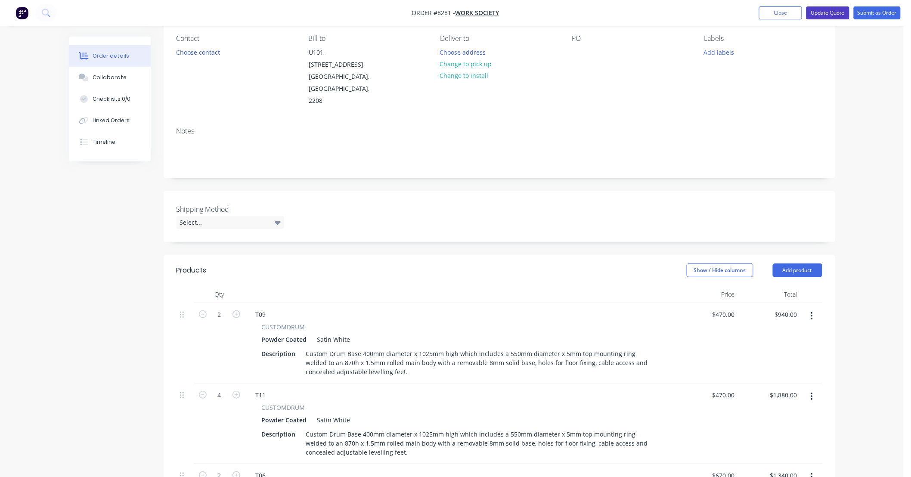
click at [839, 10] on button "Update Quote" at bounding box center [828, 12] width 43 height 13
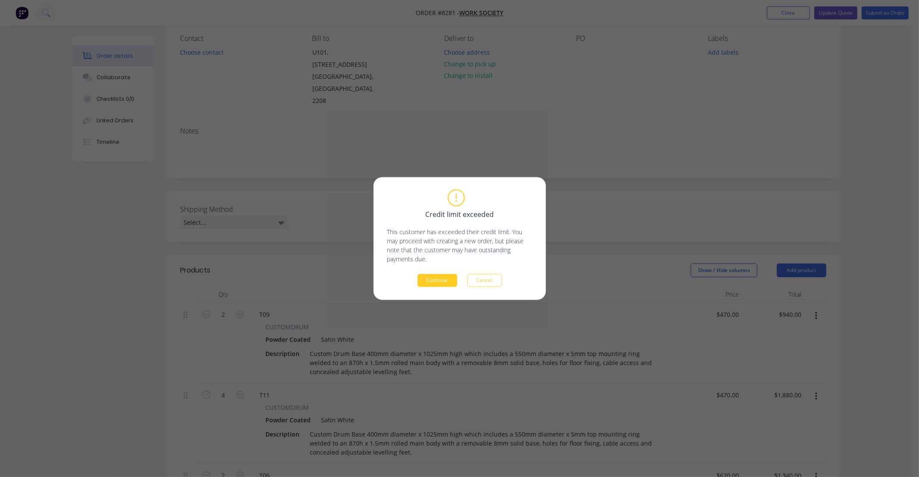
click at [444, 280] on button "Continue" at bounding box center [437, 280] width 40 height 13
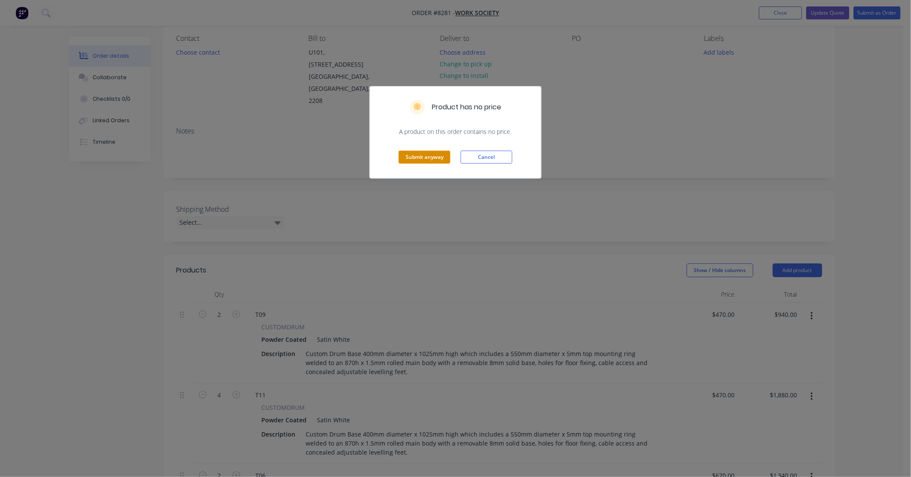
click at [435, 156] on button "Submit anyway" at bounding box center [425, 157] width 52 height 13
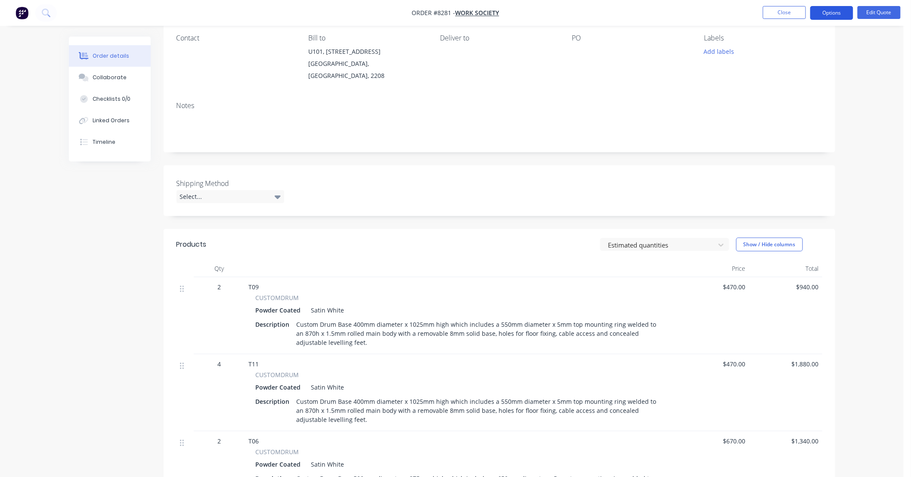
click at [836, 14] on button "Options" at bounding box center [832, 13] width 43 height 14
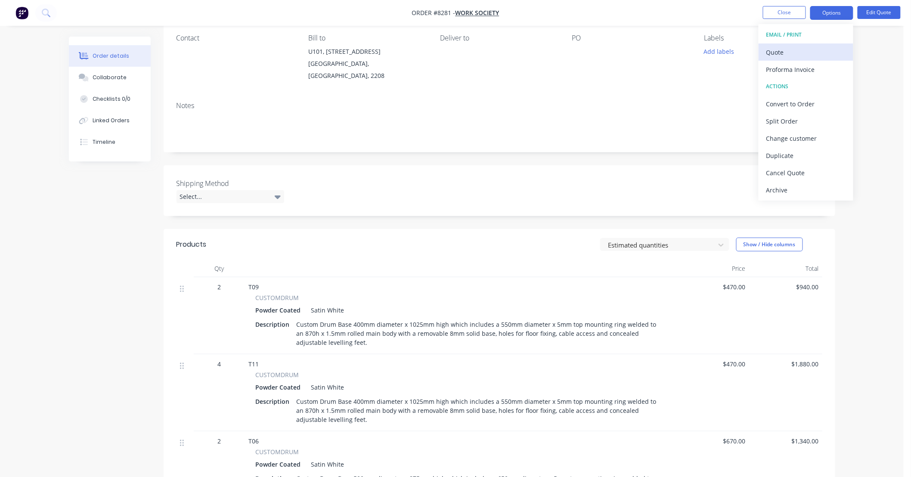
click at [799, 48] on div "Quote" at bounding box center [806, 52] width 79 height 12
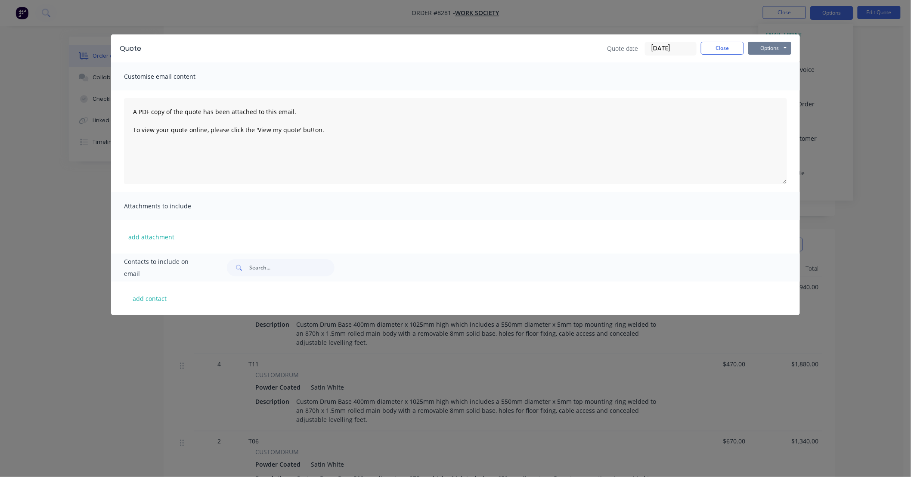
click at [773, 50] on button "Options" at bounding box center [770, 48] width 43 height 13
click at [780, 62] on button "Preview" at bounding box center [776, 63] width 55 height 14
click at [729, 46] on button "Close" at bounding box center [722, 48] width 43 height 13
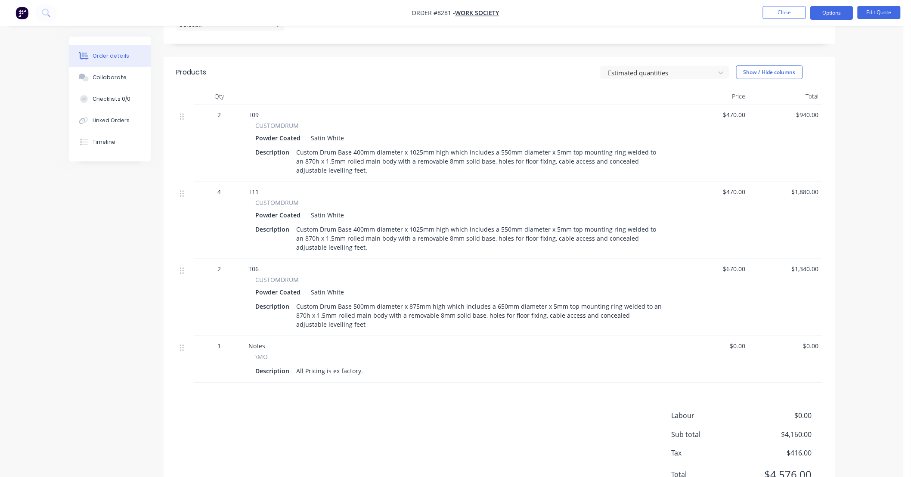
scroll to position [255, 0]
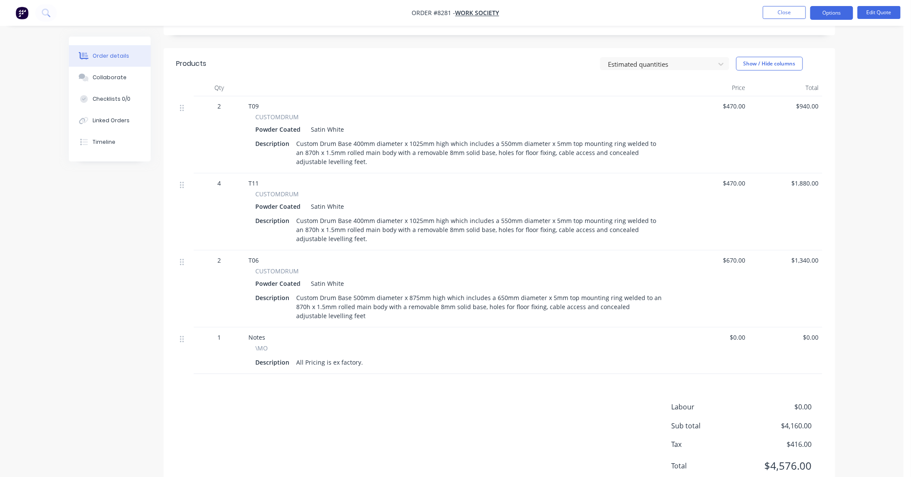
click at [420, 137] on div "Custom Drum Base 400mm diameter x 1025mm high which includes a 550mm diameter x…" at bounding box center [479, 152] width 373 height 31
click at [875, 15] on button "Edit Quote" at bounding box center [879, 12] width 43 height 13
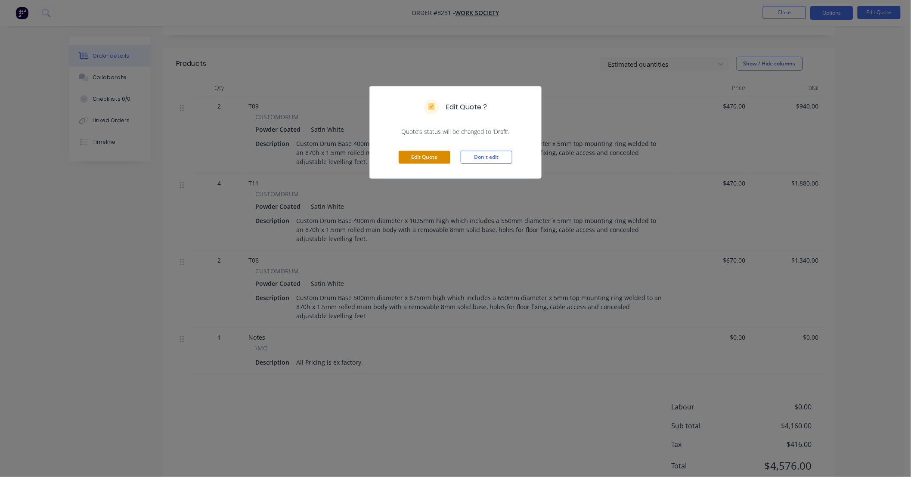
click at [442, 157] on button "Edit Quote" at bounding box center [425, 157] width 52 height 13
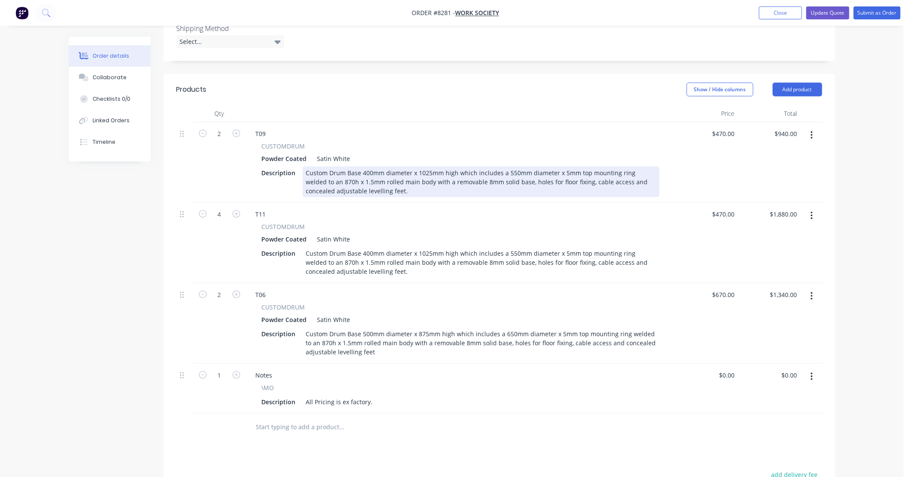
click at [428, 167] on div "Custom Drum Base 400mm diameter x 1025mm high which includes a 550mm diameter x…" at bounding box center [481, 182] width 357 height 31
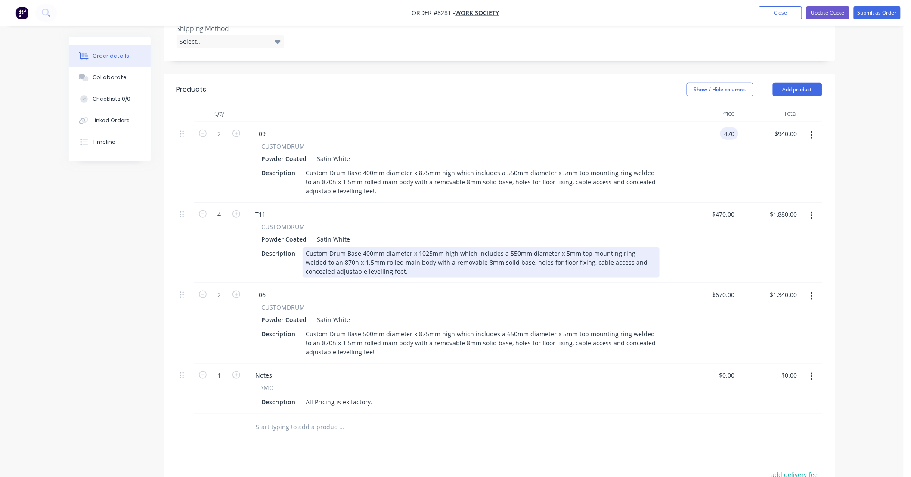
type input "$470.00"
click at [426, 247] on div "Custom Drum Base 400mm diameter x 1025mm high which includes a 550mm diameter x…" at bounding box center [481, 262] width 357 height 31
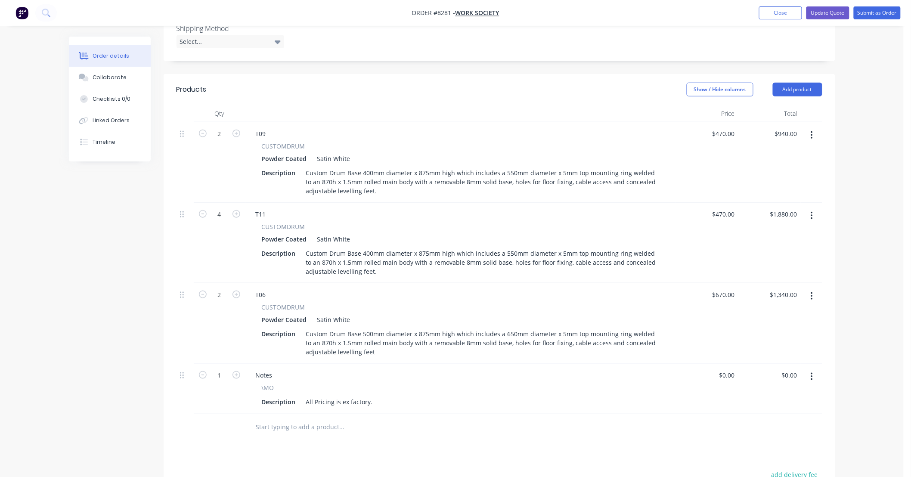
click at [475, 222] on div "CUSTOMDRUM" at bounding box center [461, 226] width 398 height 9
click at [623, 426] on div "Products Show / Hide columns Add product Qty Price Total 2 T09 CUSTOMDRUM Powde…" at bounding box center [500, 352] width 672 height 556
click at [830, 13] on button "Update Quote" at bounding box center [828, 12] width 43 height 13
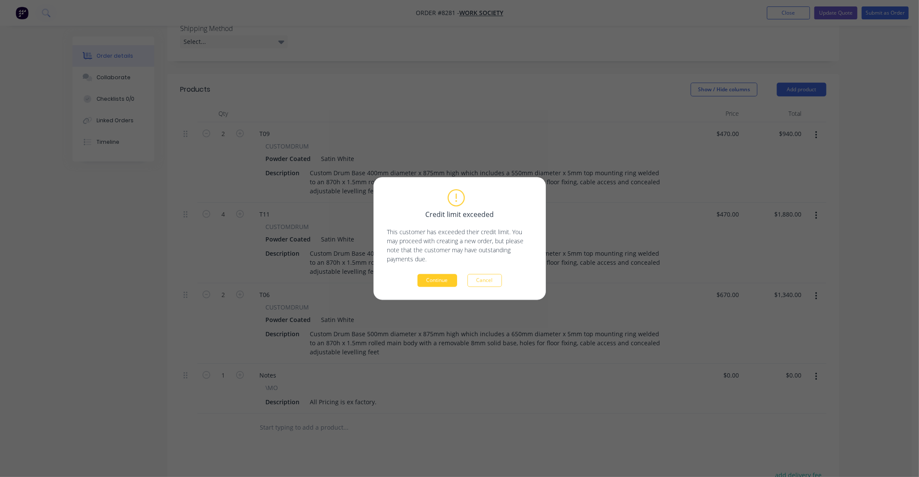
click at [451, 280] on button "Continue" at bounding box center [437, 280] width 40 height 13
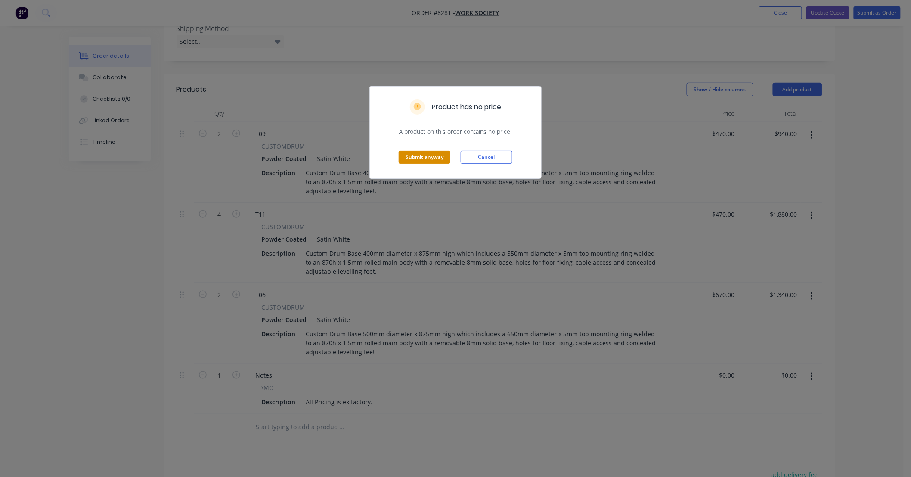
click at [412, 160] on button "Submit anyway" at bounding box center [425, 157] width 52 height 13
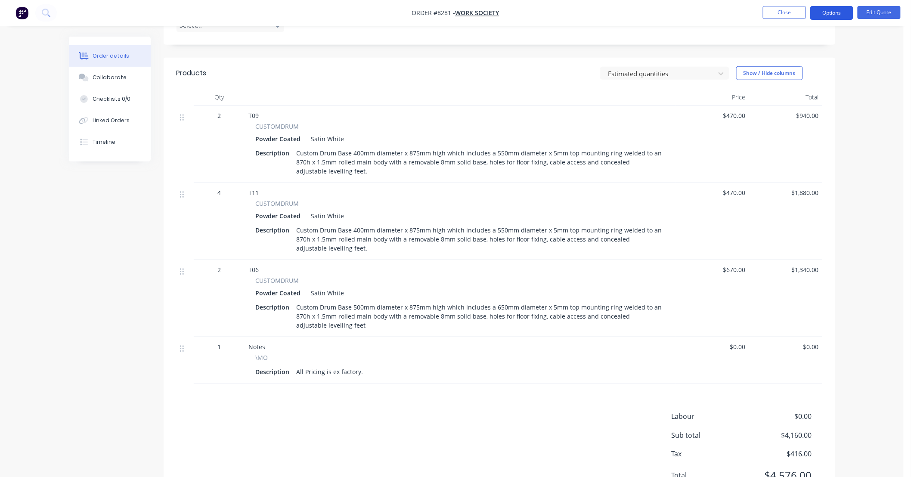
click at [841, 8] on button "Options" at bounding box center [832, 13] width 43 height 14
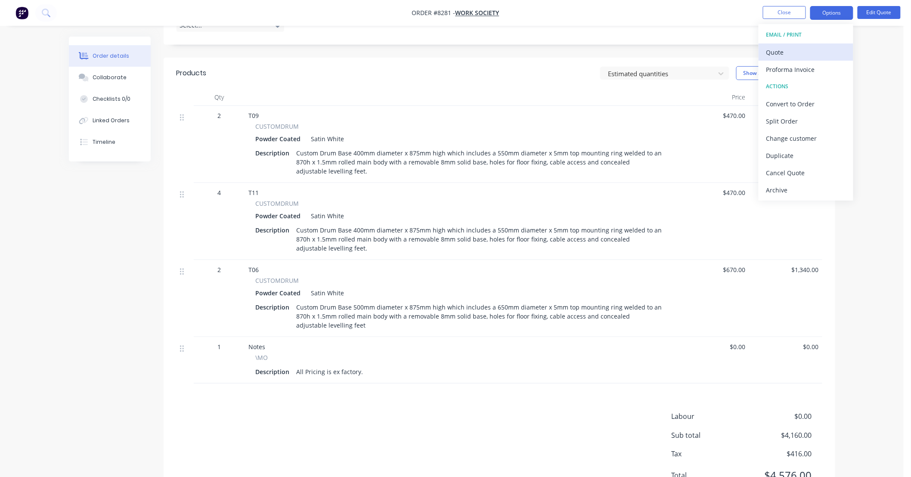
click at [805, 51] on div "Quote" at bounding box center [806, 52] width 79 height 12
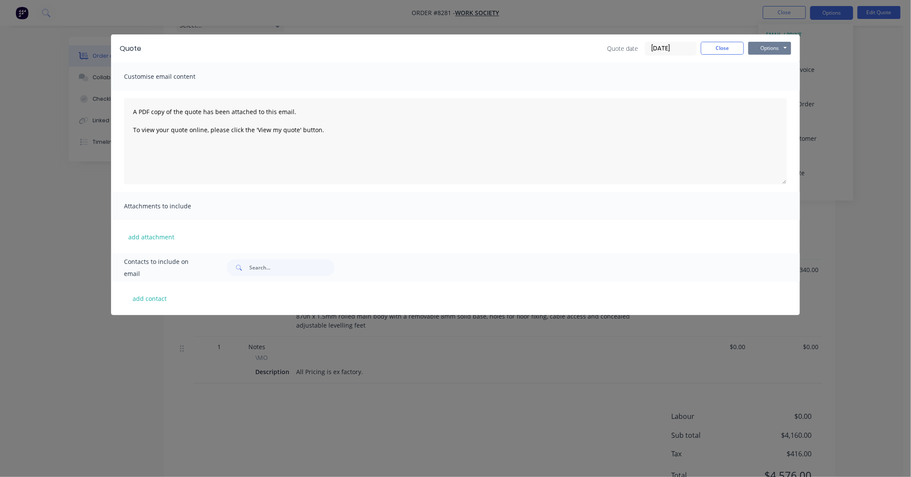
click at [774, 50] on button "Options" at bounding box center [770, 48] width 43 height 13
click at [782, 64] on button "Preview" at bounding box center [776, 63] width 55 height 14
drag, startPoint x: 716, startPoint y: 45, endPoint x: 724, endPoint y: 43, distance: 7.9
click at [717, 45] on button "Close" at bounding box center [722, 48] width 43 height 13
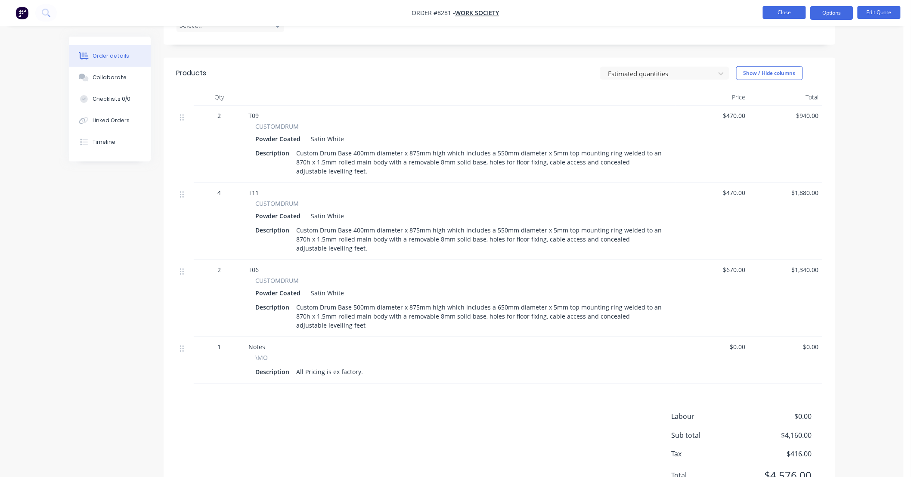
click at [773, 12] on button "Close" at bounding box center [784, 12] width 43 height 13
